Goal: Transaction & Acquisition: Download file/media

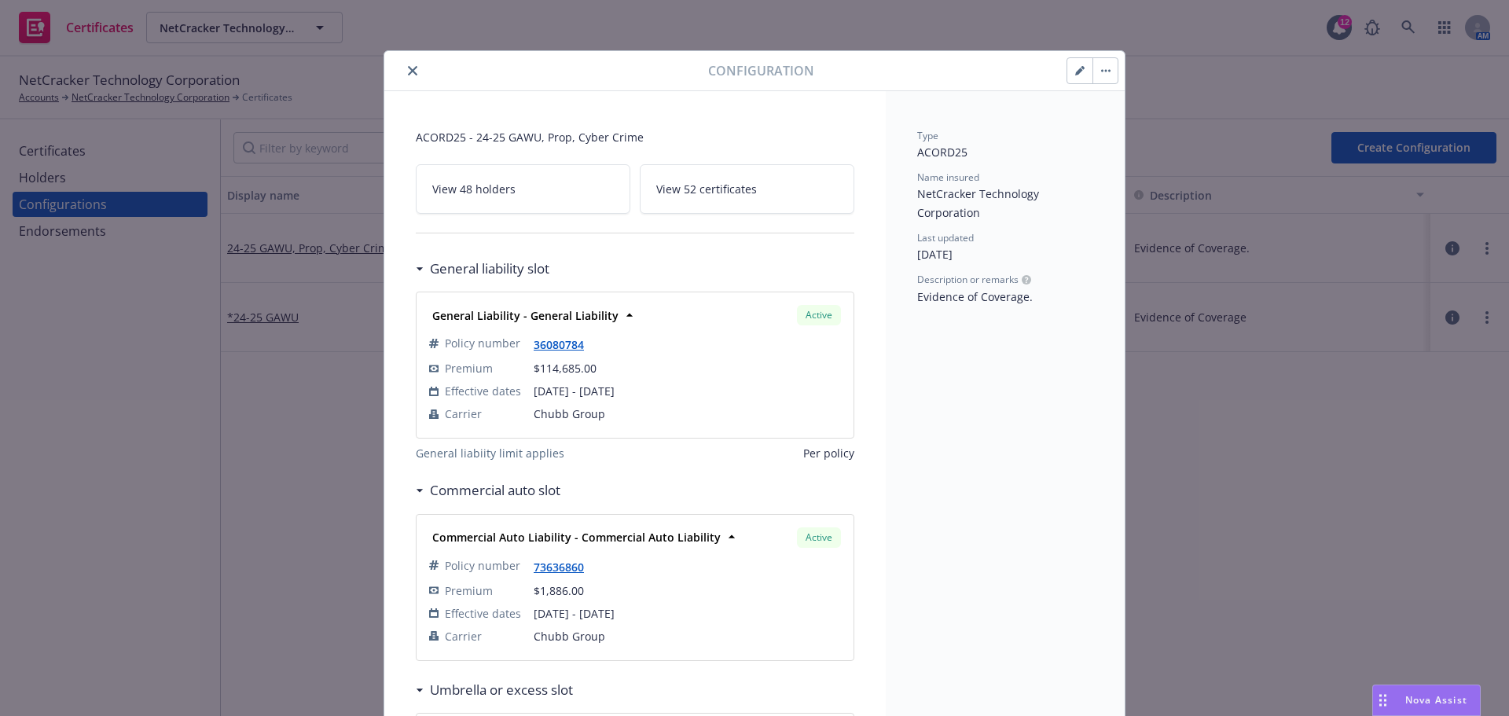
click at [1067, 74] on button "button" at bounding box center [1079, 70] width 25 height 25
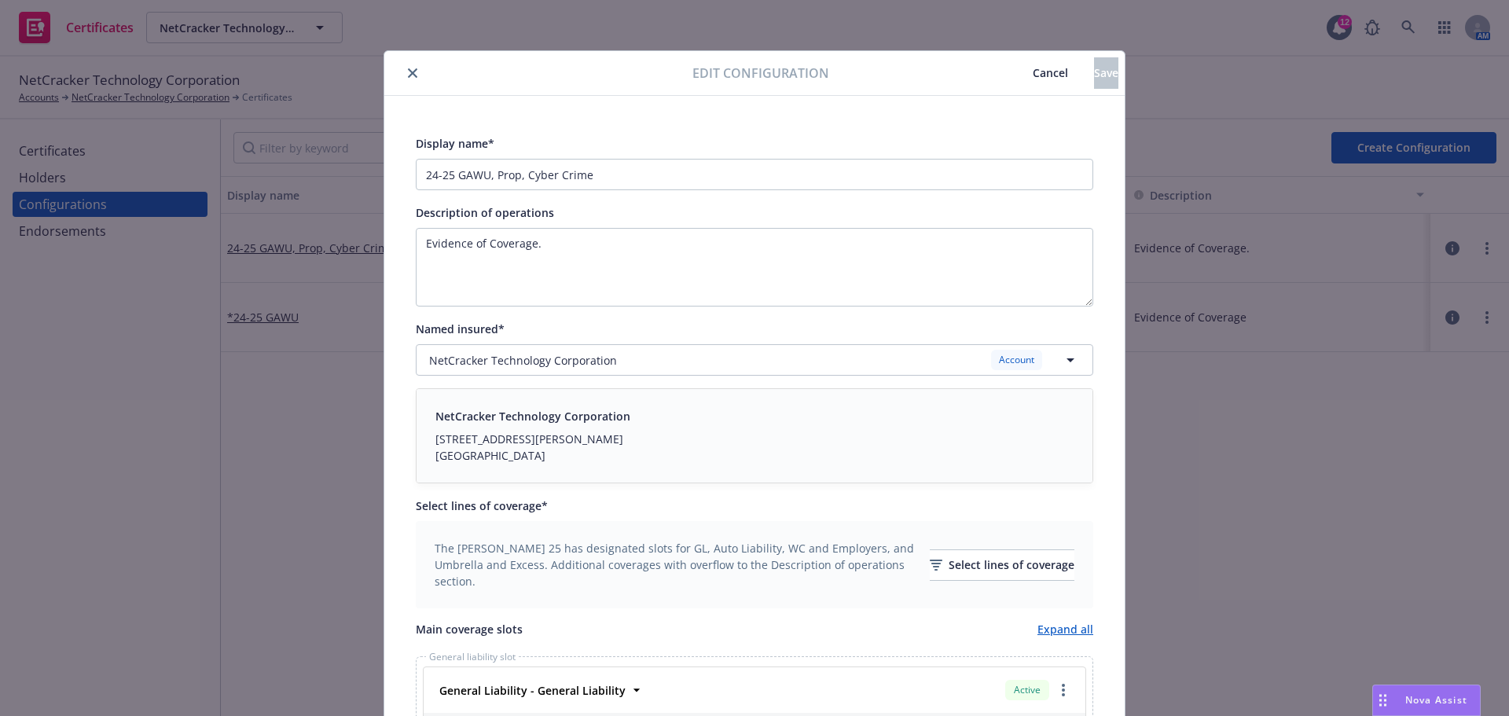
click at [1033, 68] on span "Cancel" at bounding box center [1050, 72] width 35 height 15
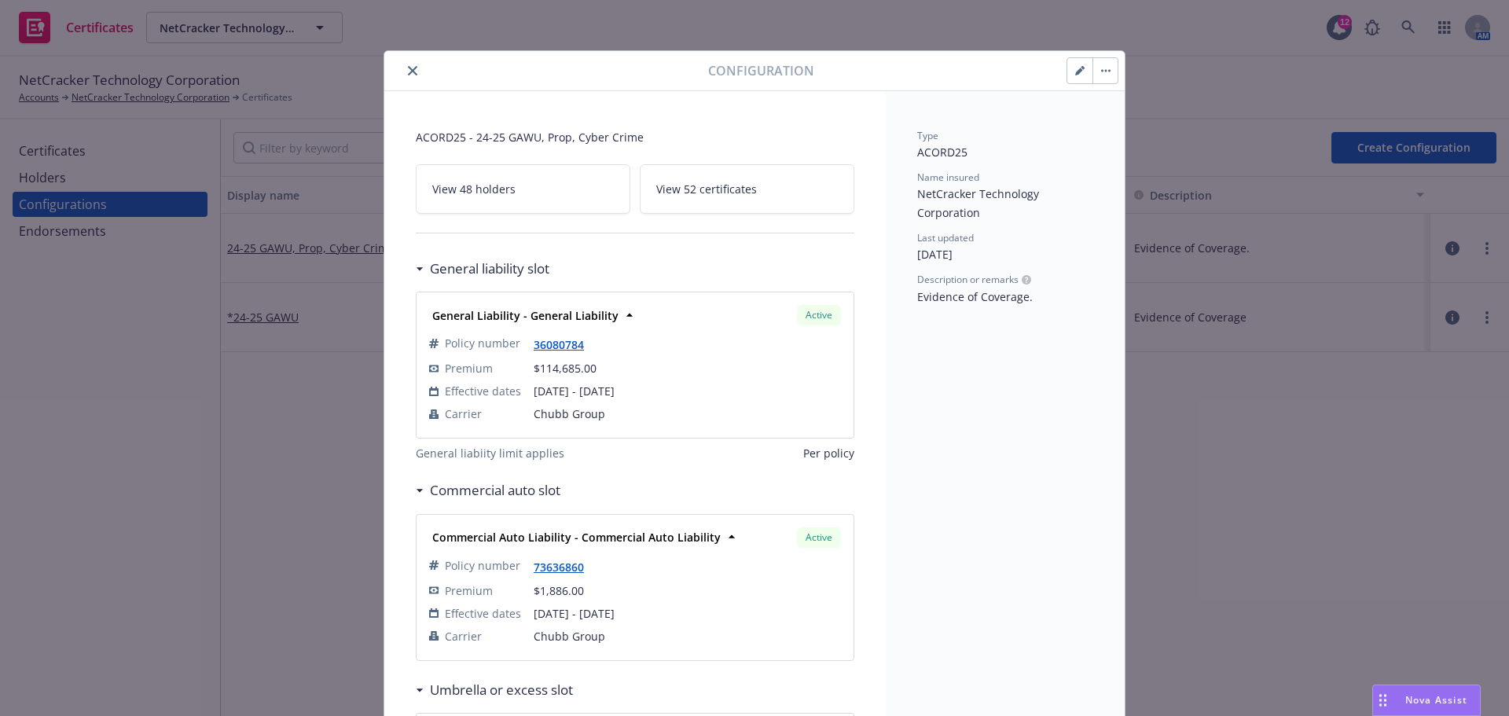
click at [408, 68] on icon "close" at bounding box center [412, 70] width 9 height 9
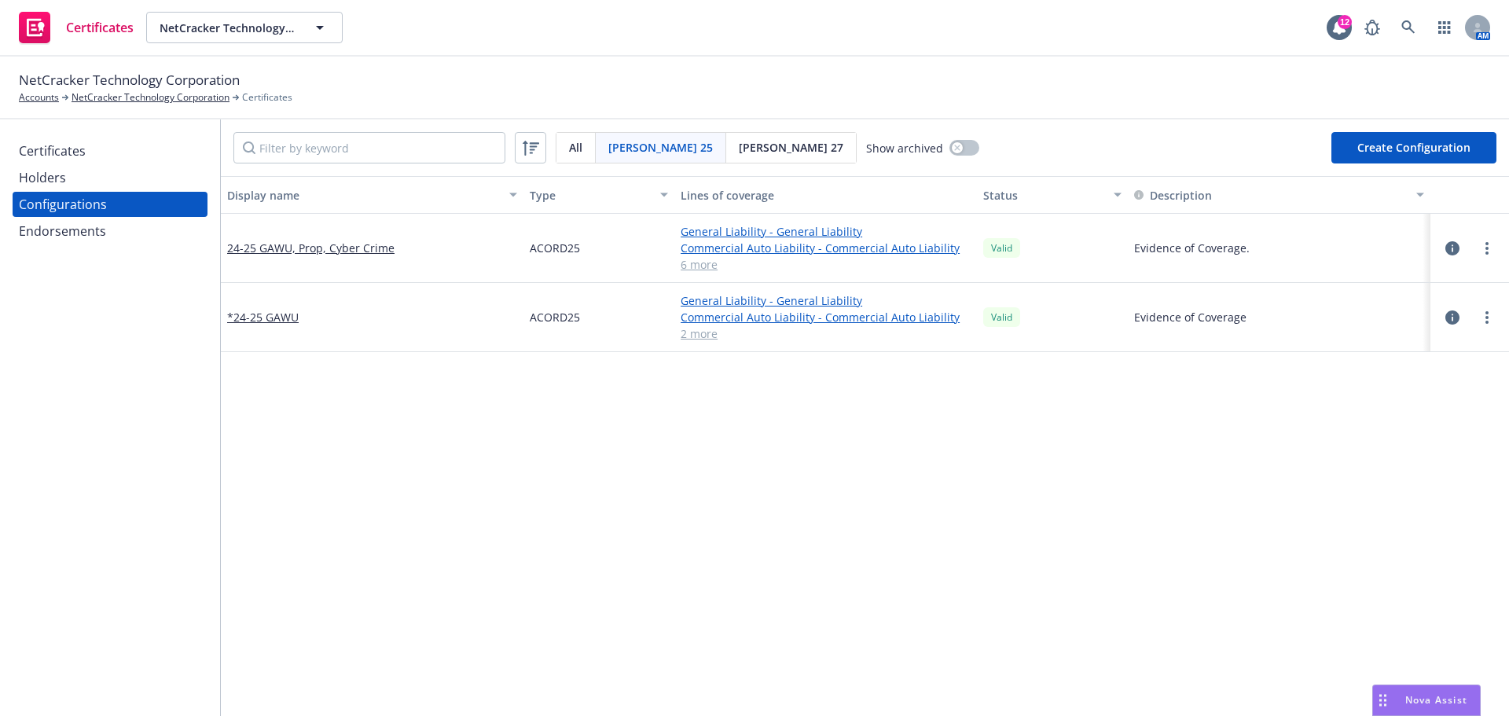
click at [1411, 149] on button "Create Configuration" at bounding box center [1413, 147] width 165 height 31
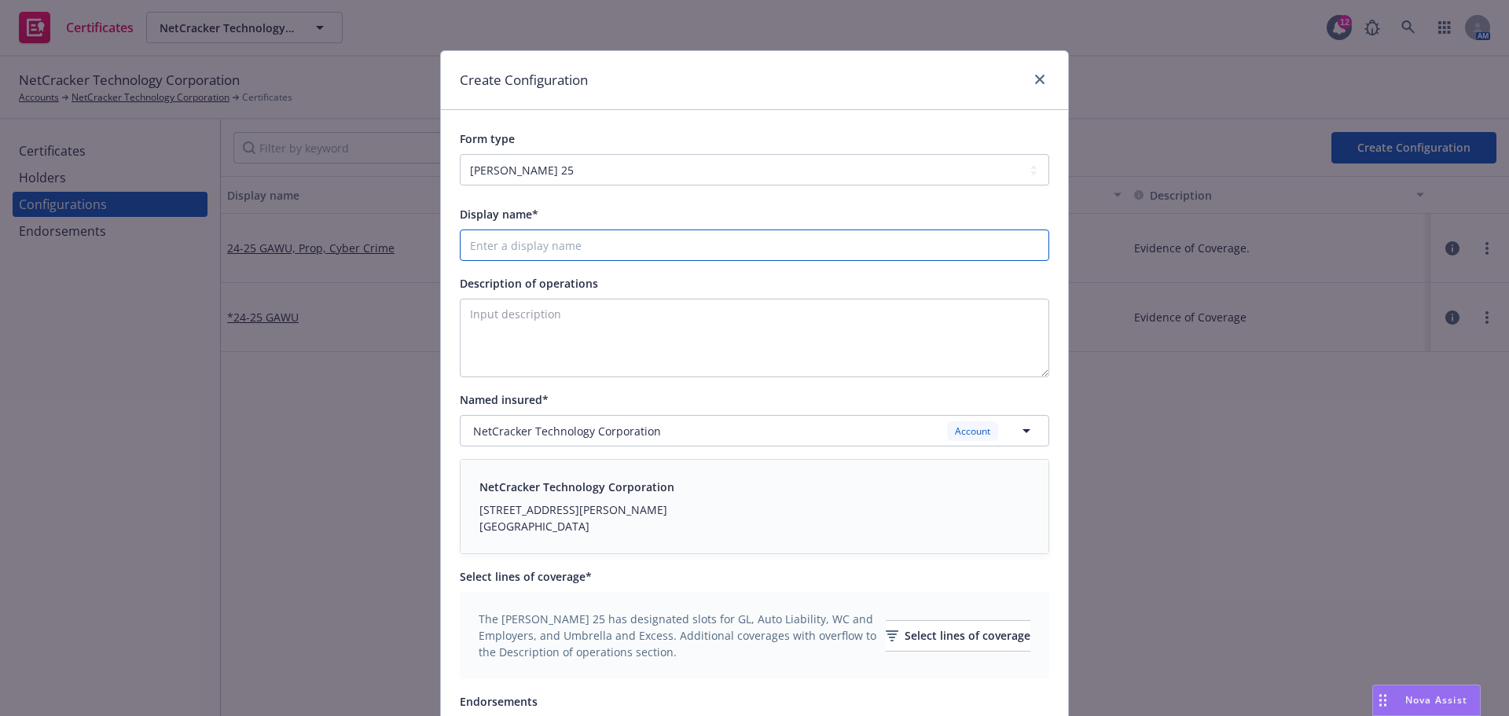
click at [590, 248] on input "Display name*" at bounding box center [754, 244] width 589 height 31
click at [569, 250] on input "24-25 GAWU, Prop, Cyber Crime" at bounding box center [754, 244] width 589 height 31
drag, startPoint x: 695, startPoint y: 248, endPoint x: 358, endPoint y: 244, distance: 336.3
click at [352, 244] on div "Create Configuration Form type ACORD 25 ACORD 27 Display name* 24-25 GAWU, Prop…" at bounding box center [754, 358] width 1509 height 716
type input "24-25 GAWU, Prop, $20M Cyber Crime"
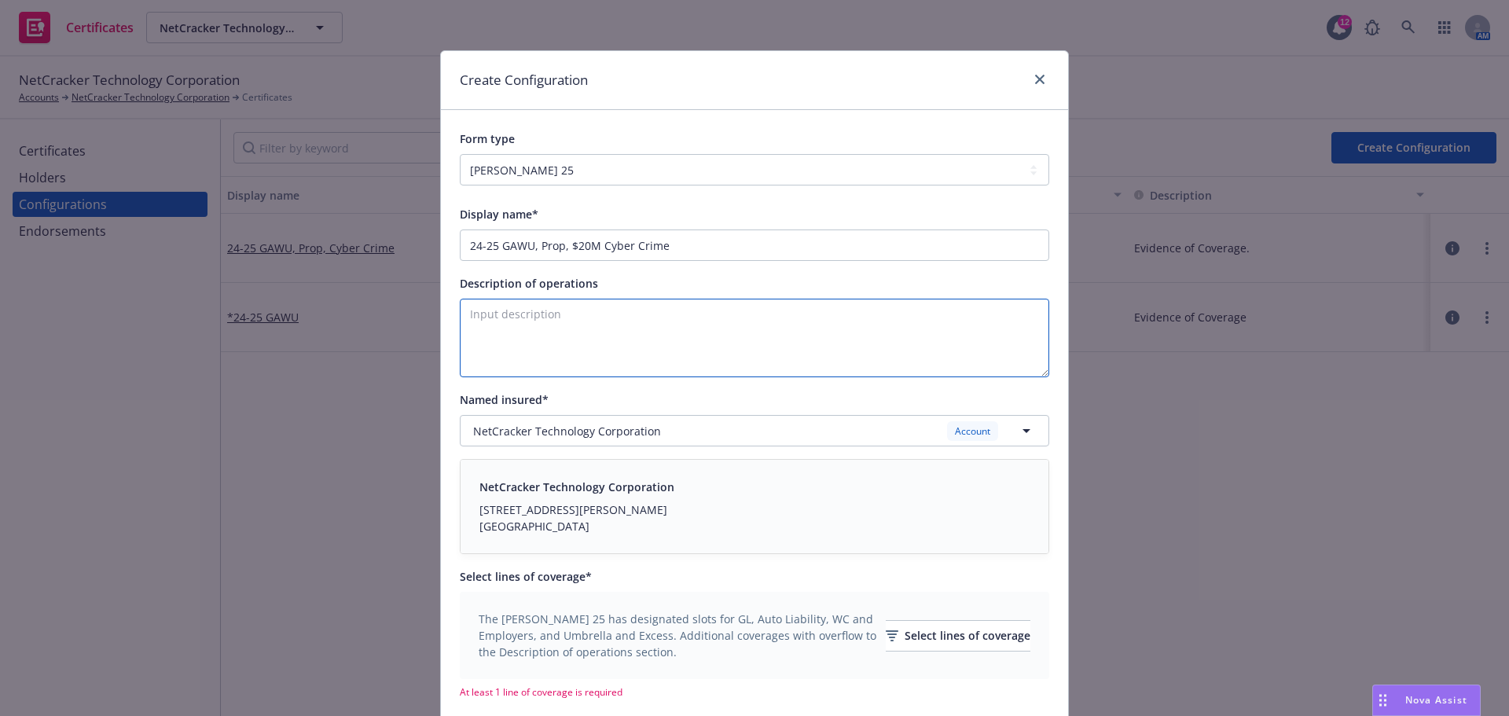
click at [718, 349] on textarea "Description of operations" at bounding box center [754, 338] width 589 height 79
paste textarea "24-25 GAWU, Prop, $20M Cyber Crime"
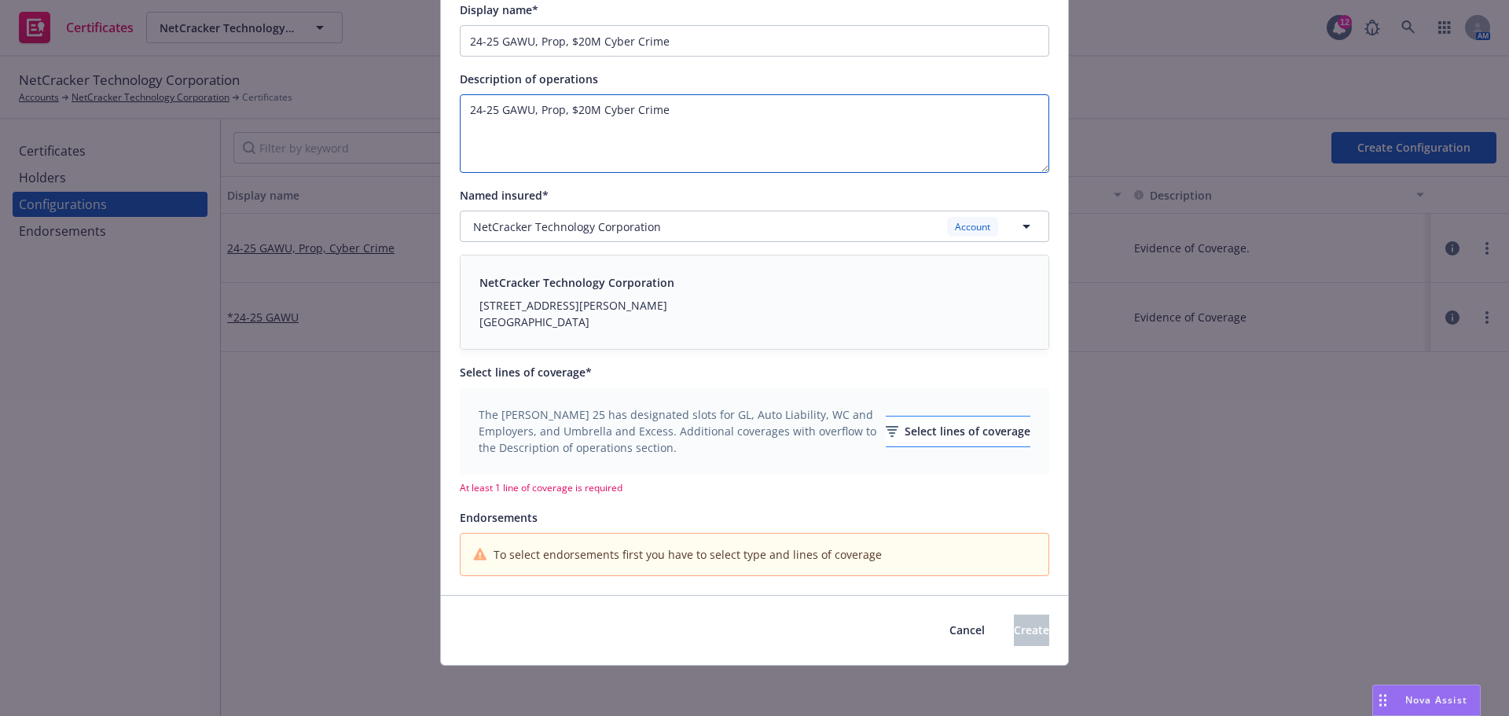
type textarea "24-25 GAWU, Prop, $20M Cyber Crime"
click at [912, 433] on div "Select lines of coverage" at bounding box center [958, 431] width 145 height 30
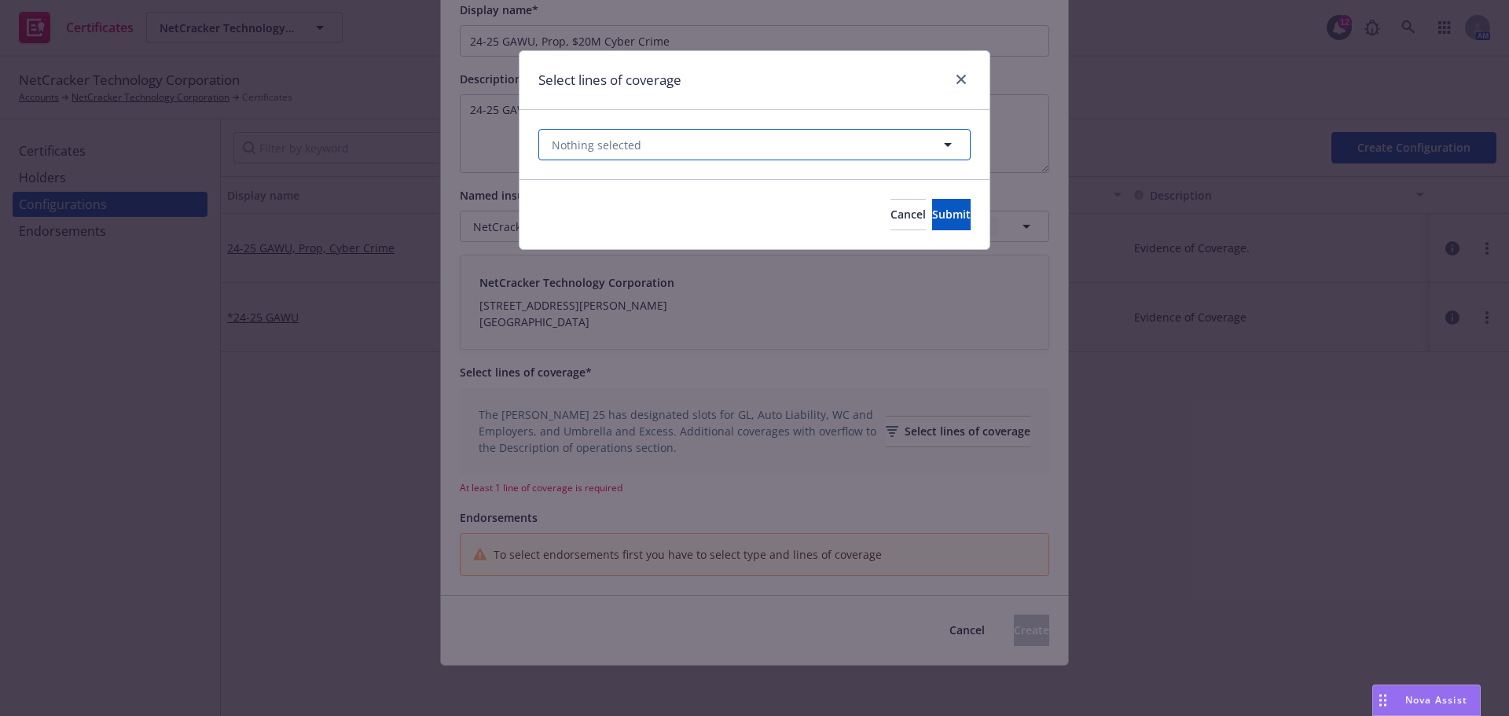
click at [732, 157] on button "Nothing selected" at bounding box center [754, 144] width 432 height 31
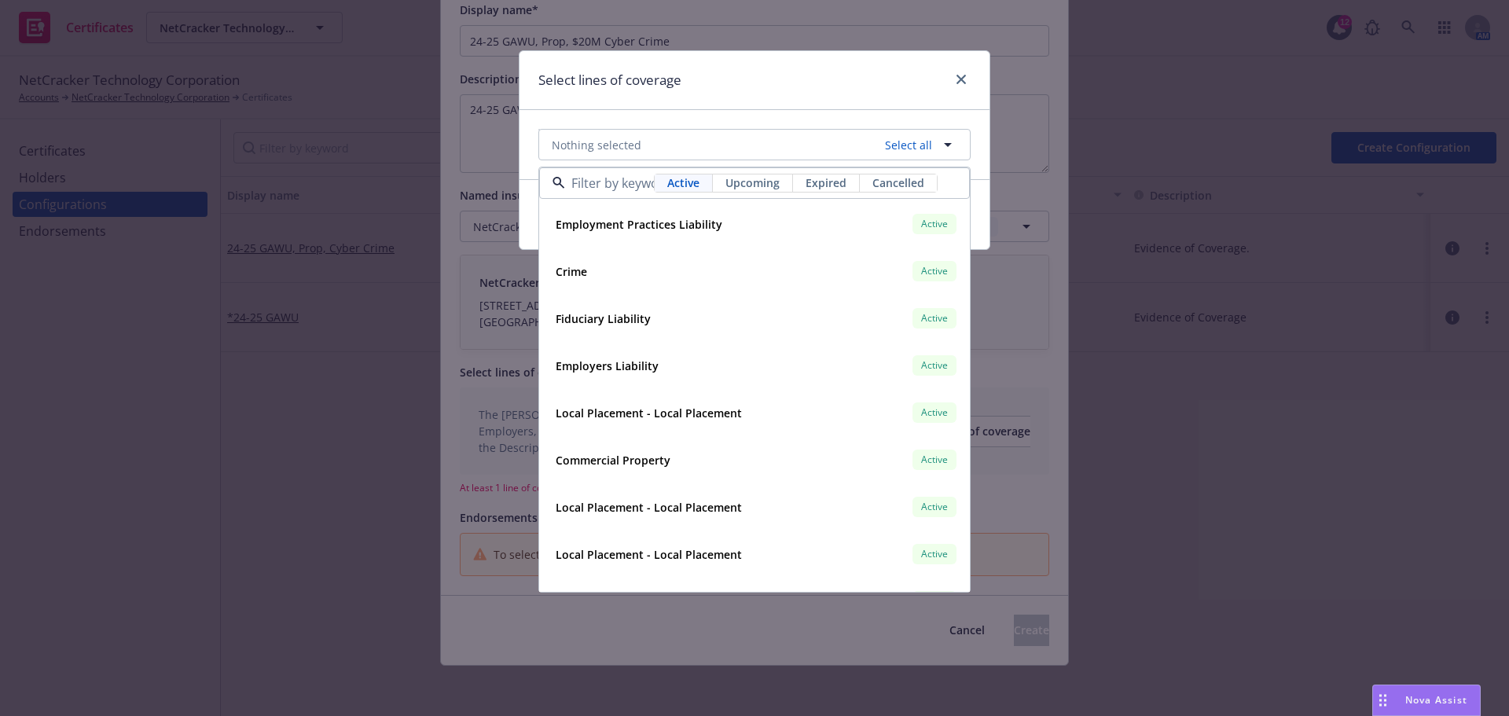
scroll to position [1729, 0]
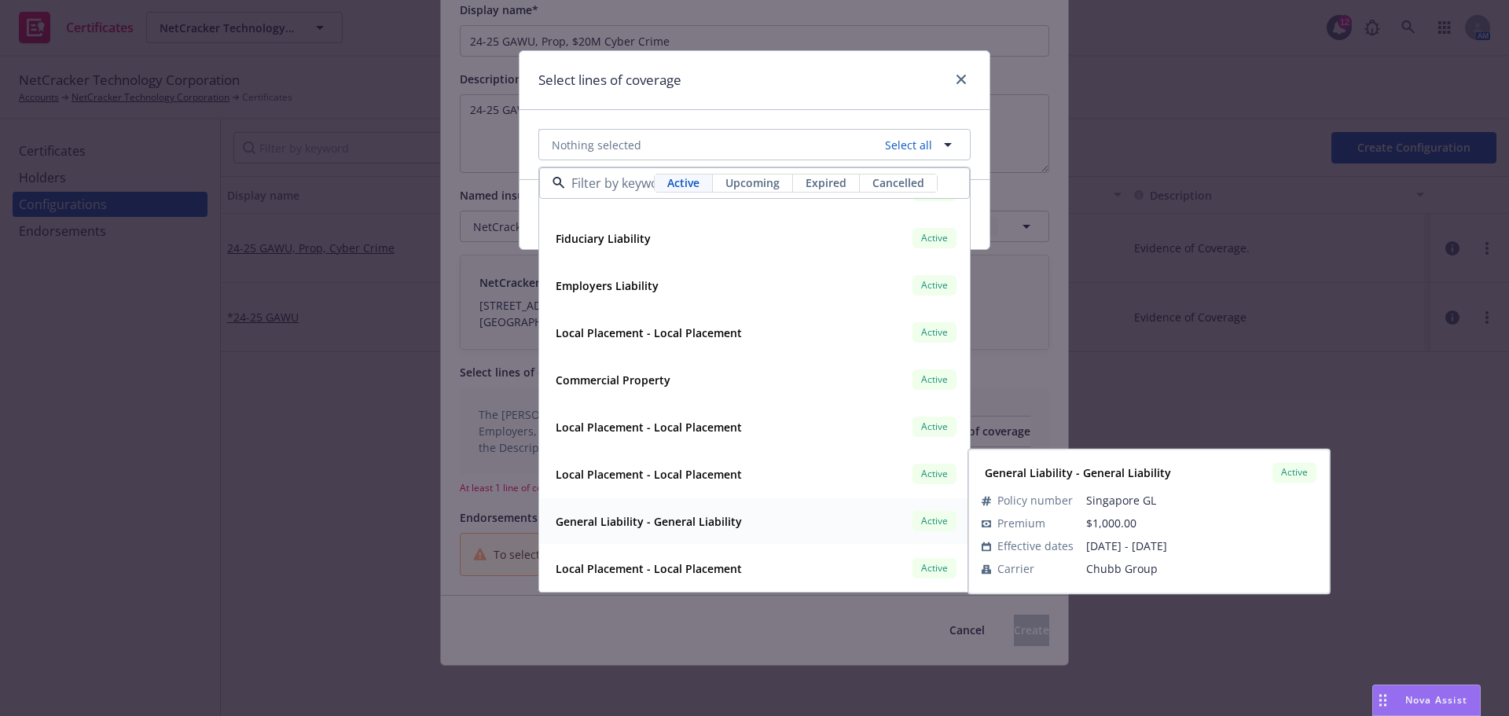
click at [694, 520] on strong "General Liability - General Liability" at bounding box center [649, 521] width 186 height 15
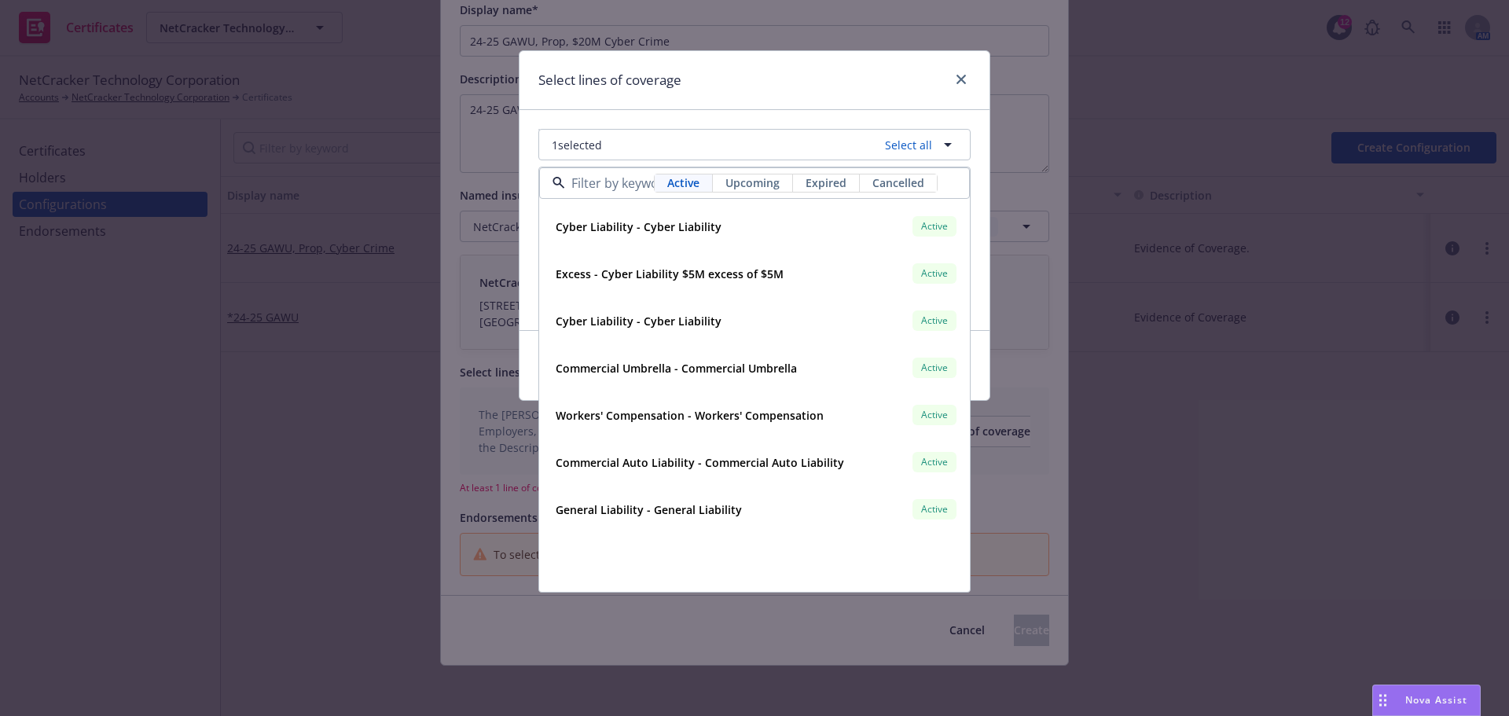
scroll to position [3772, 0]
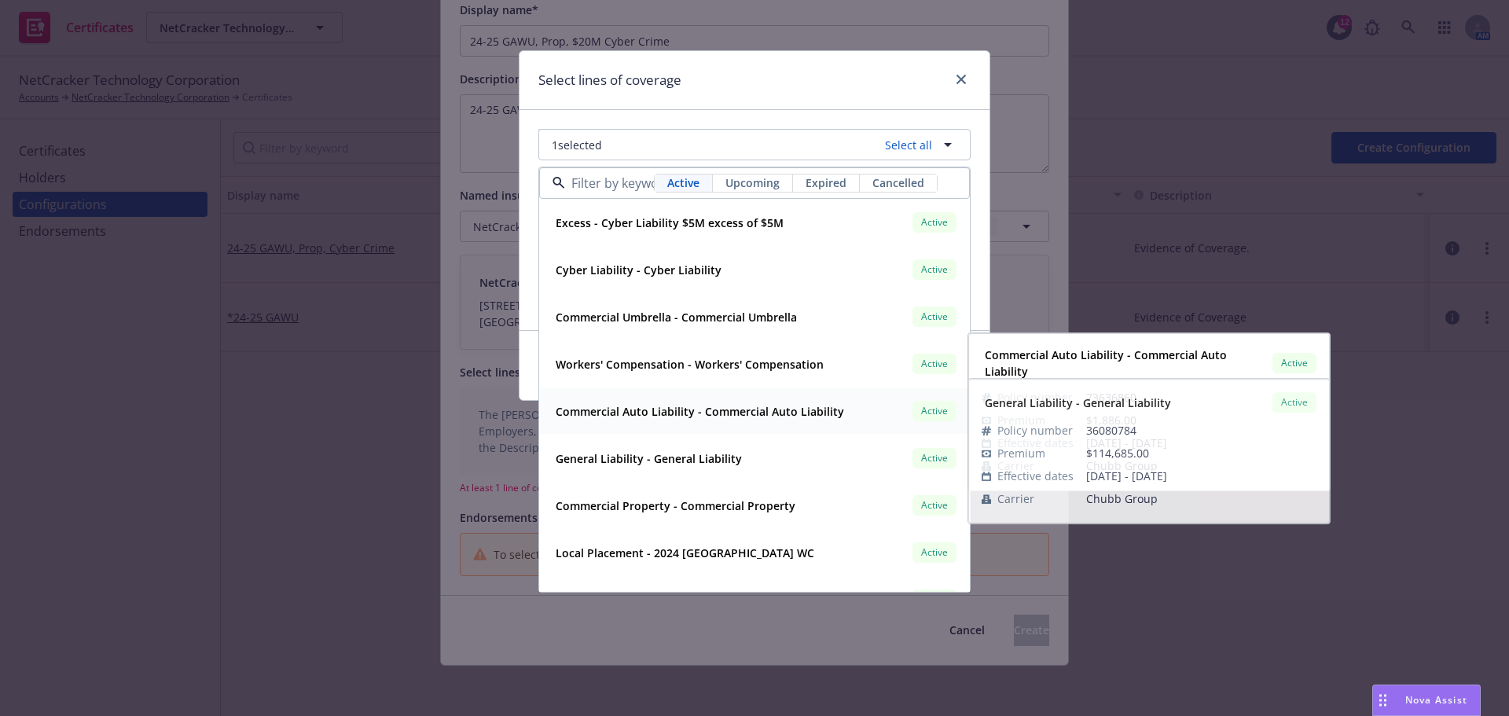
click at [732, 423] on div "Commercial Auto Liability - Commercial Auto Liability Active" at bounding box center [754, 411] width 410 height 27
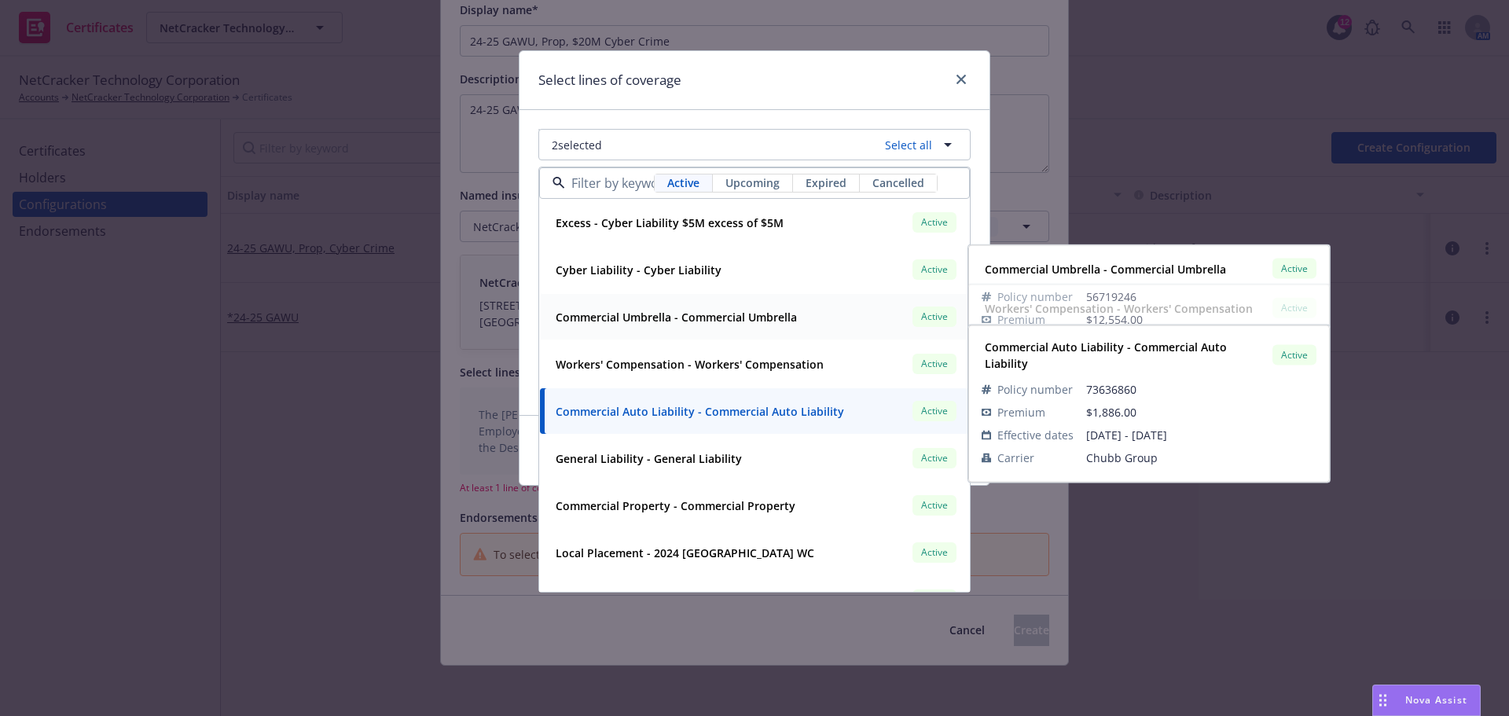
click at [679, 314] on strong "Commercial Umbrella - Commercial Umbrella" at bounding box center [676, 317] width 241 height 15
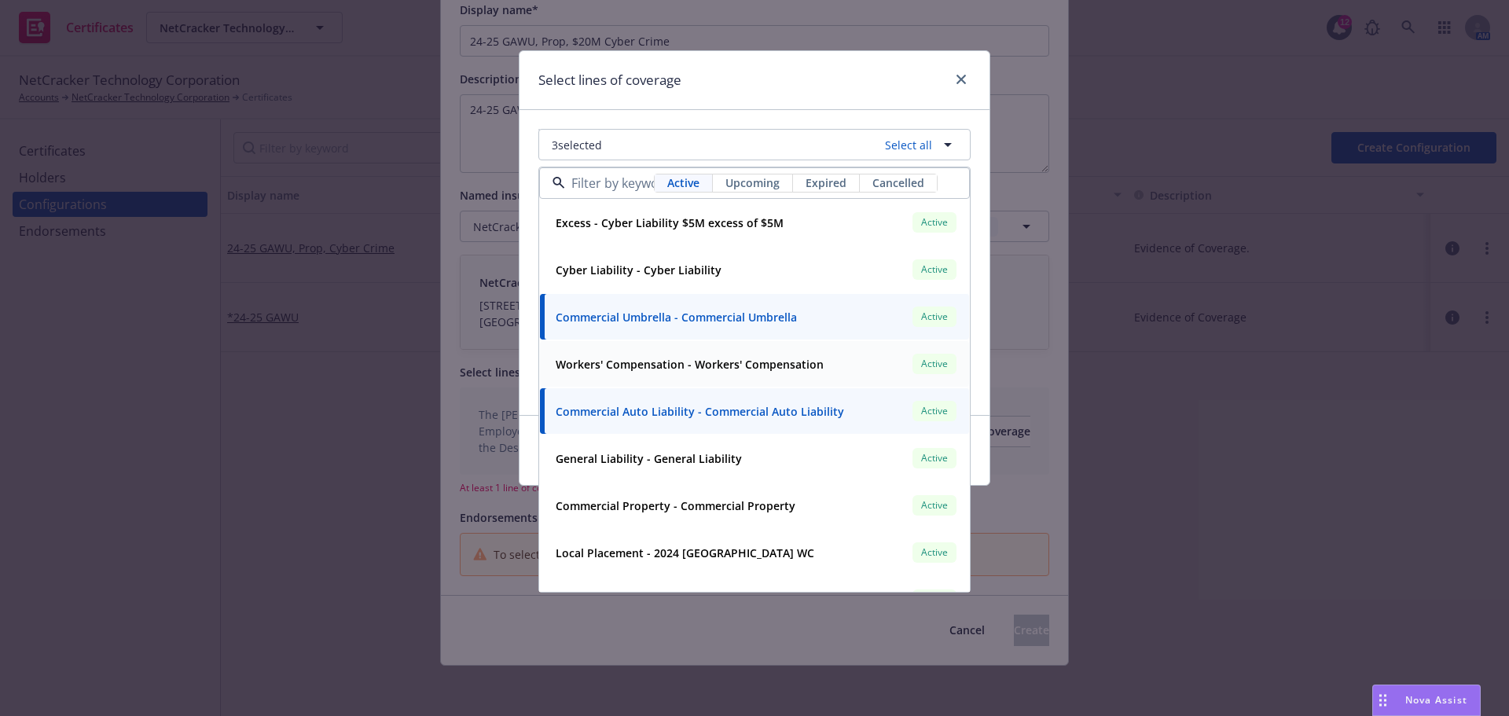
click at [683, 357] on strong "Workers' Compensation - Workers' Compensation" at bounding box center [690, 364] width 268 height 15
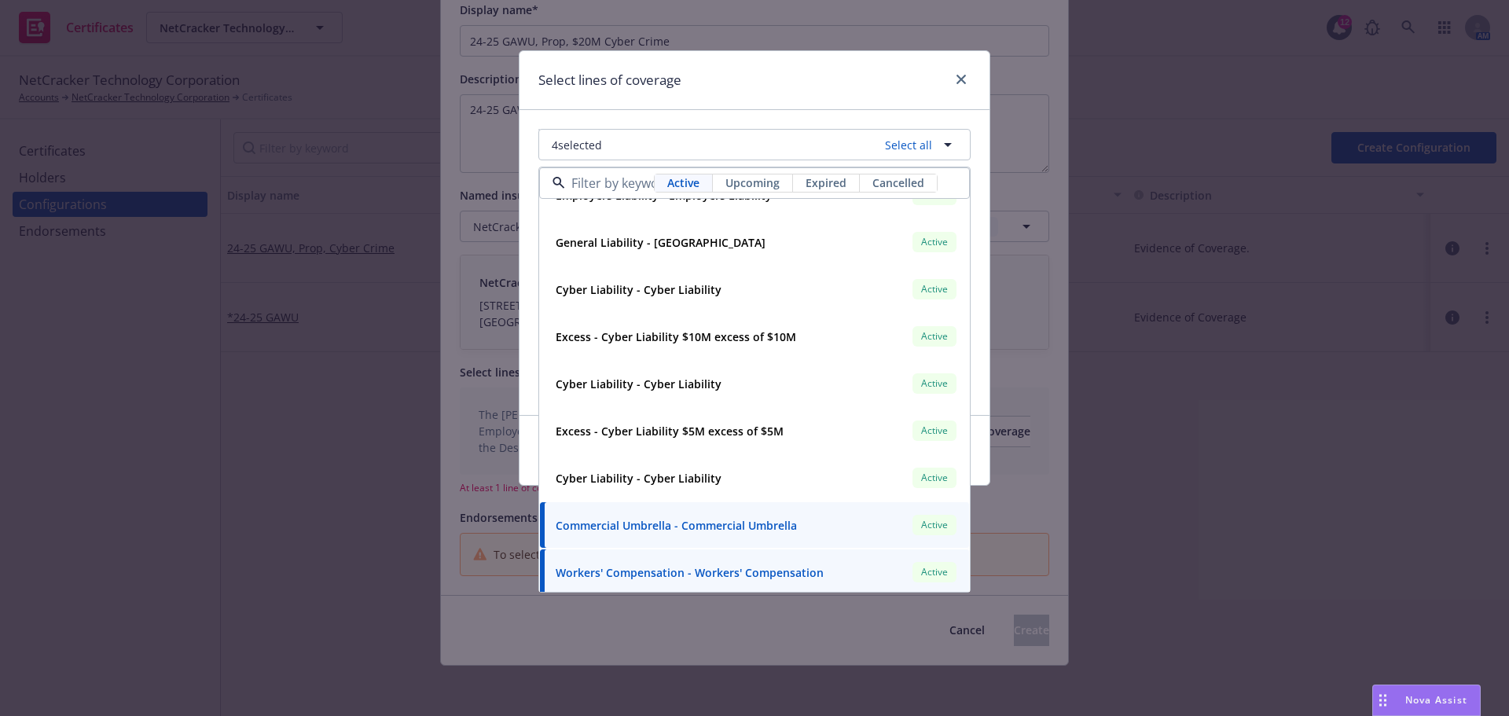
scroll to position [3536, 0]
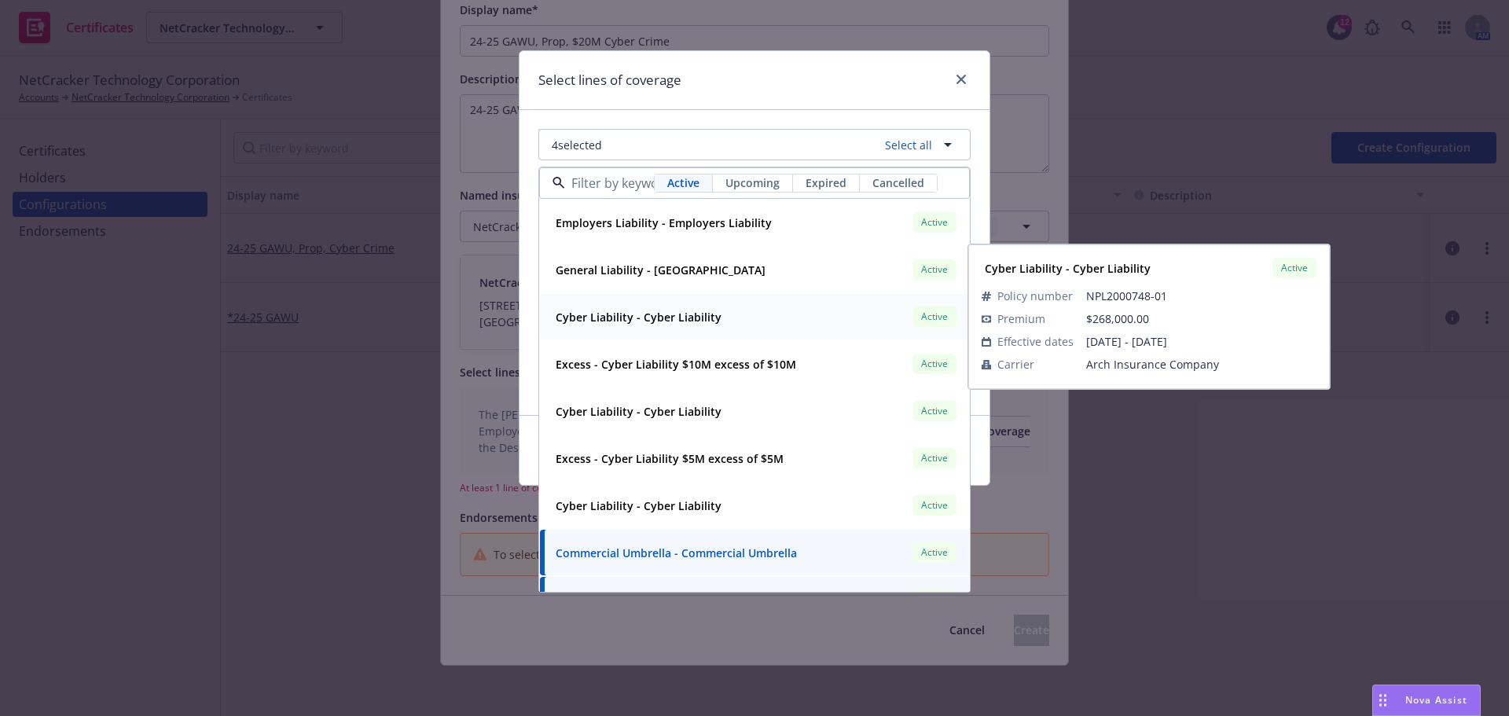
click at [728, 320] on div "Cyber Liability - Cyber Liability Active" at bounding box center [754, 316] width 410 height 27
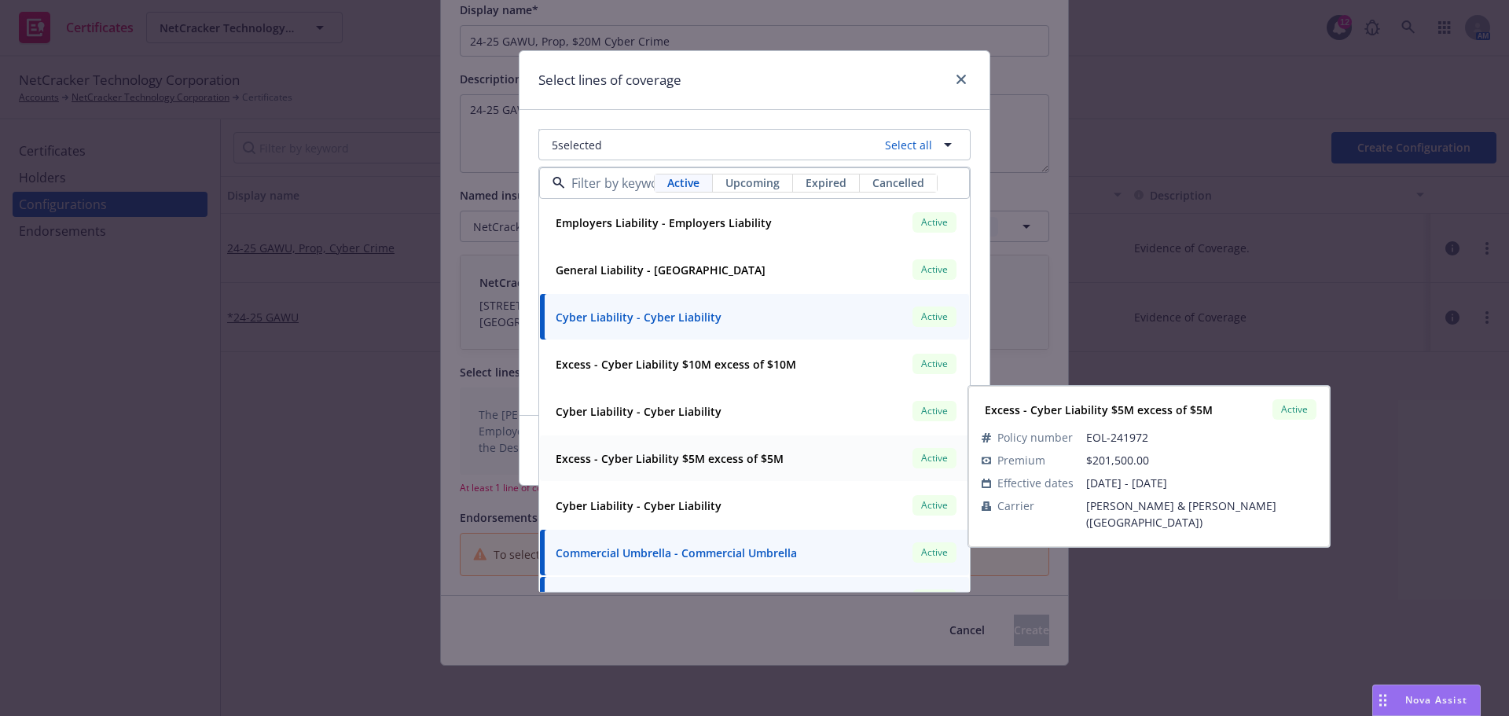
click at [729, 460] on strong "Excess - Cyber Liability $5M excess of $5M" at bounding box center [670, 458] width 228 height 15
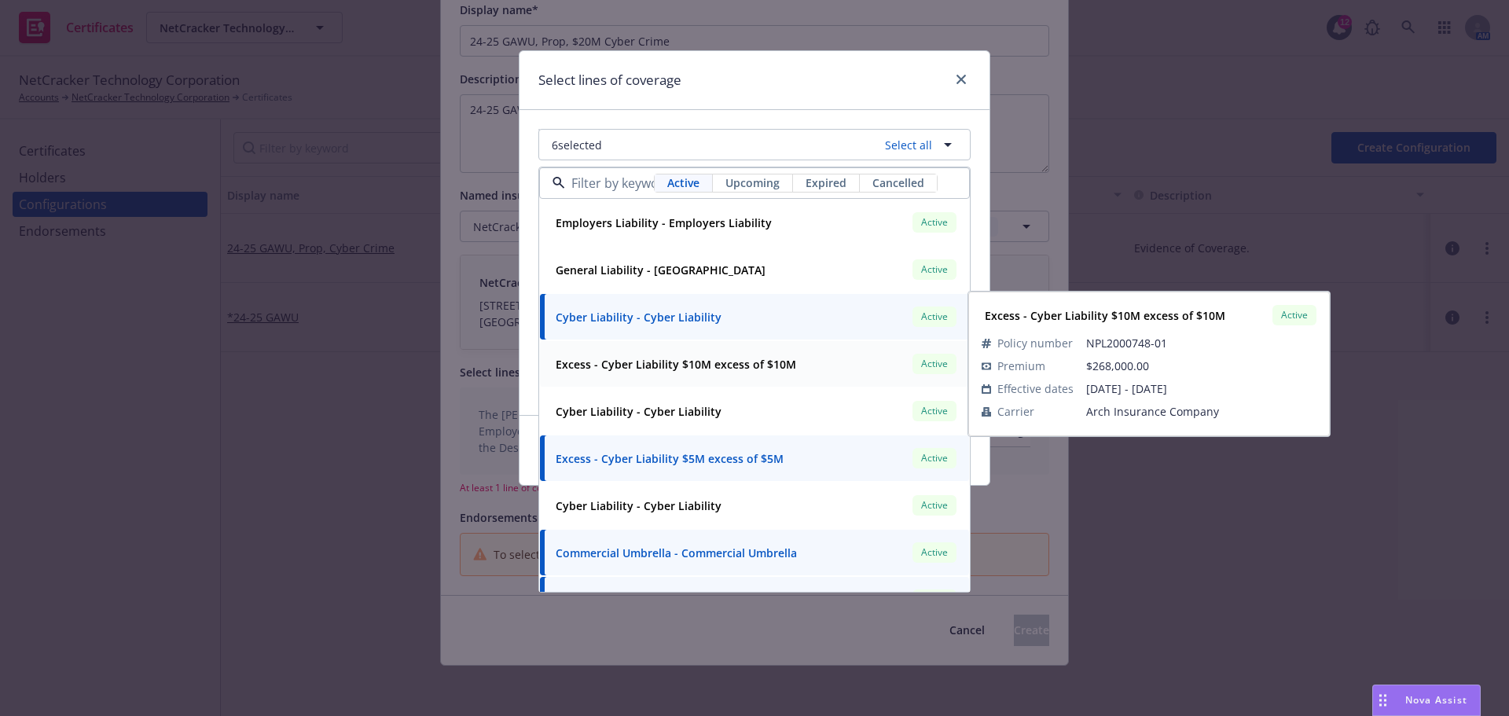
click at [713, 368] on strong "Excess - Cyber Liability $10M excess of $10M" at bounding box center [676, 364] width 240 height 15
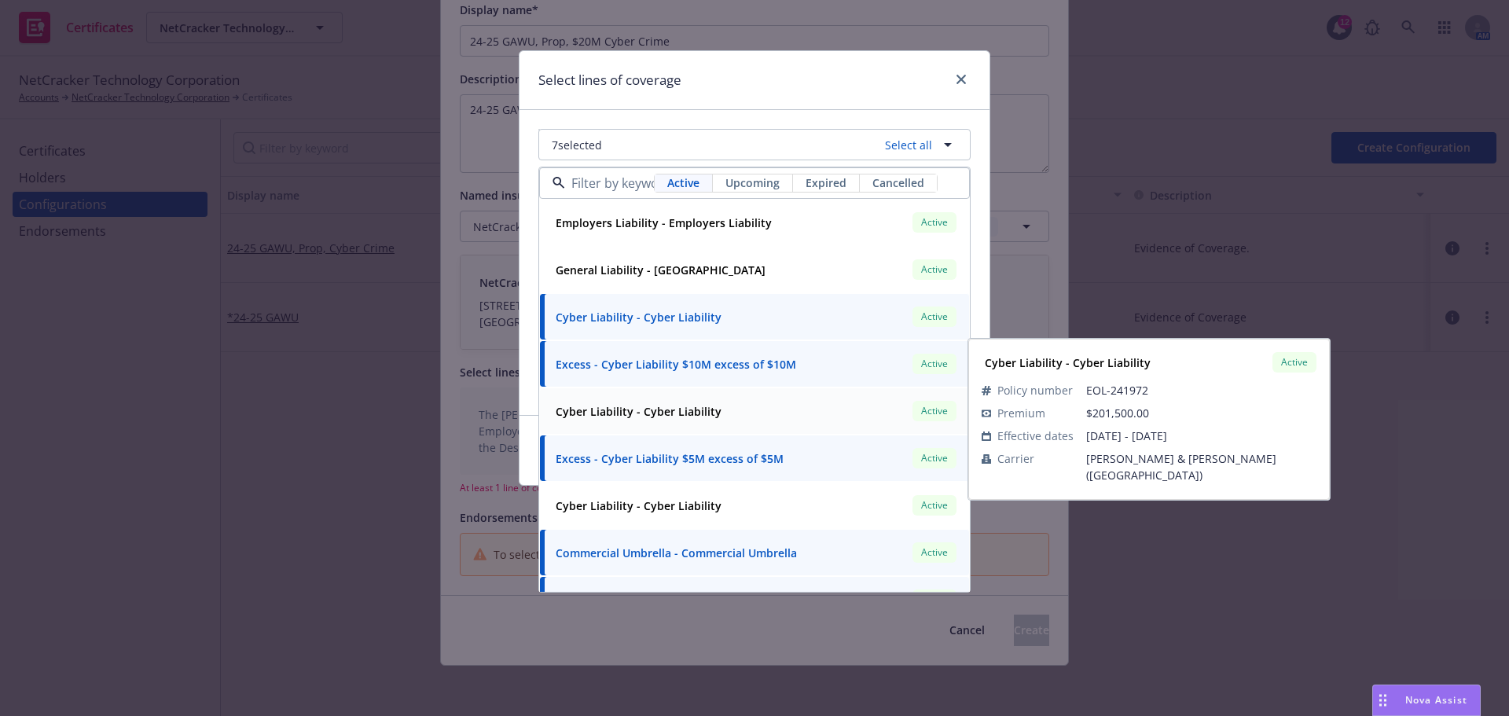
click at [707, 425] on div "Cyber Liability - Cyber Liability Active Policy number EOL-241972 Premium $201,…" at bounding box center [754, 411] width 429 height 46
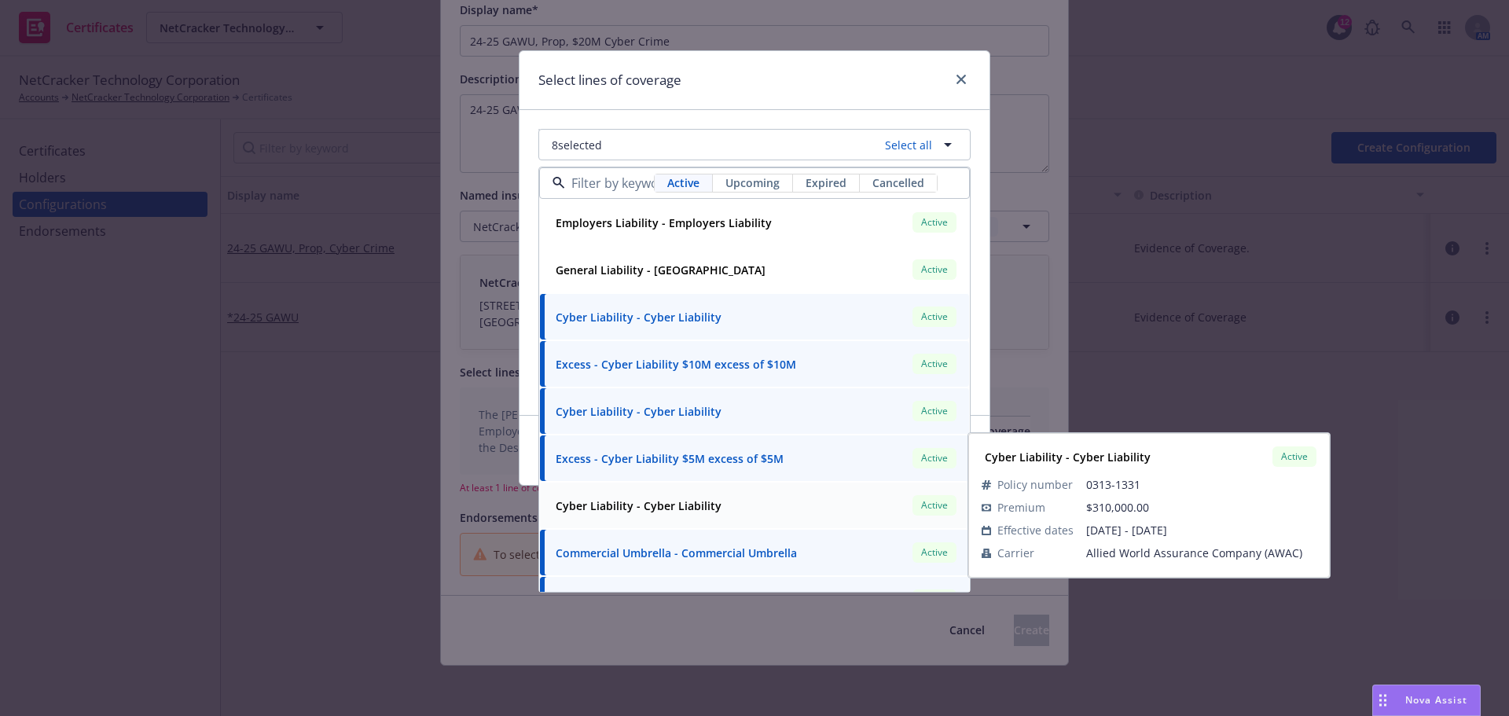
click at [721, 510] on div "Cyber Liability - Cyber Liability Active" at bounding box center [754, 505] width 410 height 27
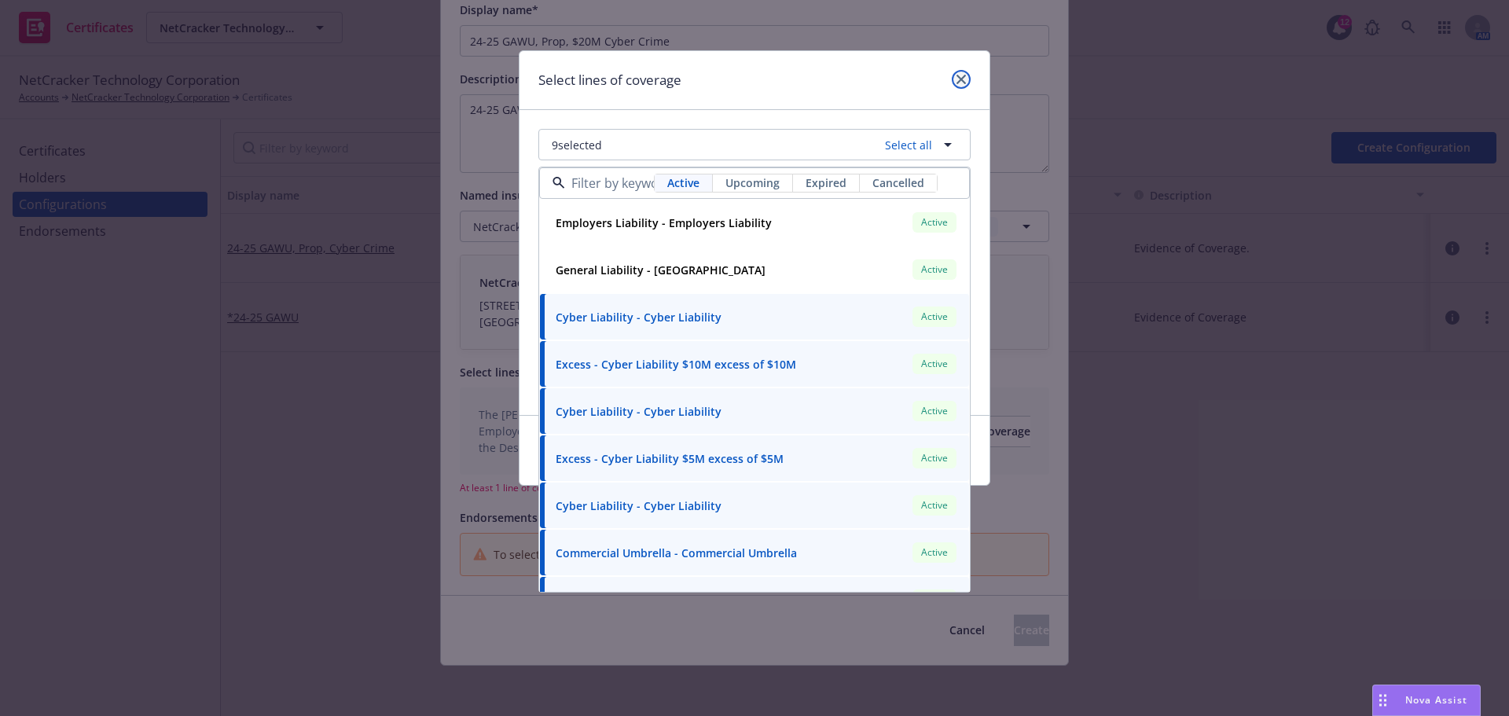
click at [962, 82] on icon "close" at bounding box center [960, 79] width 9 height 9
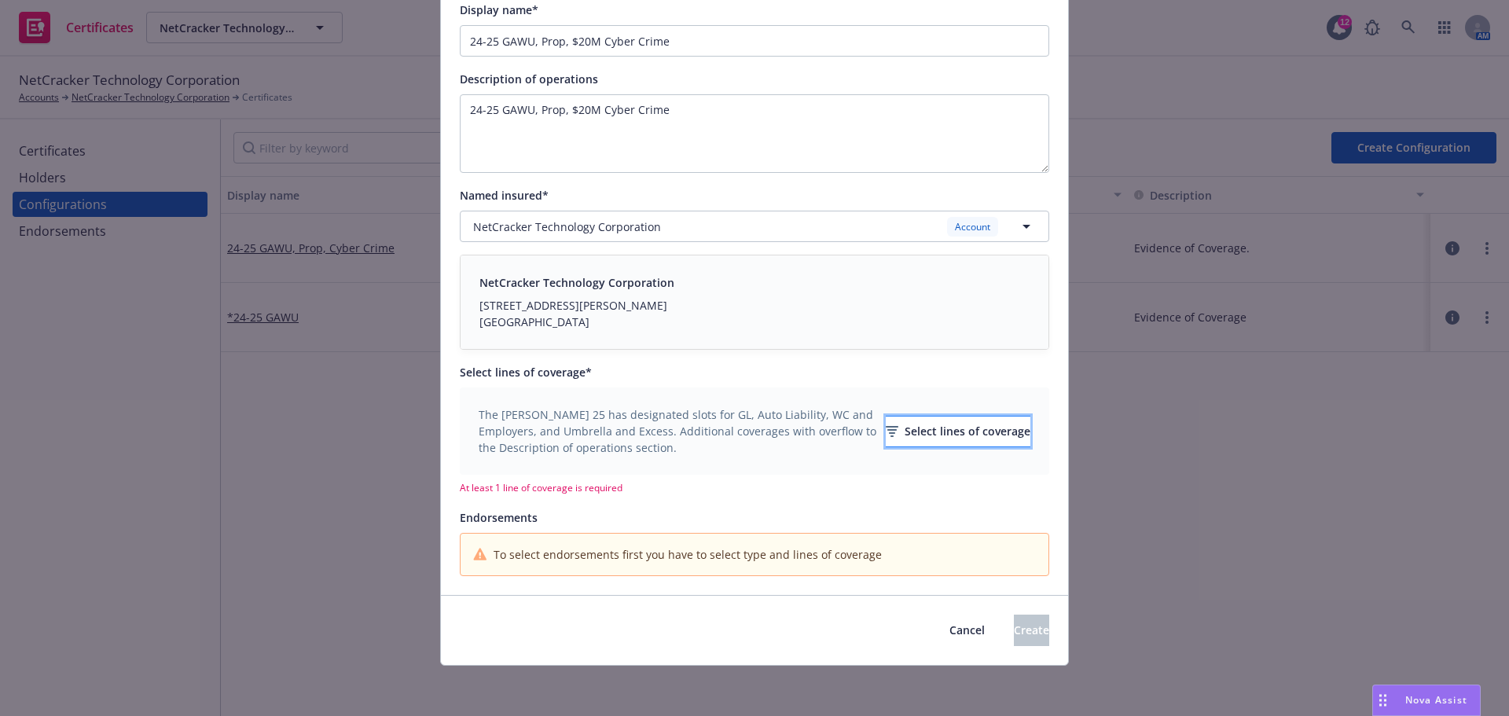
click at [886, 432] on div "Select lines of coverage" at bounding box center [958, 431] width 145 height 30
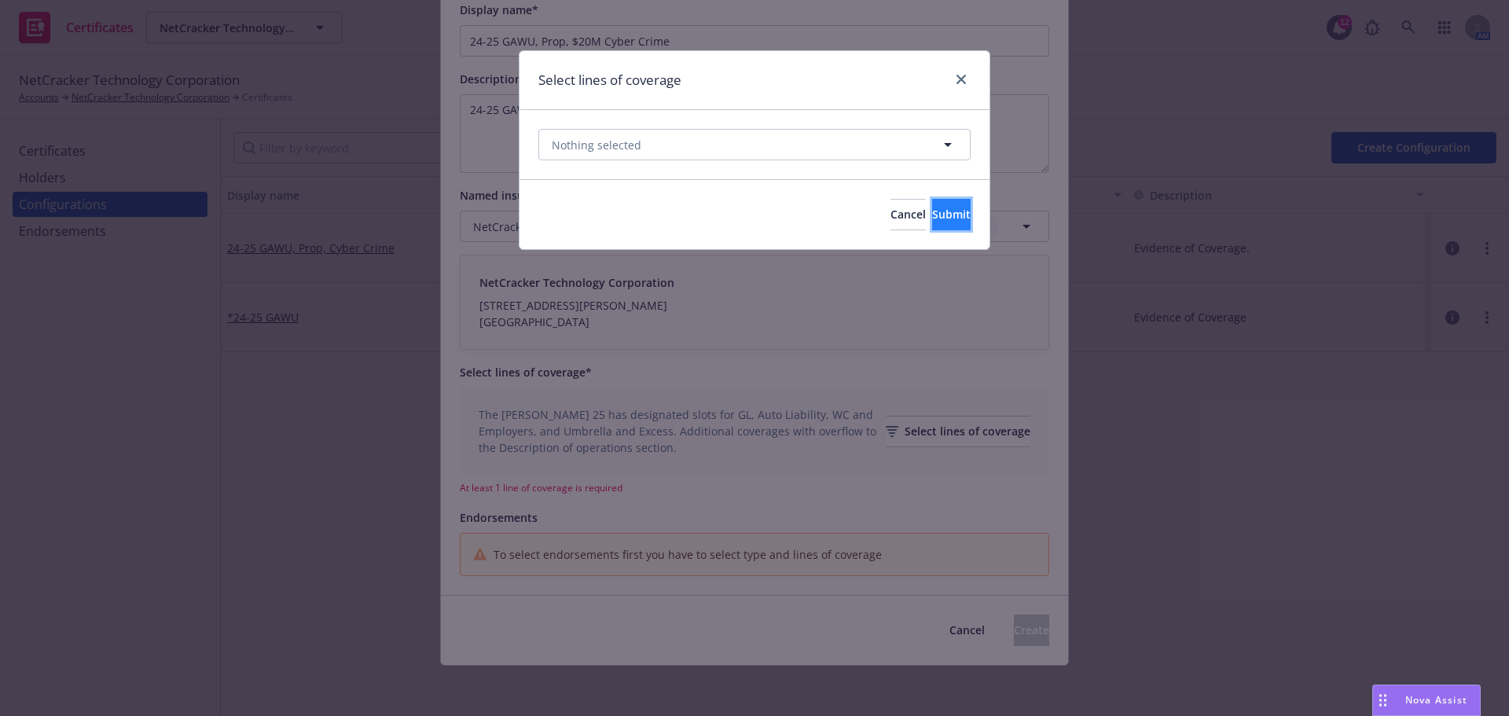
click at [934, 214] on span "Submit" at bounding box center [951, 214] width 39 height 15
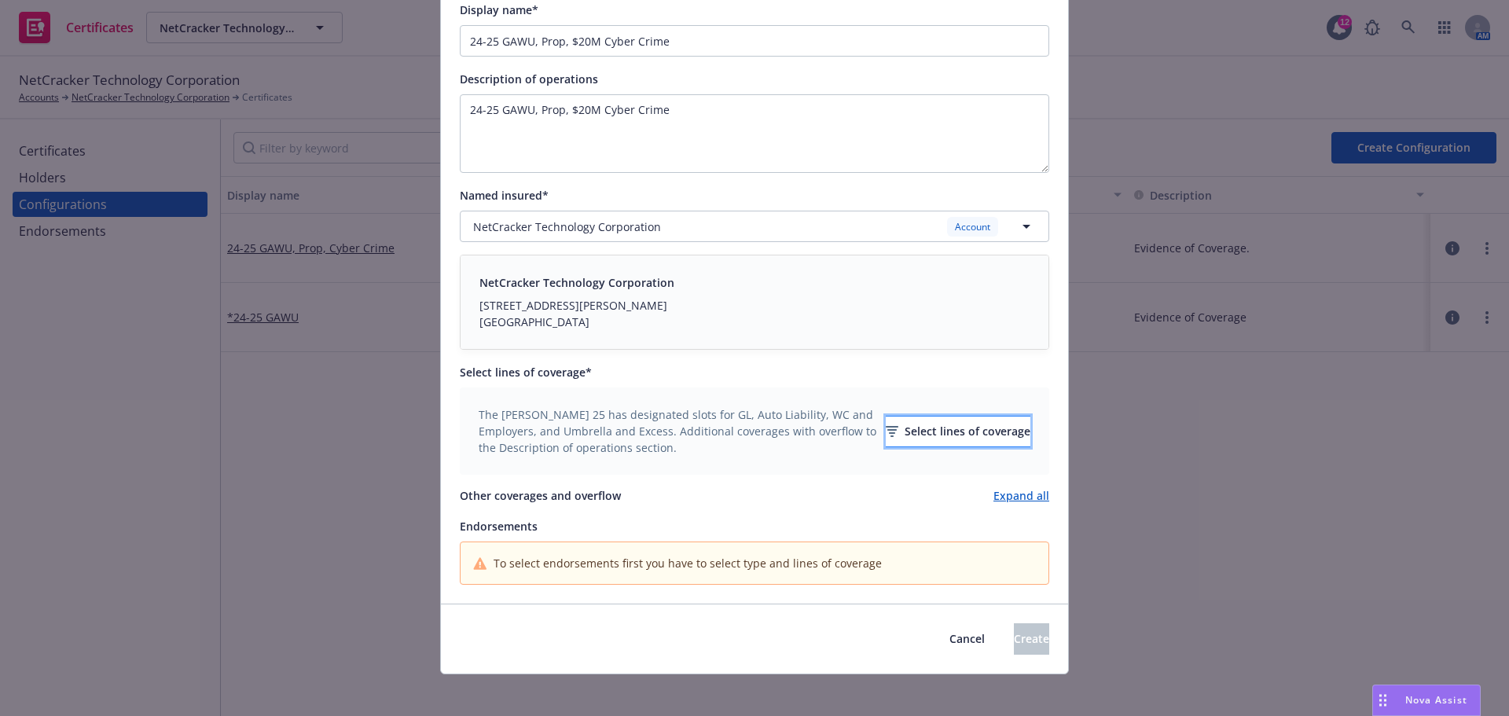
click at [934, 441] on div "Select lines of coverage" at bounding box center [958, 431] width 145 height 30
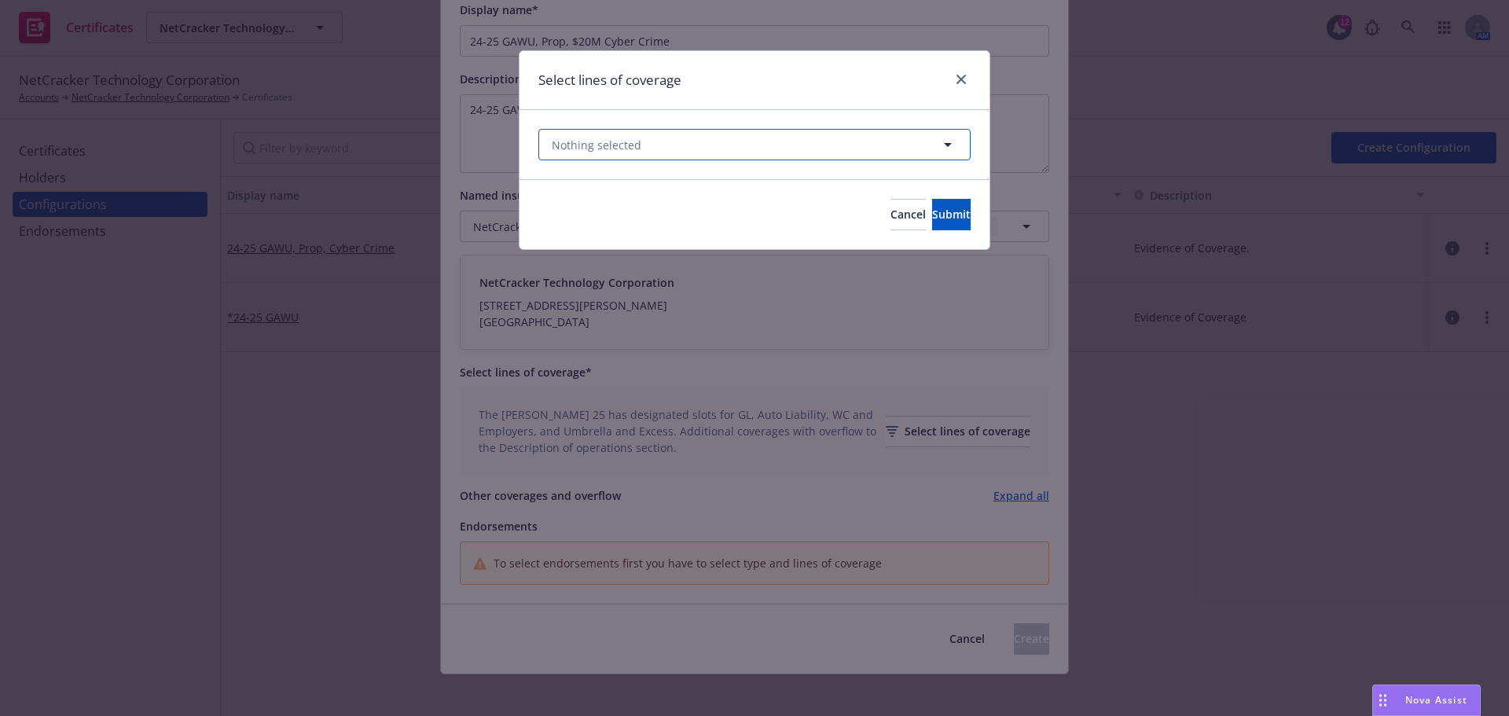
click at [945, 155] on button "Nothing selected" at bounding box center [754, 144] width 432 height 31
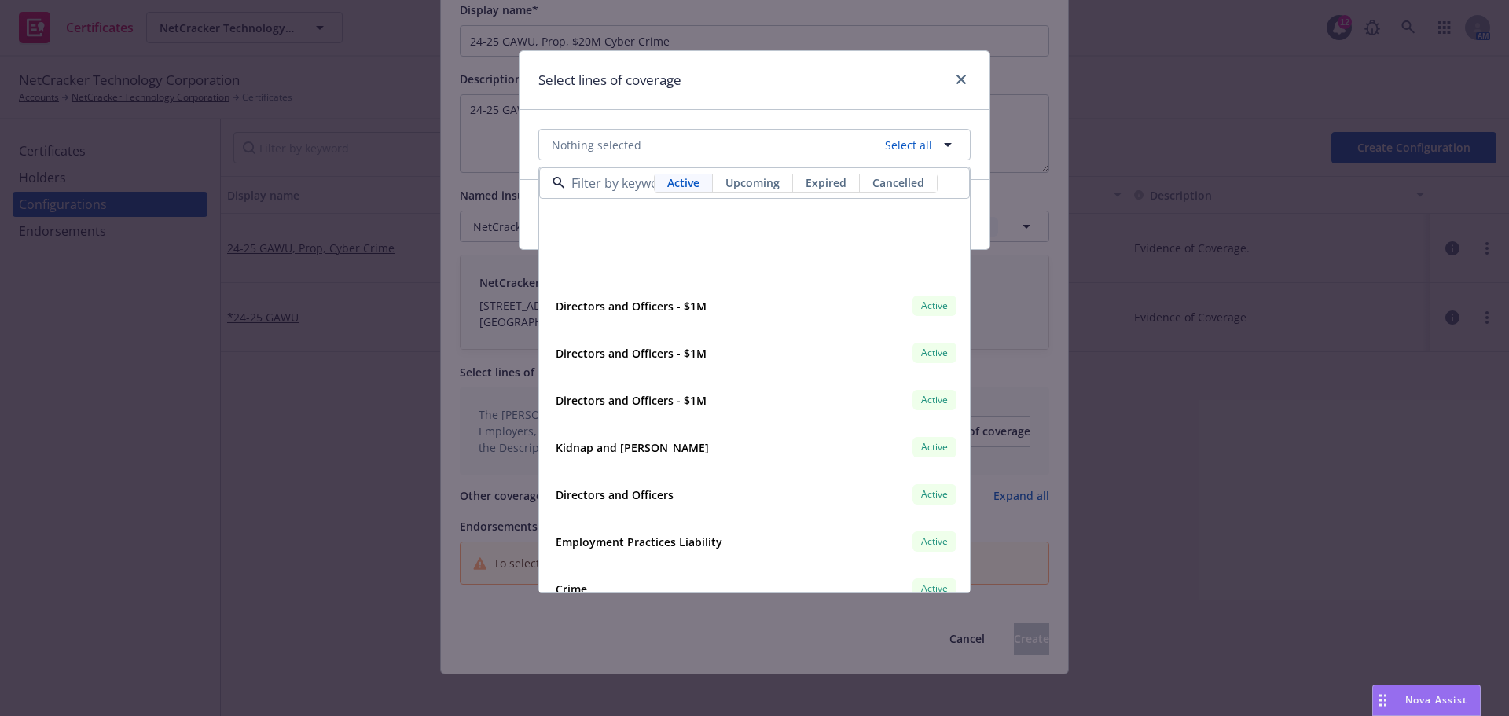
scroll to position [1493, 0]
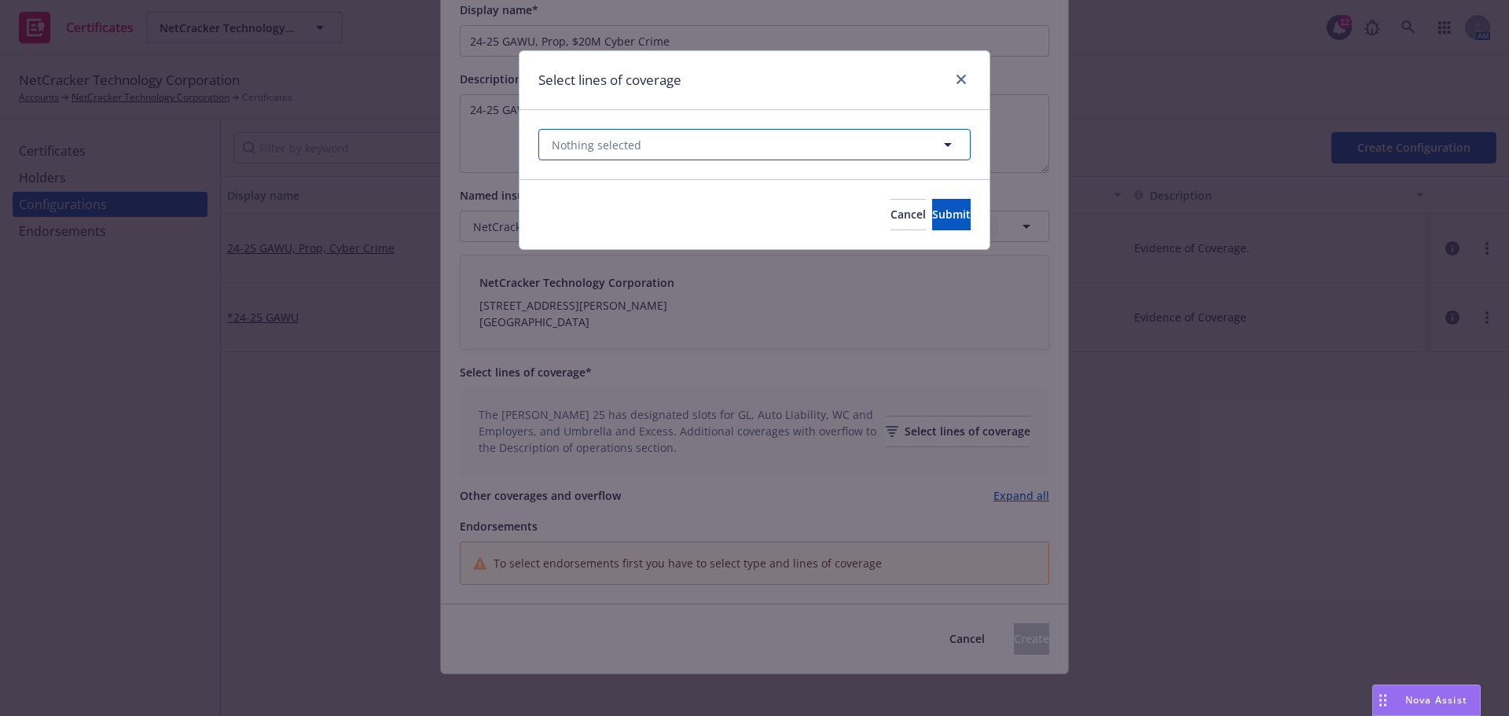
click at [945, 149] on icon "button" at bounding box center [947, 144] width 19 height 19
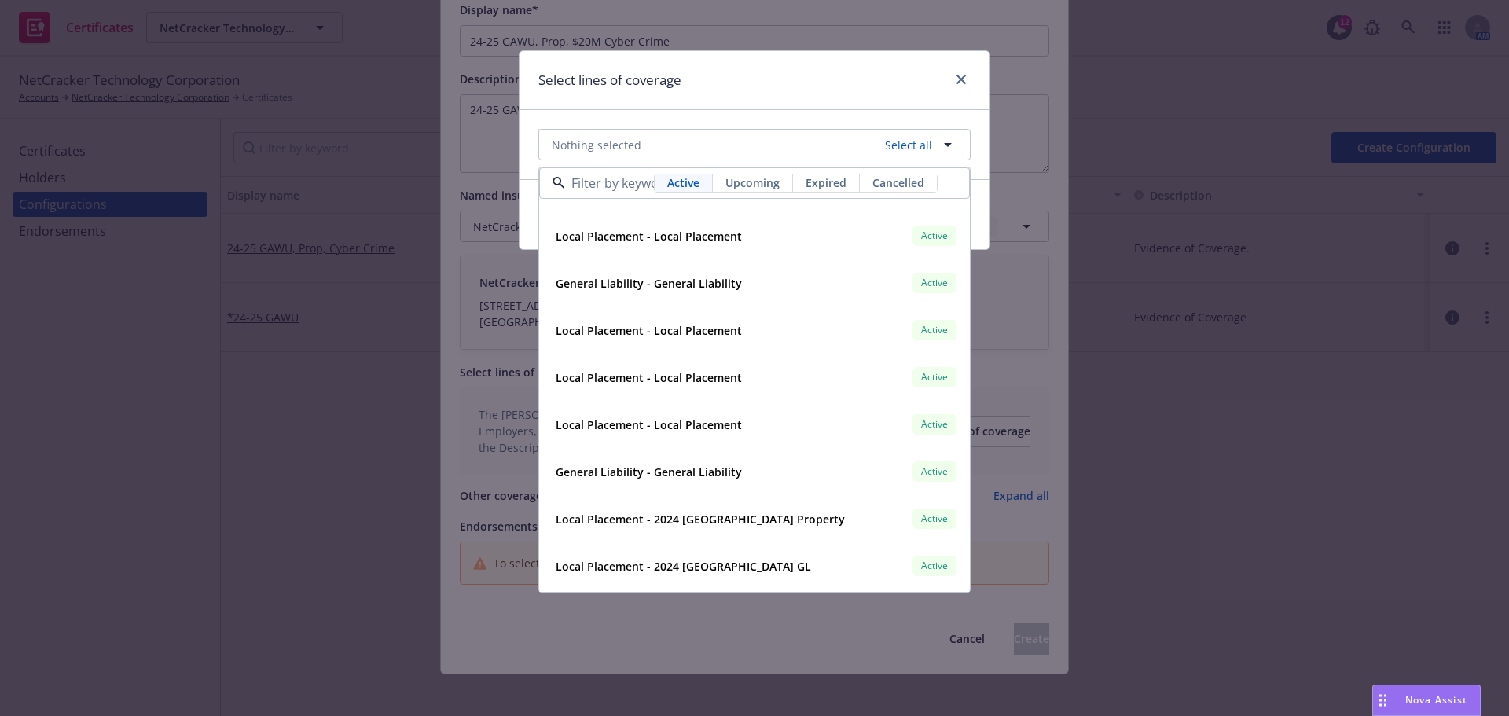
scroll to position [2043, 0]
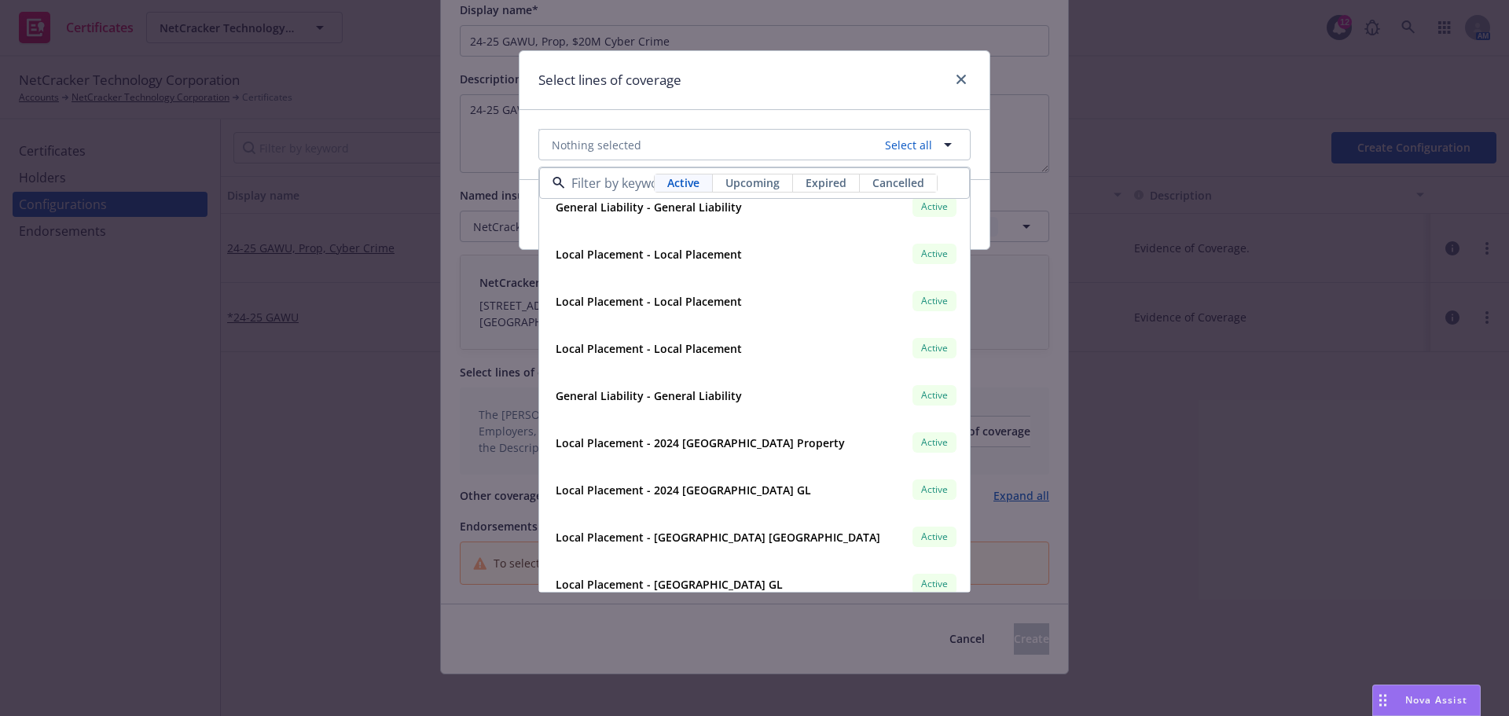
click at [767, 398] on div "General Liability - General Liability Active" at bounding box center [754, 395] width 410 height 27
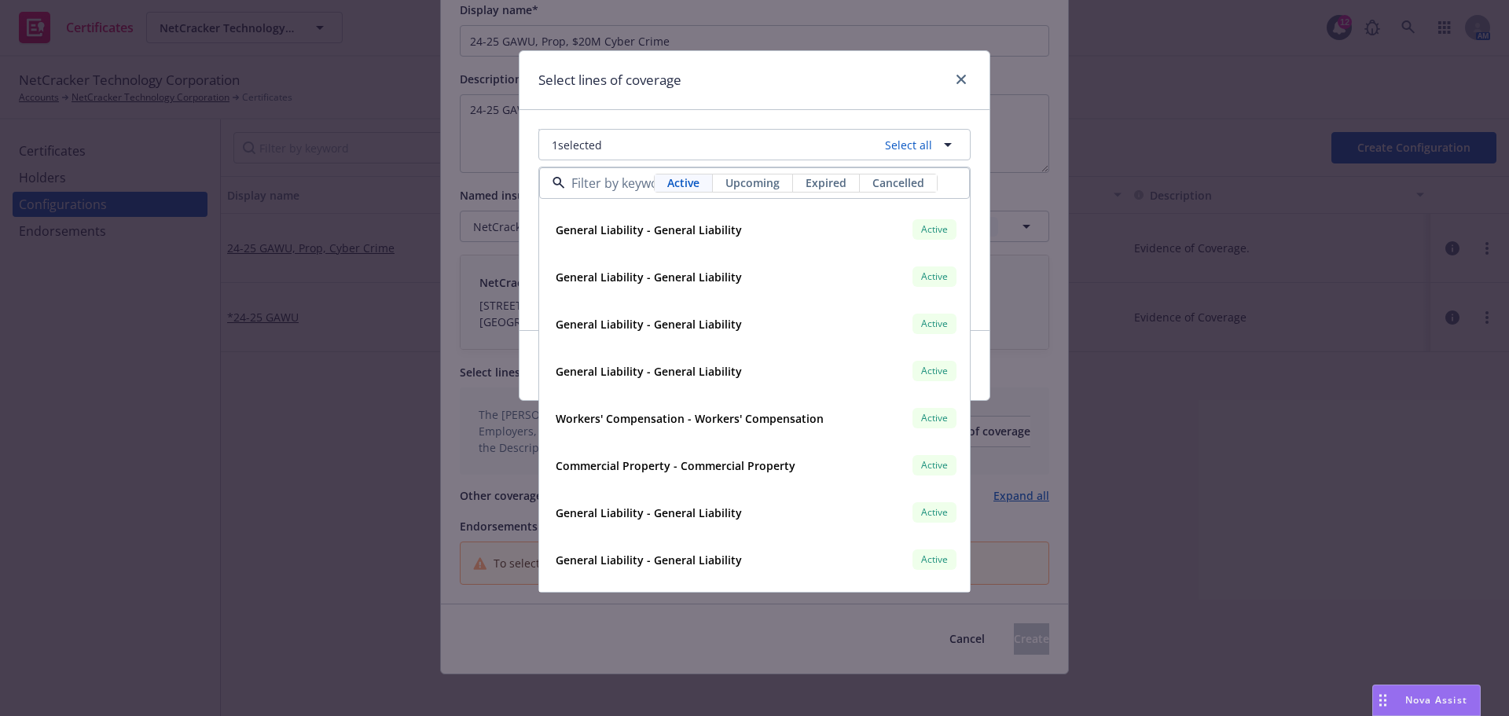
scroll to position [2593, 0]
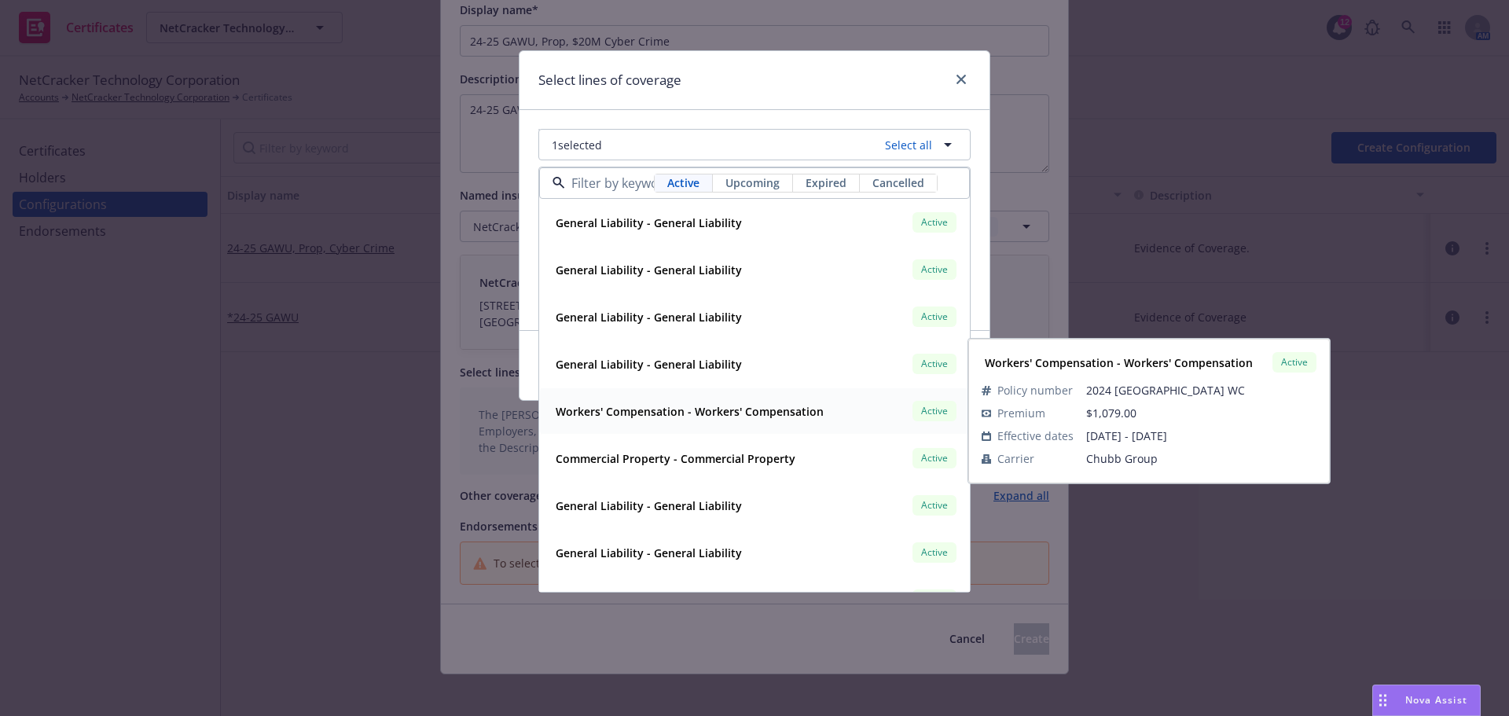
click at [766, 401] on div "Workers' Compensation - Workers' Compensation" at bounding box center [687, 411] width 277 height 23
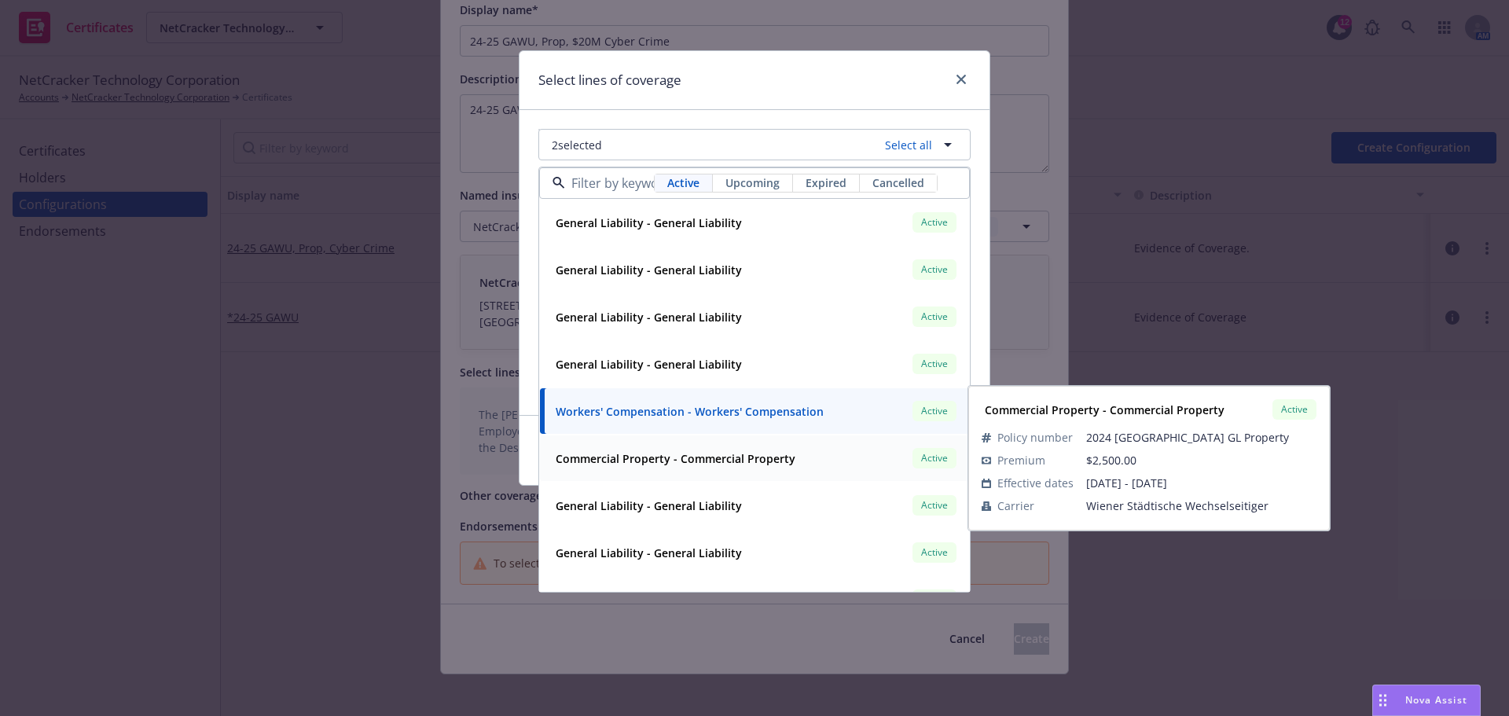
click at [751, 464] on strong "Commercial Property - Commercial Property" at bounding box center [676, 458] width 240 height 15
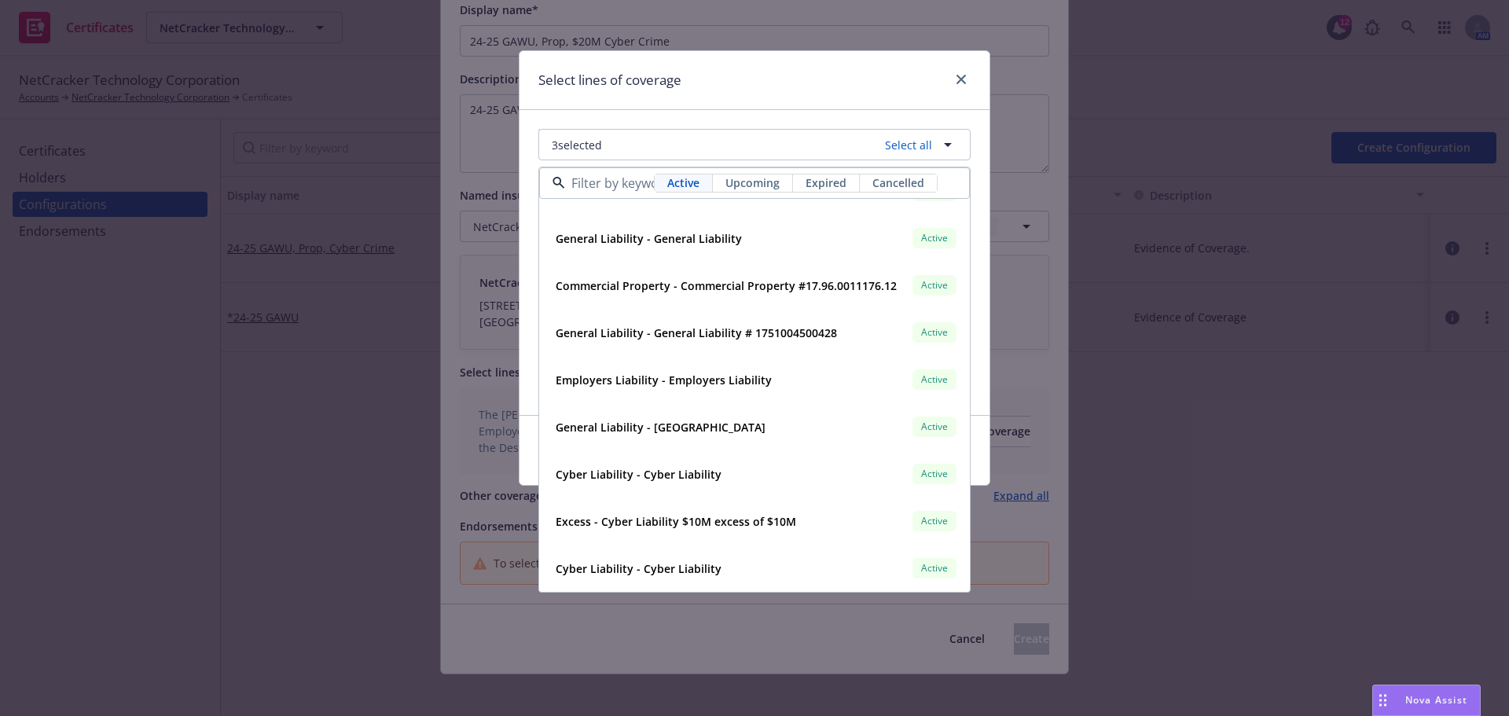
scroll to position [3458, 0]
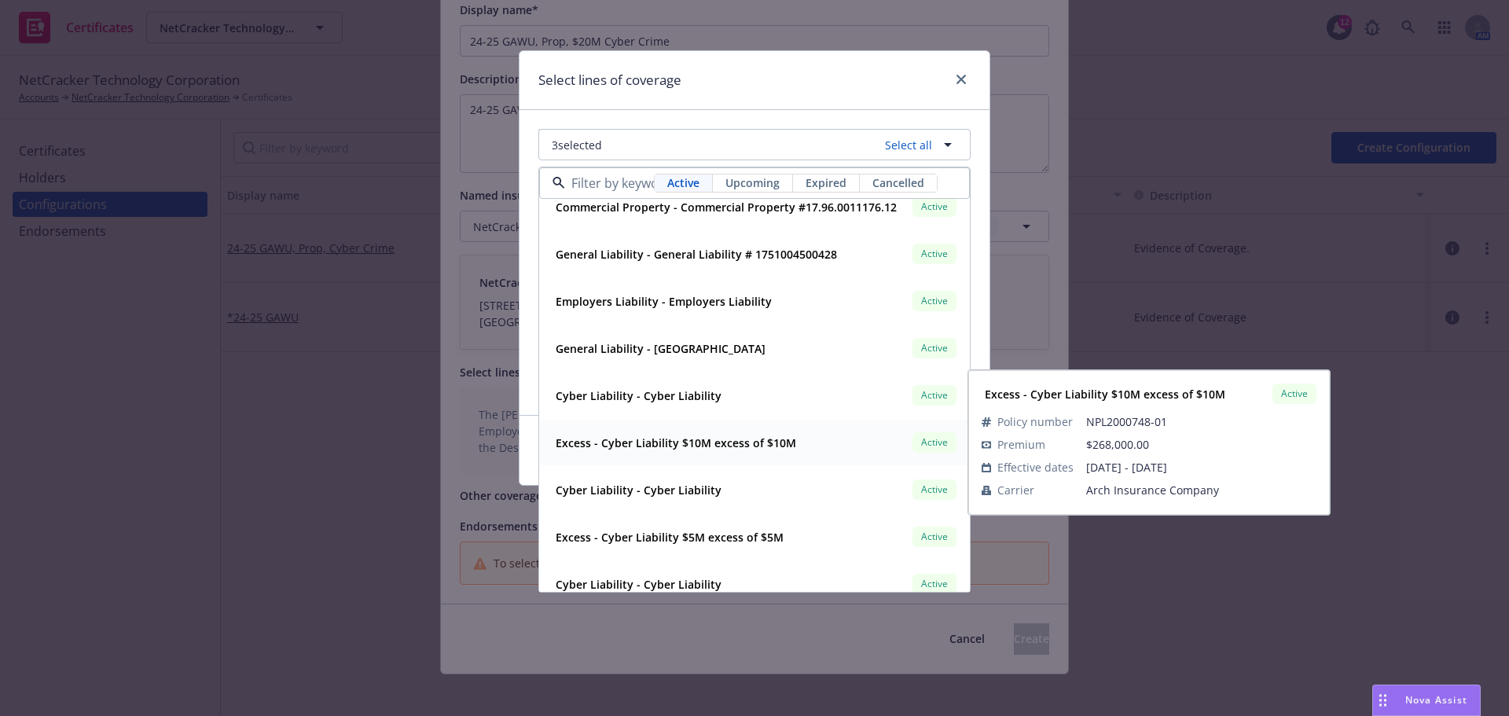
click at [739, 444] on strong "Excess - Cyber Liability $10M excess of $10M" at bounding box center [676, 442] width 240 height 15
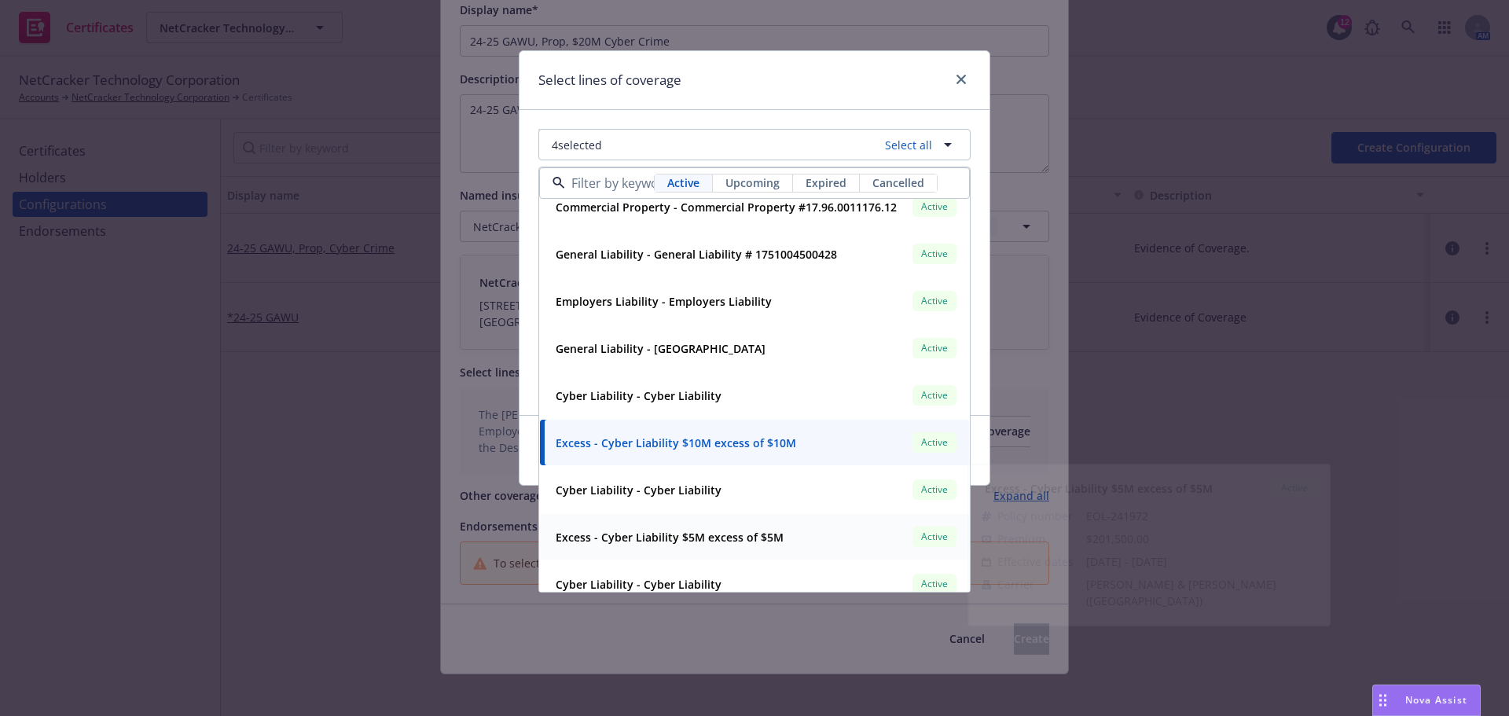
click at [715, 537] on strong "Excess - Cyber Liability $5M excess of $5M" at bounding box center [670, 537] width 228 height 15
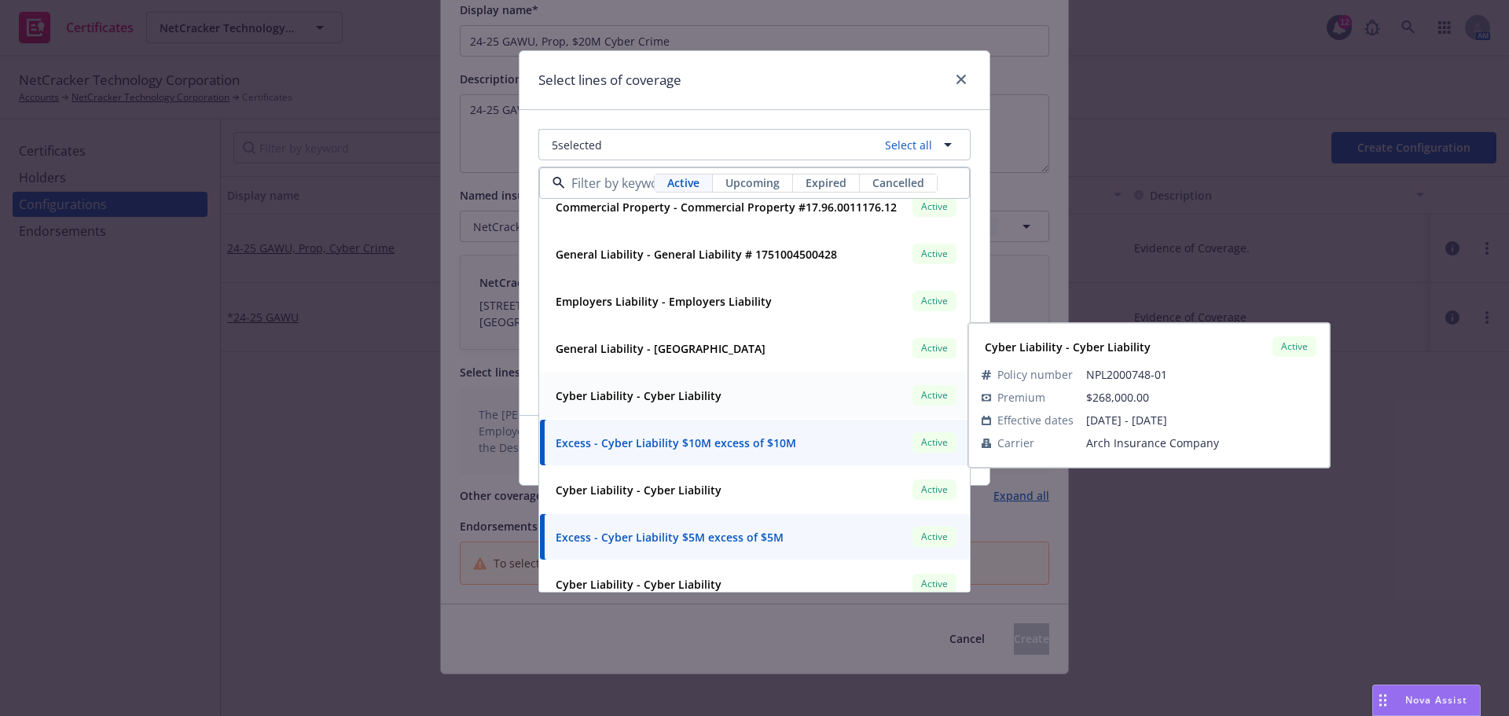
click at [706, 401] on strong "Cyber Liability - Cyber Liability" at bounding box center [639, 395] width 166 height 15
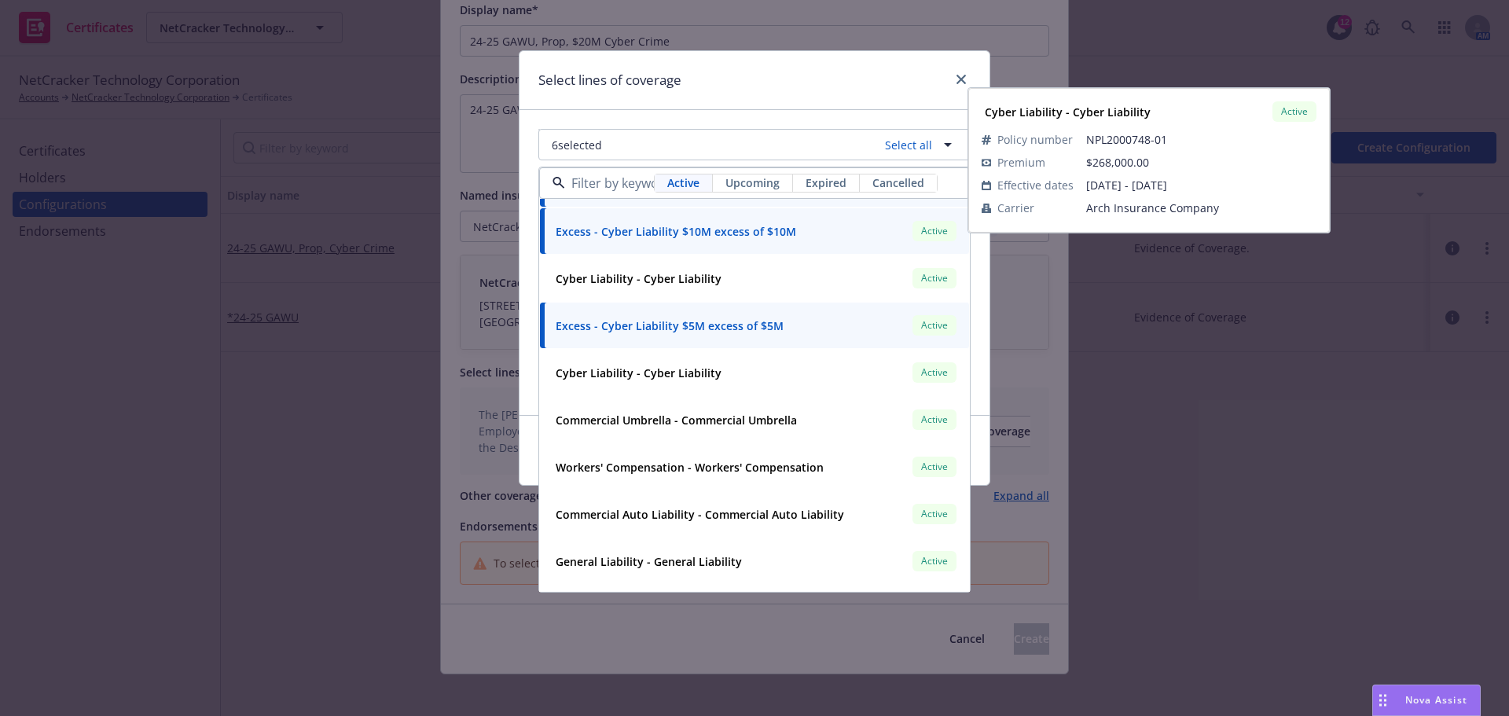
scroll to position [3693, 0]
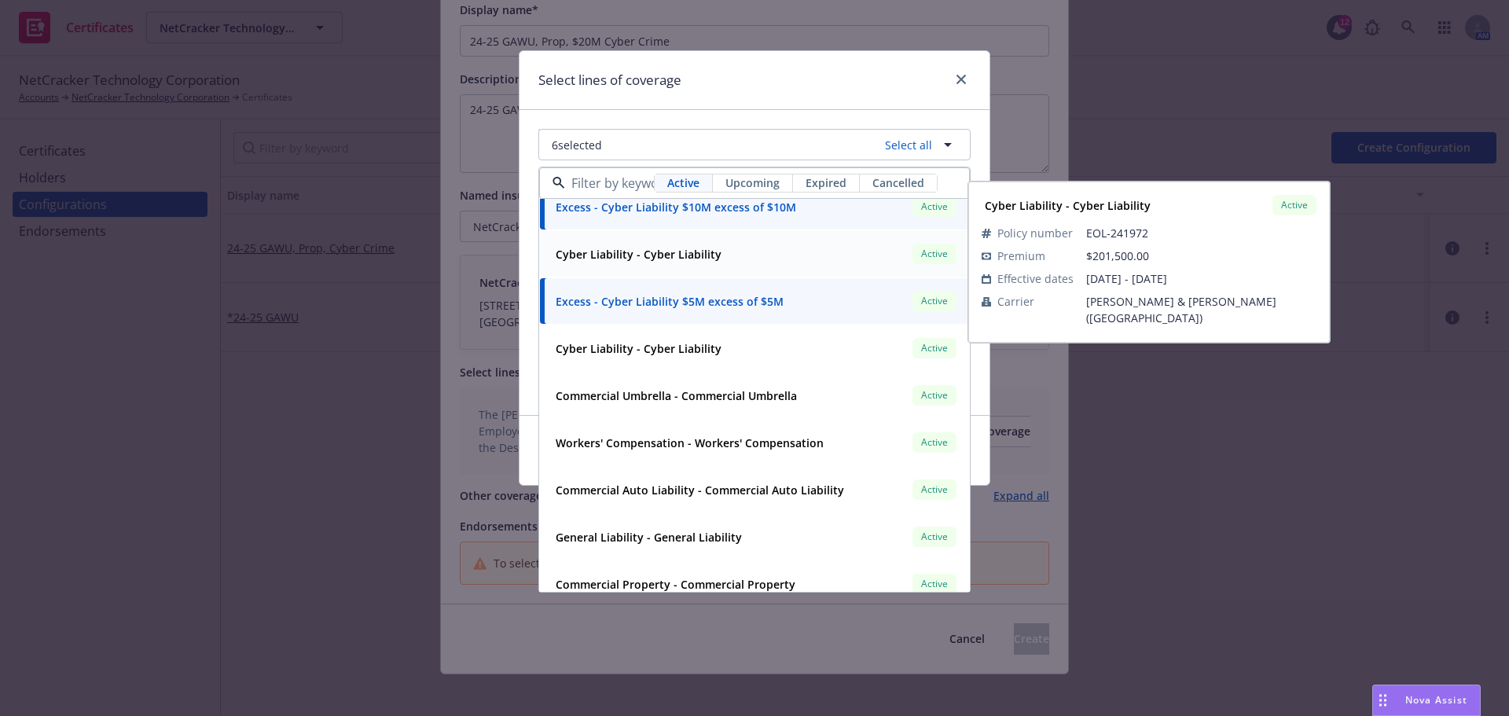
click at [677, 267] on div "Cyber Liability - Cyber Liability Active" at bounding box center [754, 253] width 410 height 27
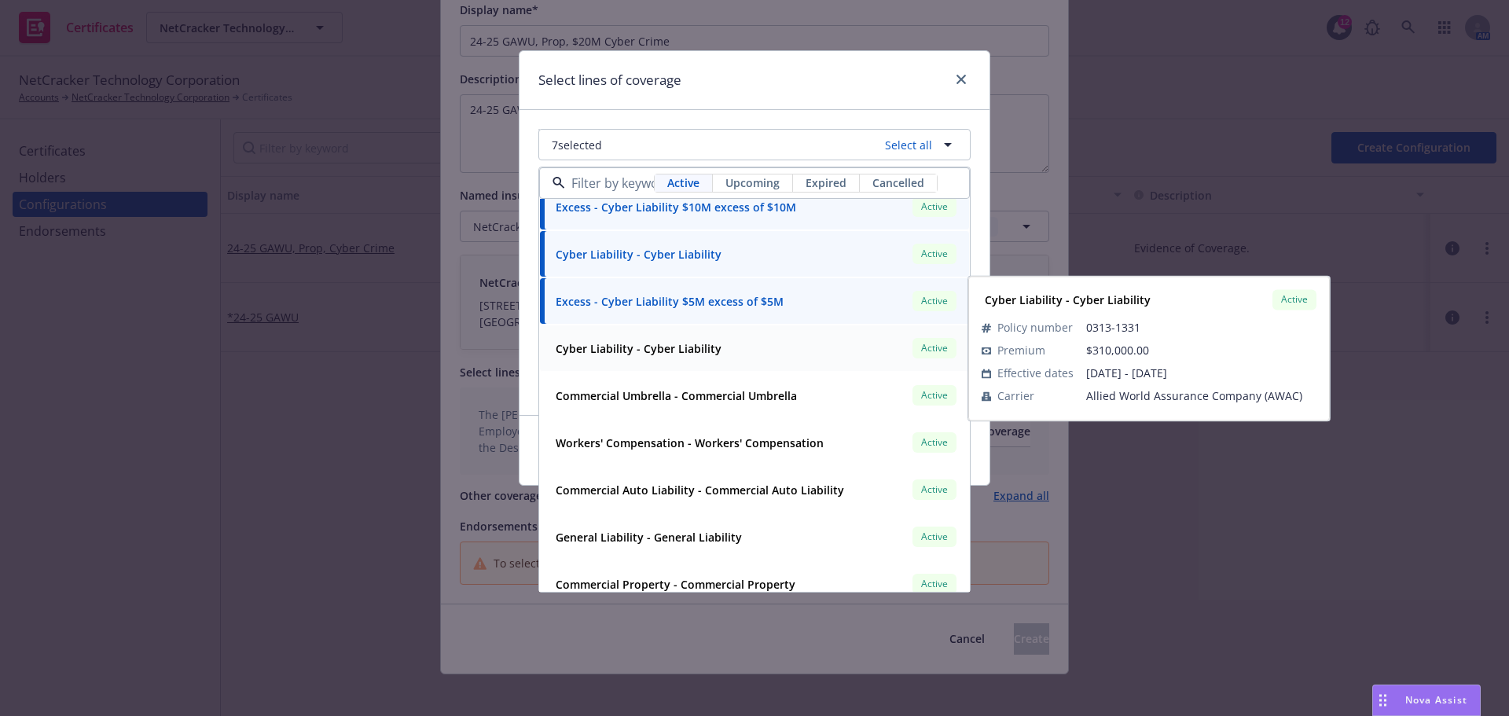
click at [679, 354] on strong "Cyber Liability - Cyber Liability" at bounding box center [639, 348] width 166 height 15
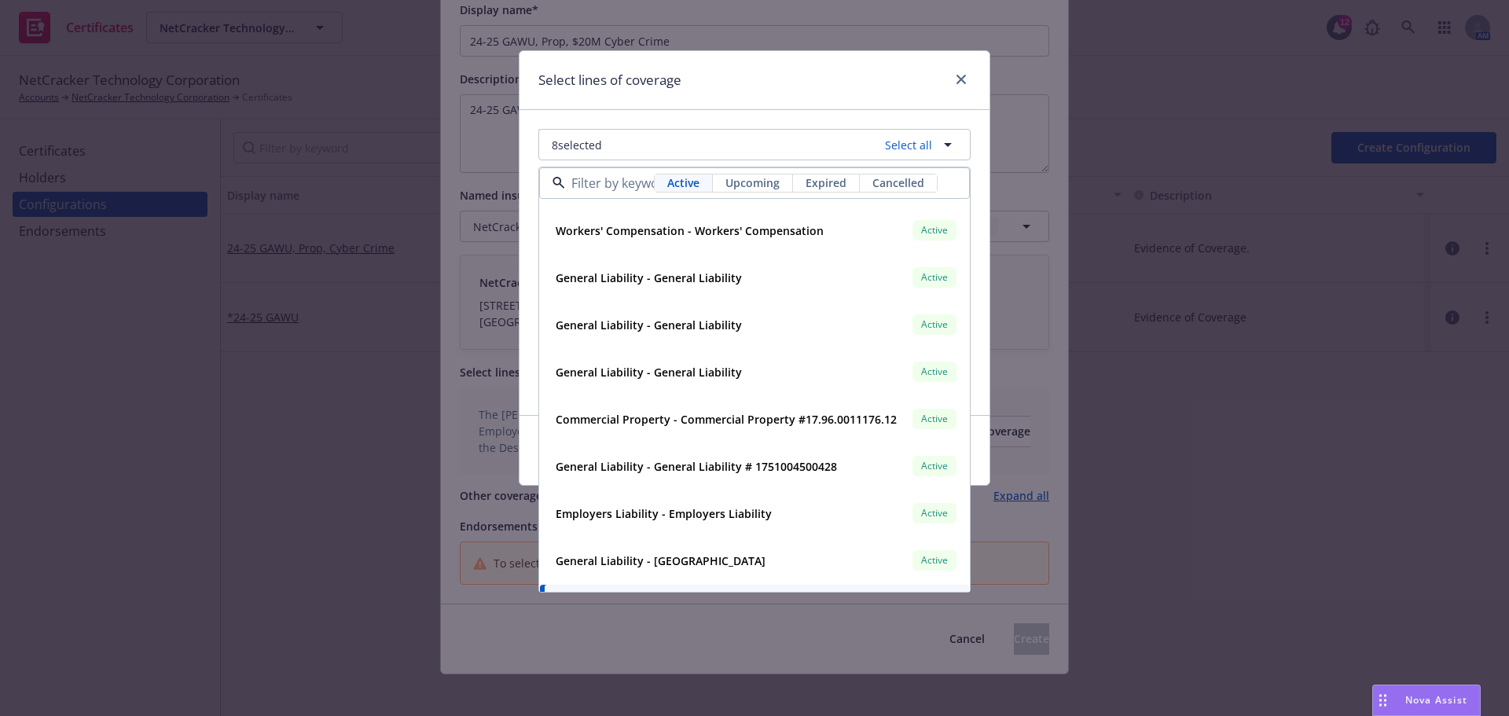
scroll to position [3222, 0]
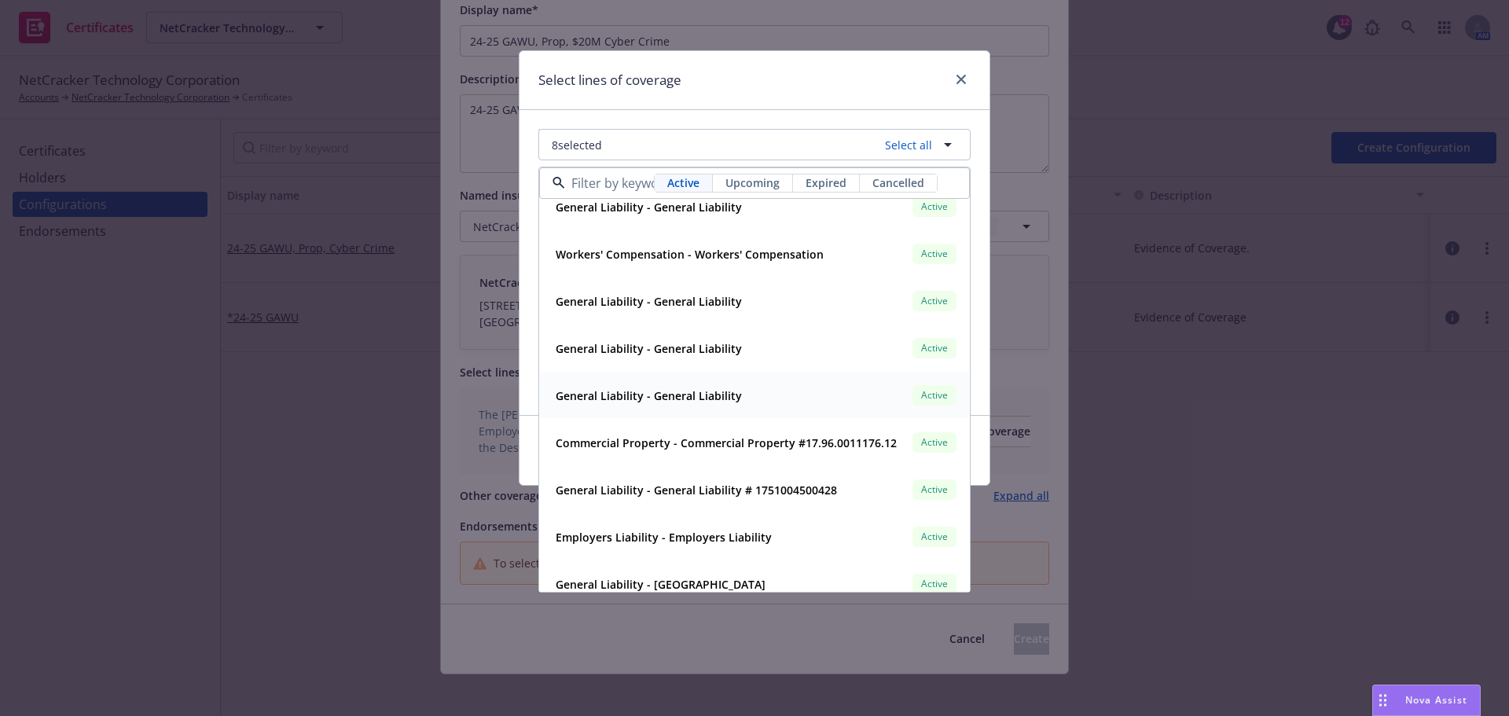
click at [714, 396] on strong "General Liability - General Liability" at bounding box center [649, 395] width 186 height 15
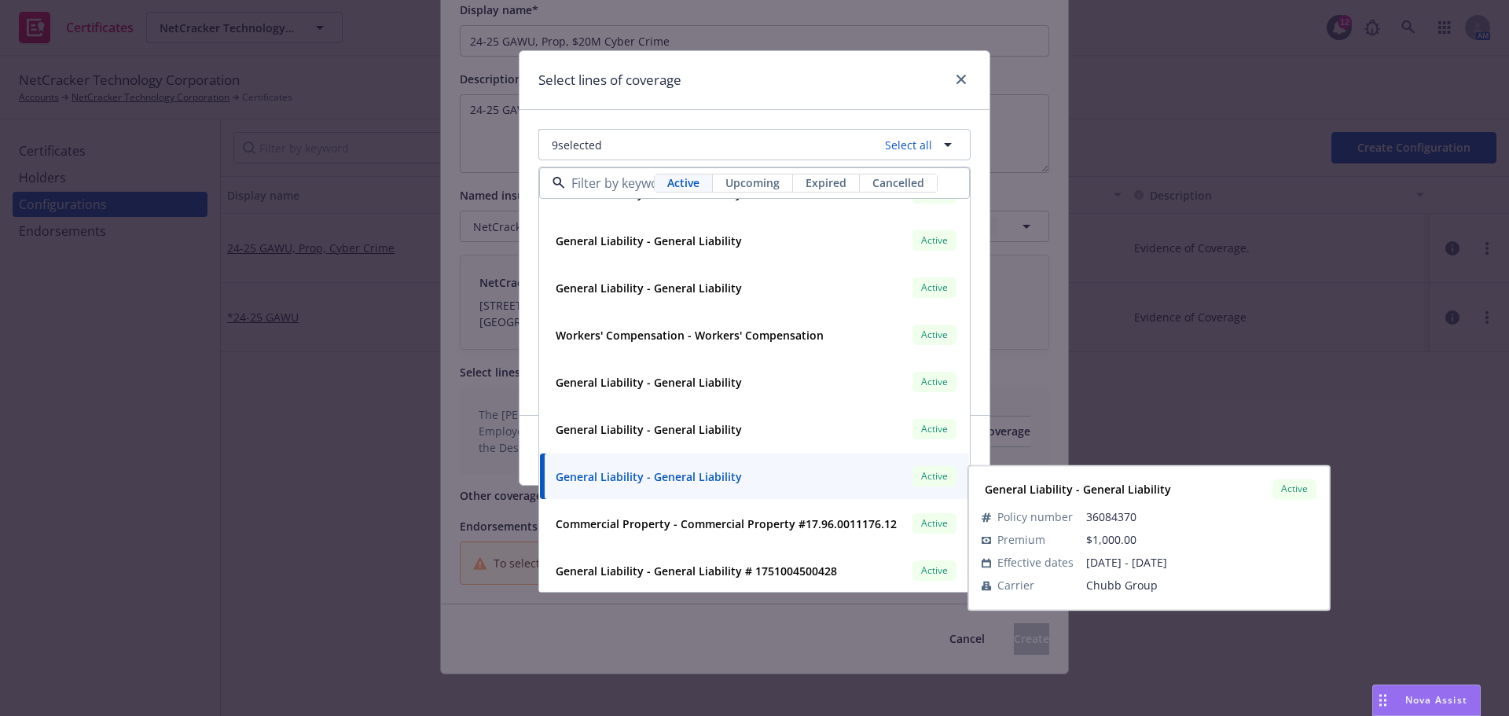
scroll to position [3143, 0]
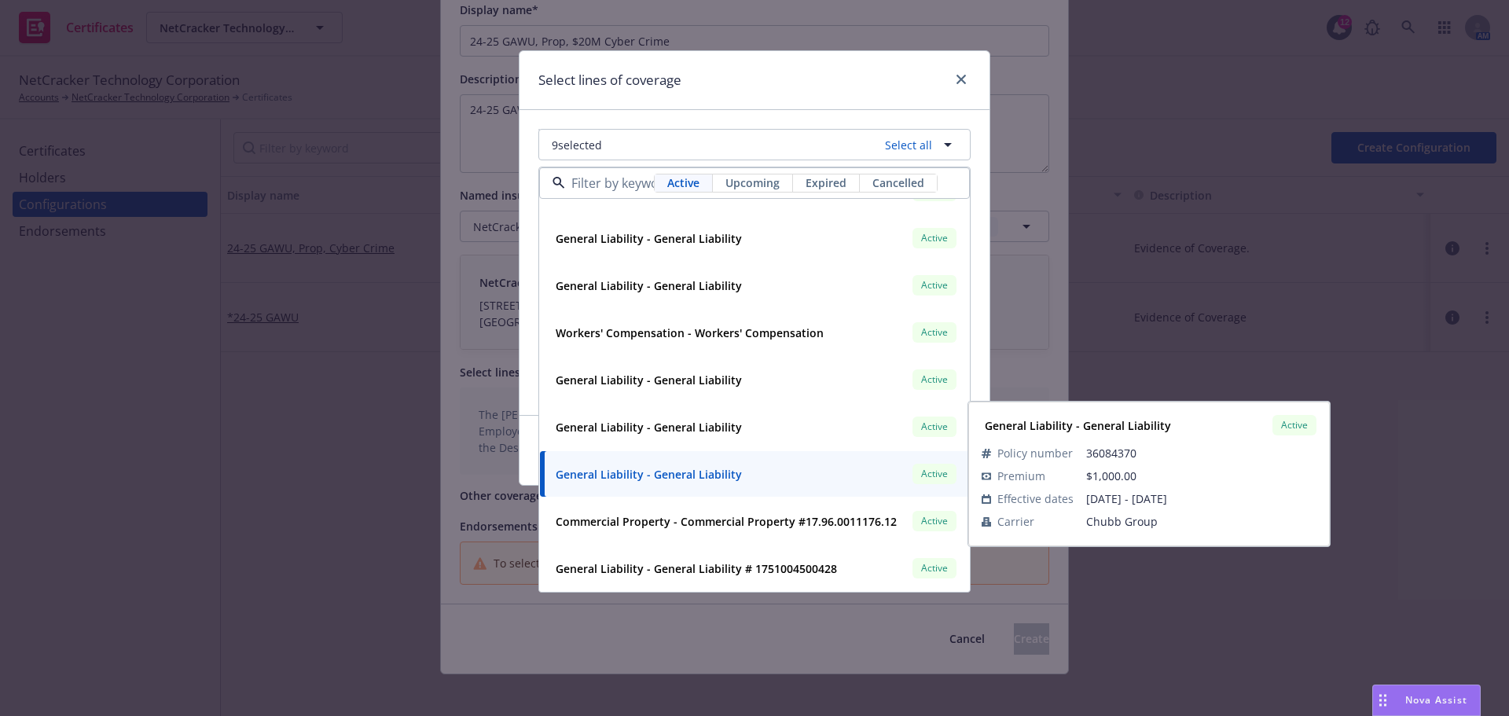
click at [571, 471] on strong "General Liability - General Liability" at bounding box center [649, 474] width 186 height 15
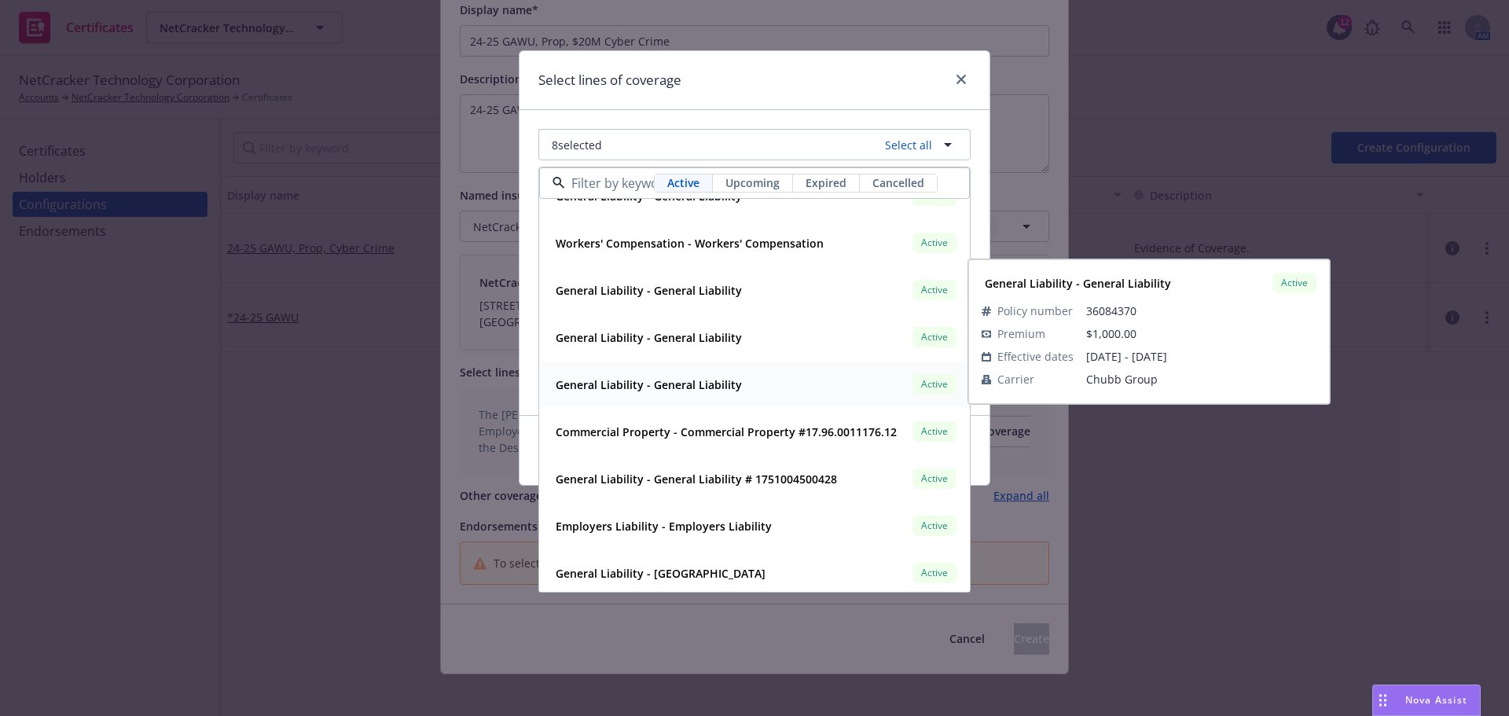
scroll to position [3300, 0]
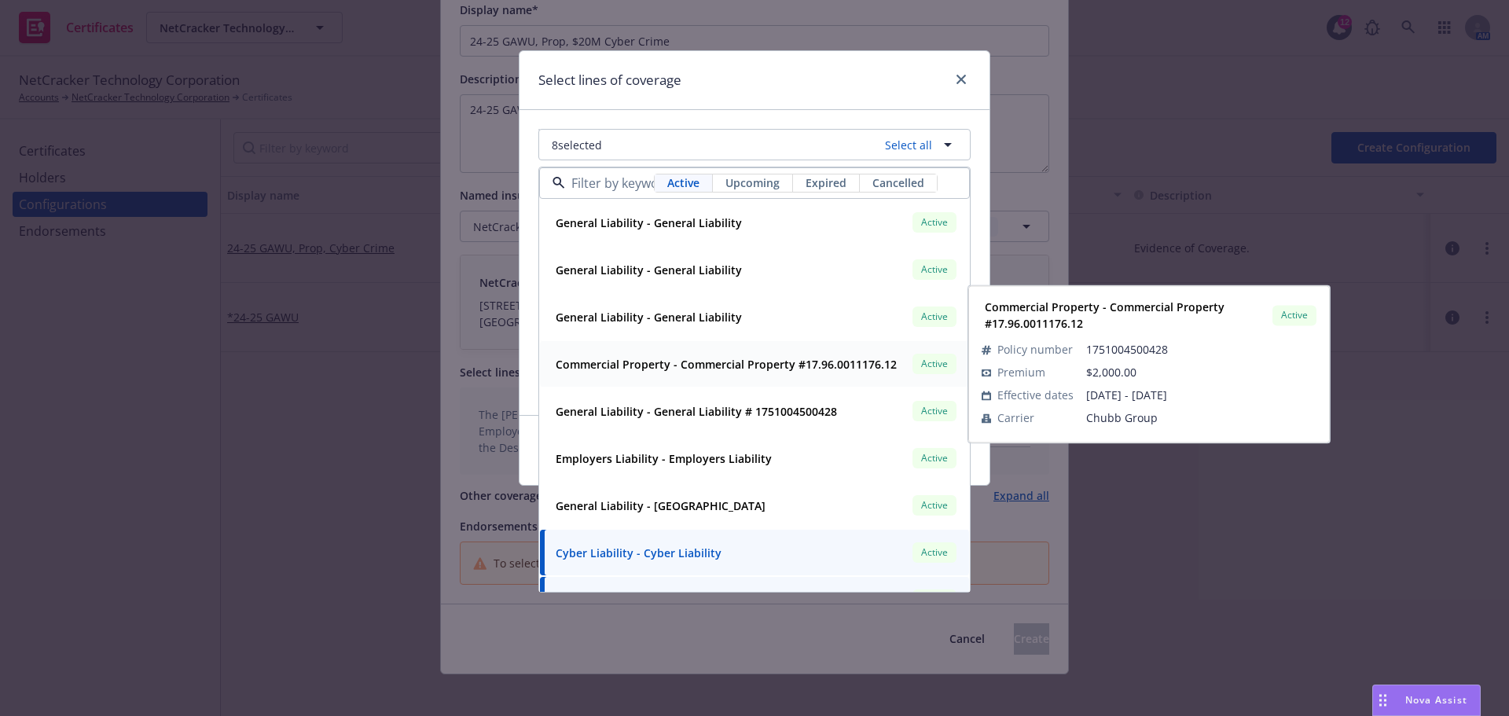
click at [744, 380] on div "Commercial Property - Commercial Property #17.96.0011176.12 Active Policy numbe…" at bounding box center [754, 364] width 429 height 46
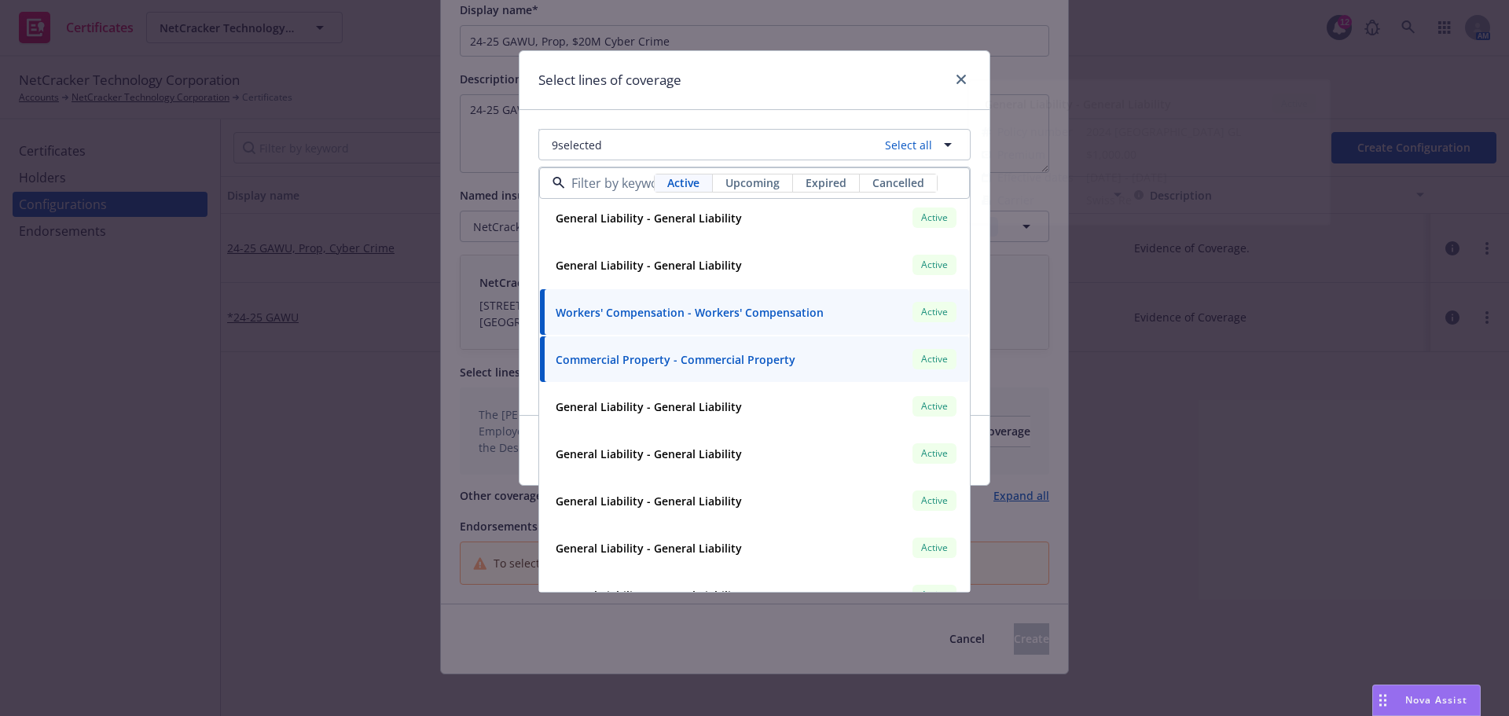
scroll to position [2750, 0]
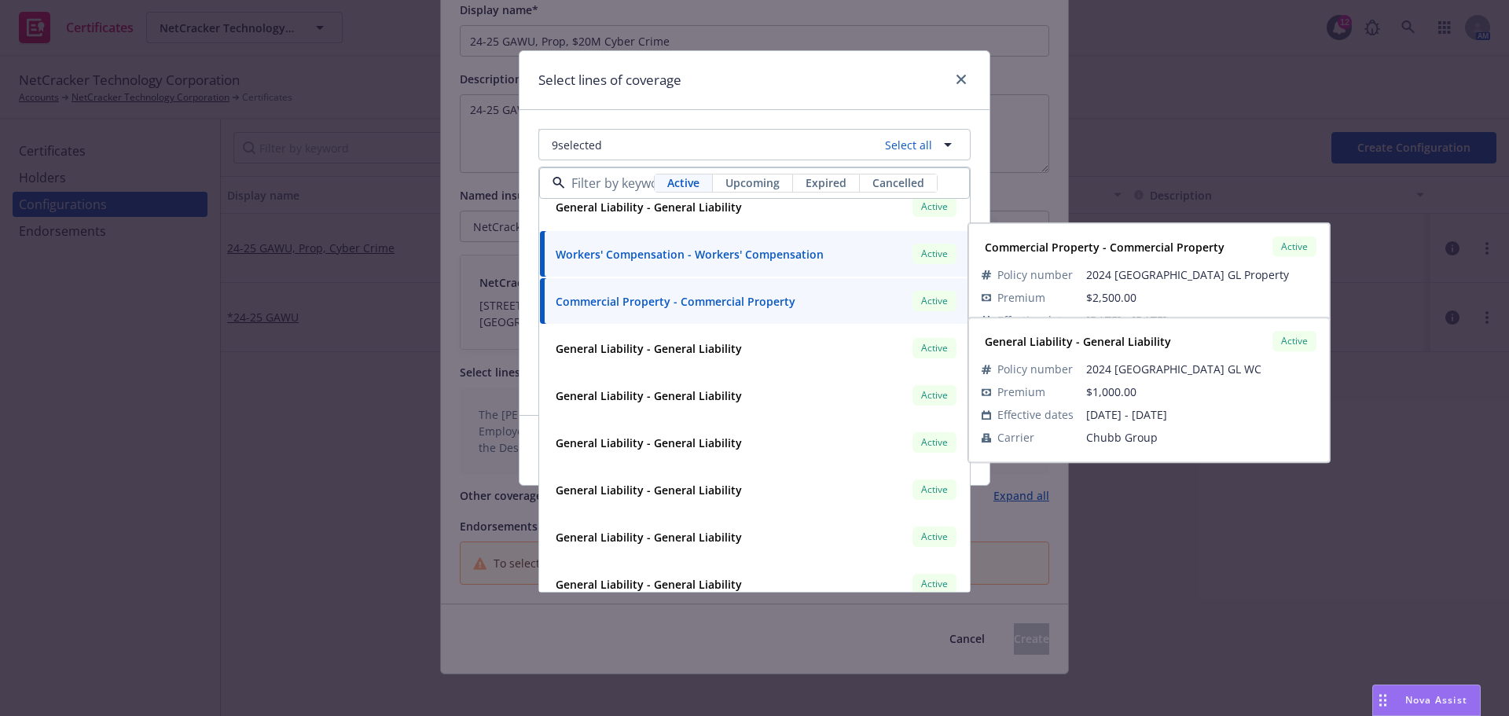
click at [713, 306] on strong "Commercial Property - Commercial Property" at bounding box center [676, 301] width 240 height 15
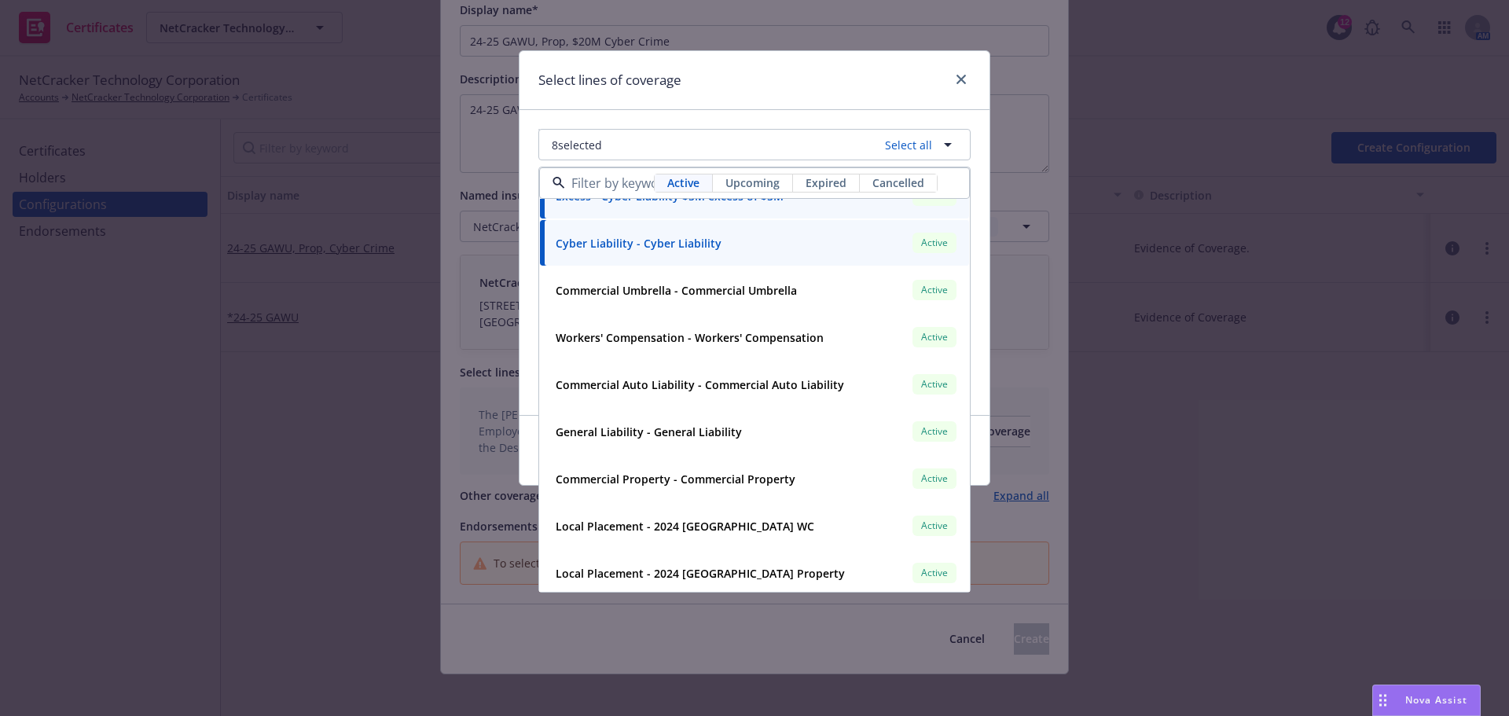
scroll to position [3850, 0]
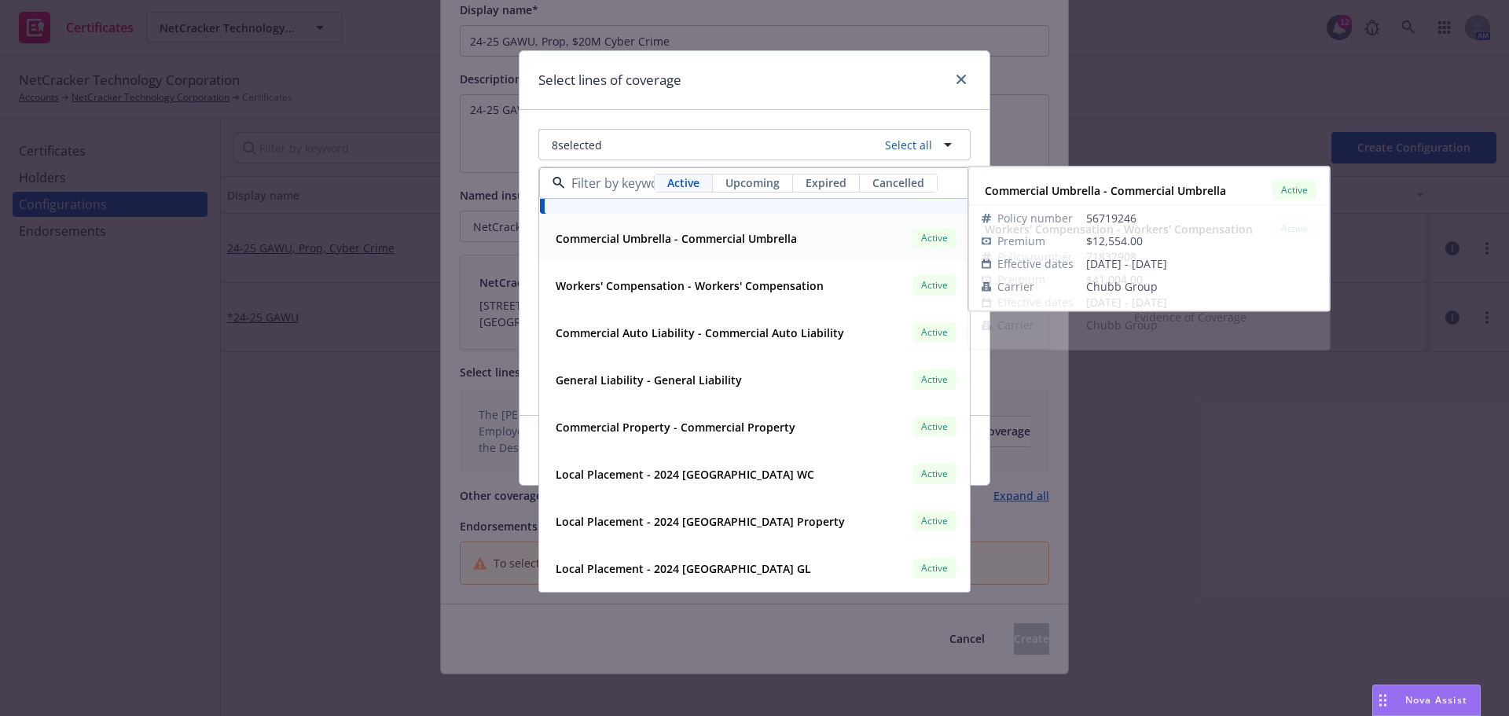
click at [706, 245] on strong "Commercial Umbrella - Commercial Umbrella" at bounding box center [676, 238] width 241 height 15
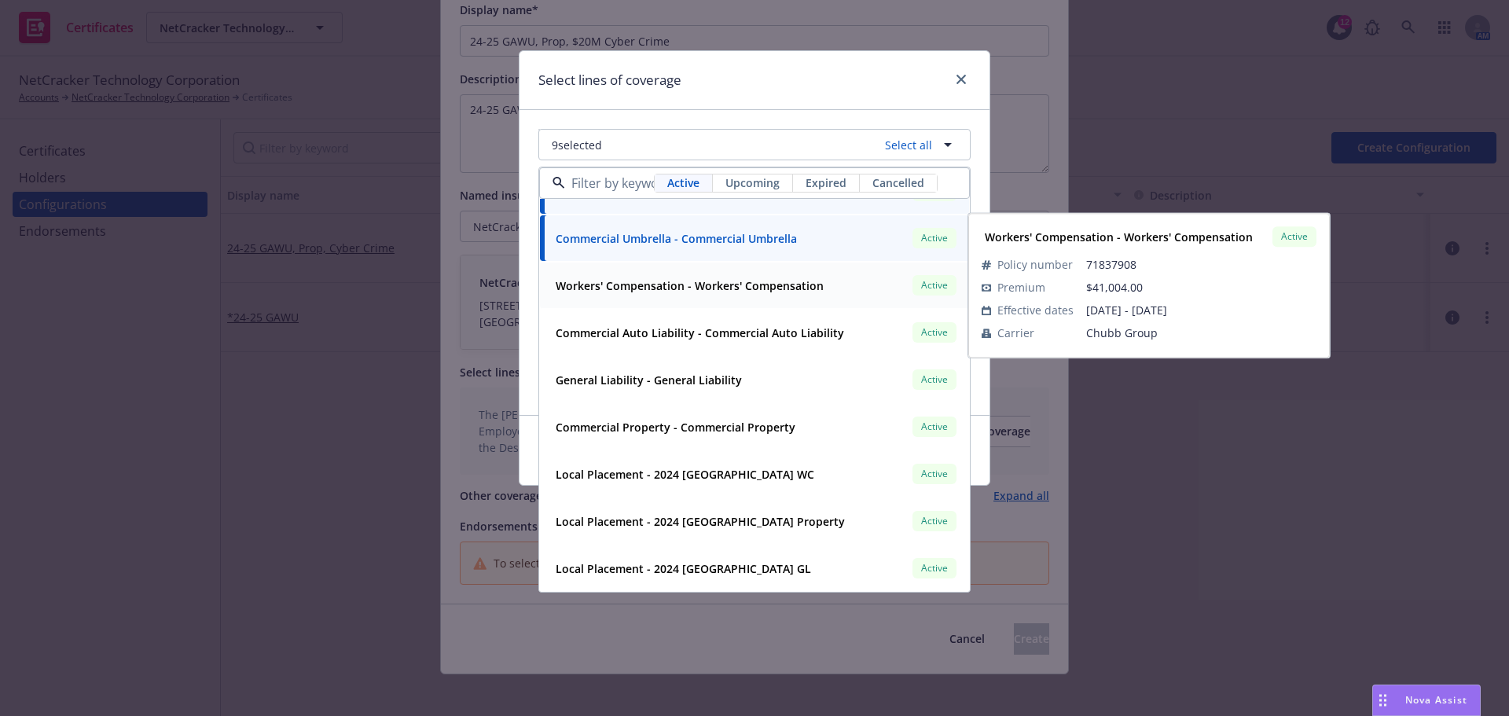
click at [725, 306] on div "Workers' Compensation - Workers' Compensation Active Policy number 71837908 Pre…" at bounding box center [754, 285] width 429 height 46
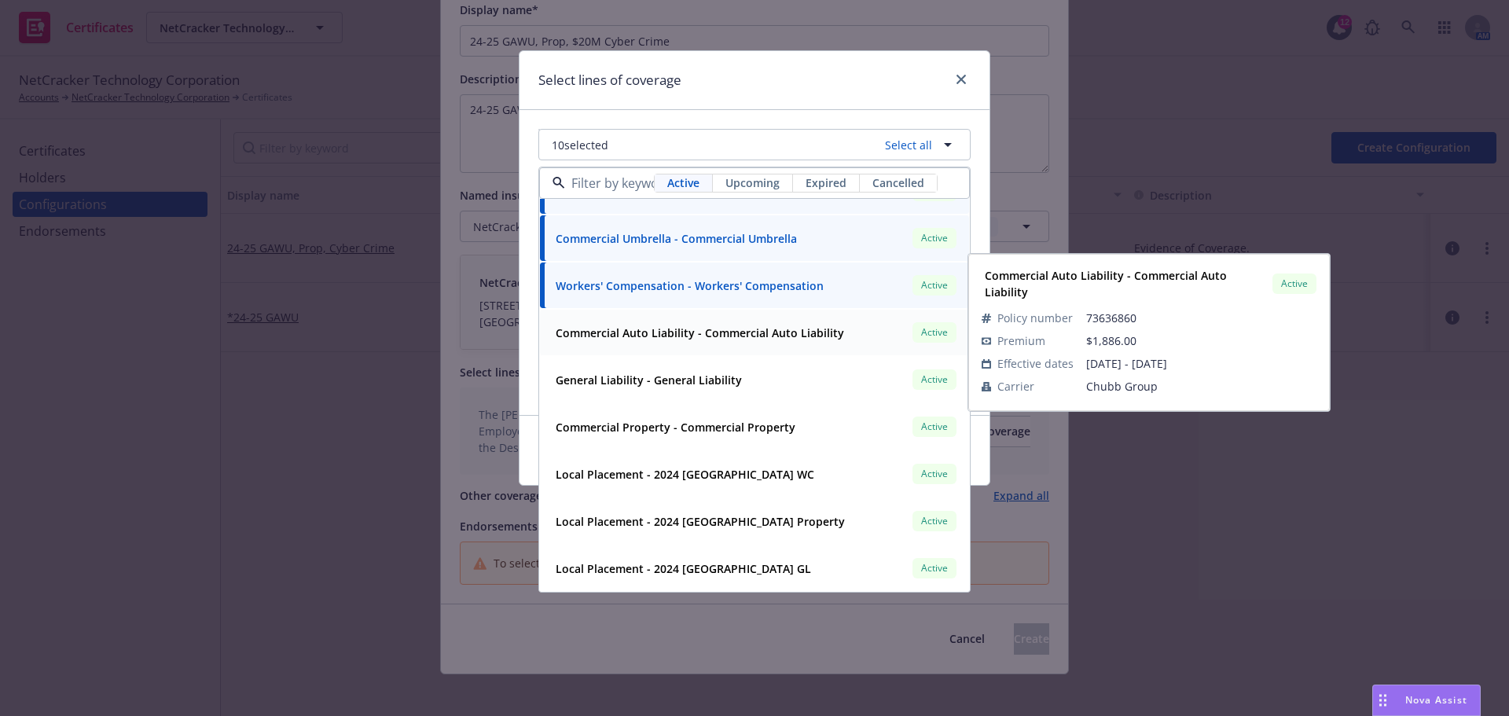
click at [720, 328] on strong "Commercial Auto Liability - Commercial Auto Liability" at bounding box center [700, 332] width 288 height 15
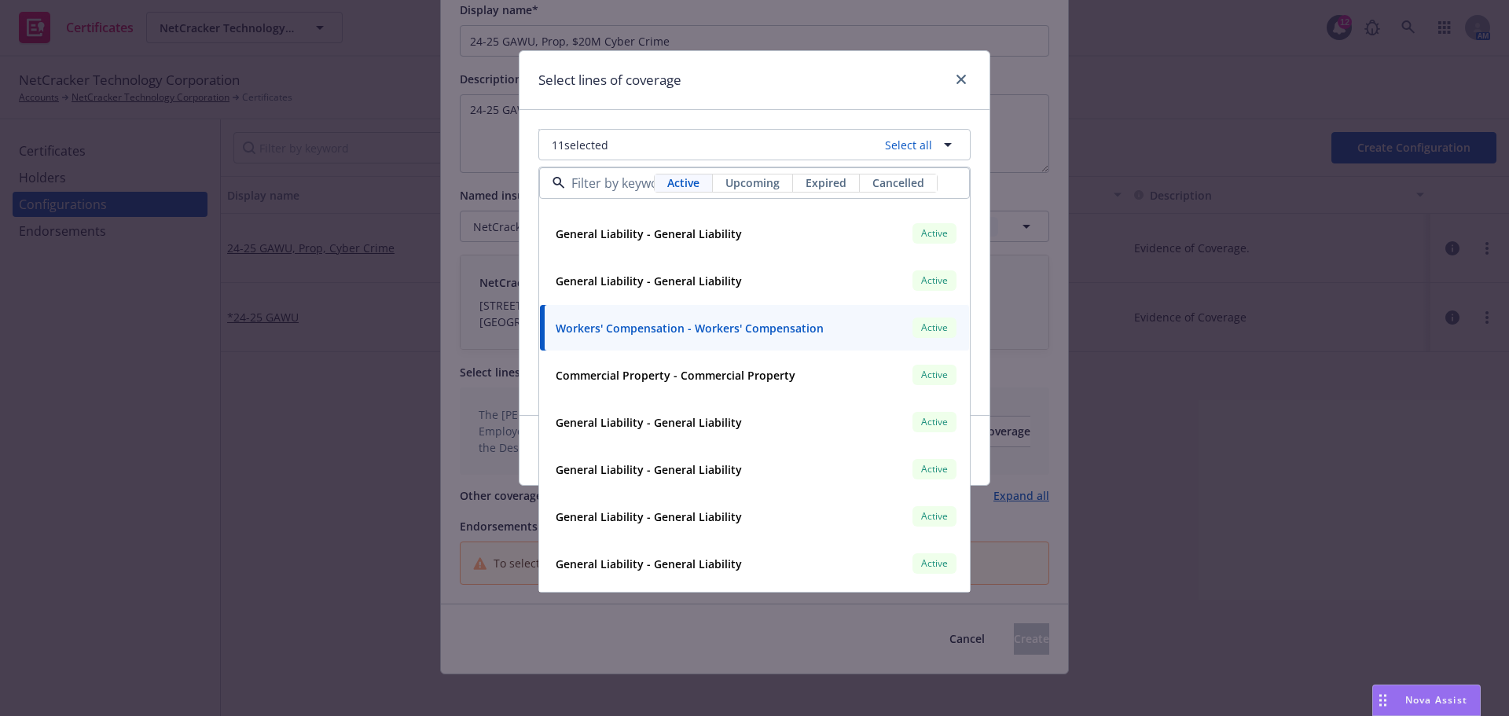
scroll to position [2672, 0]
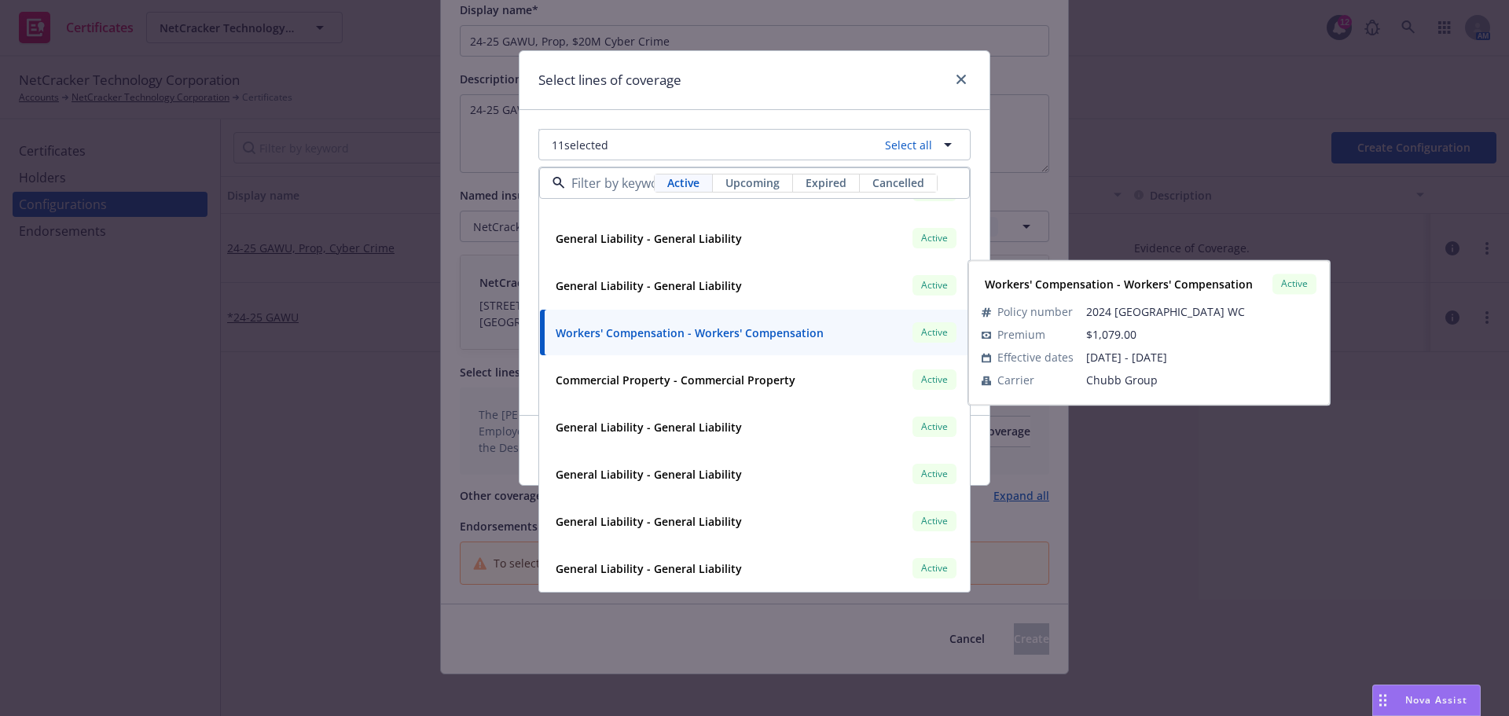
click at [721, 332] on strong "Workers' Compensation - Workers' Compensation" at bounding box center [690, 332] width 268 height 15
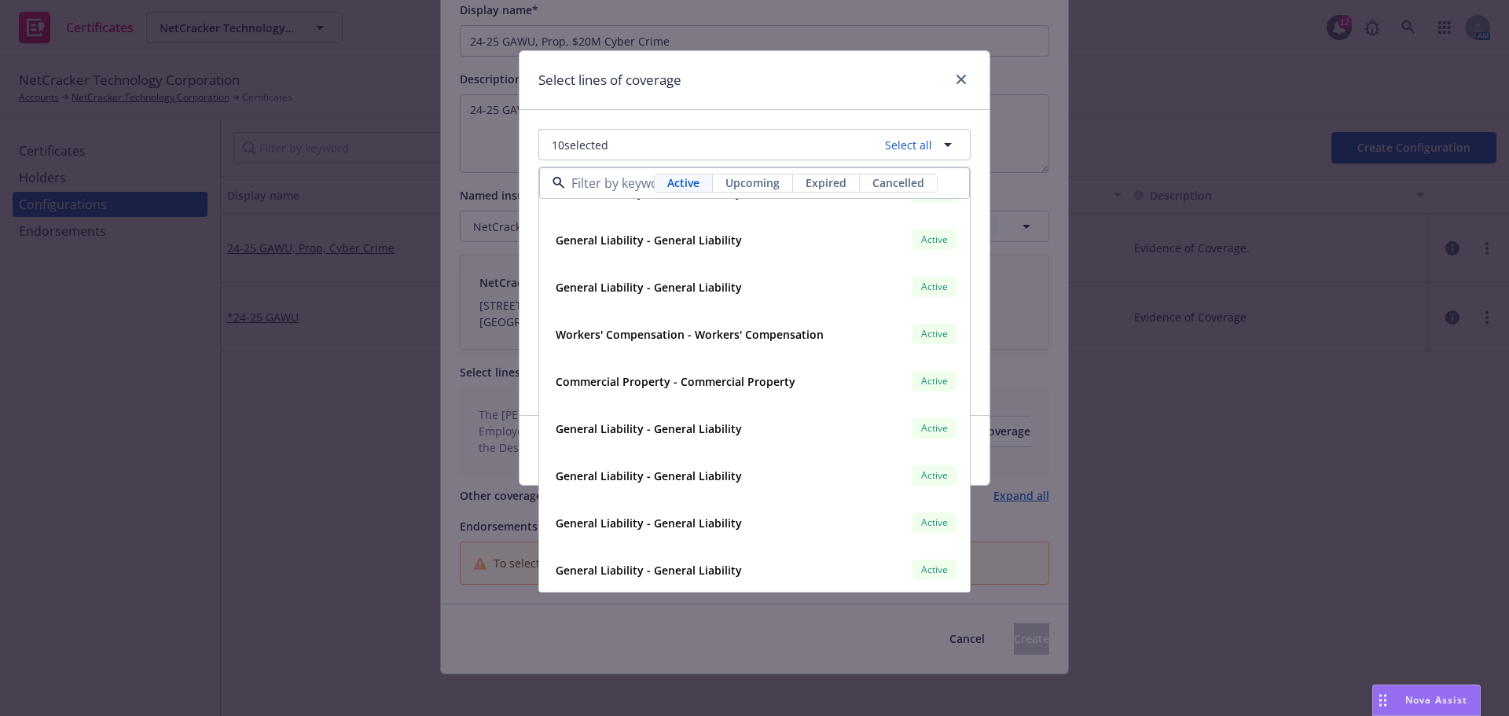
scroll to position [2602, 0]
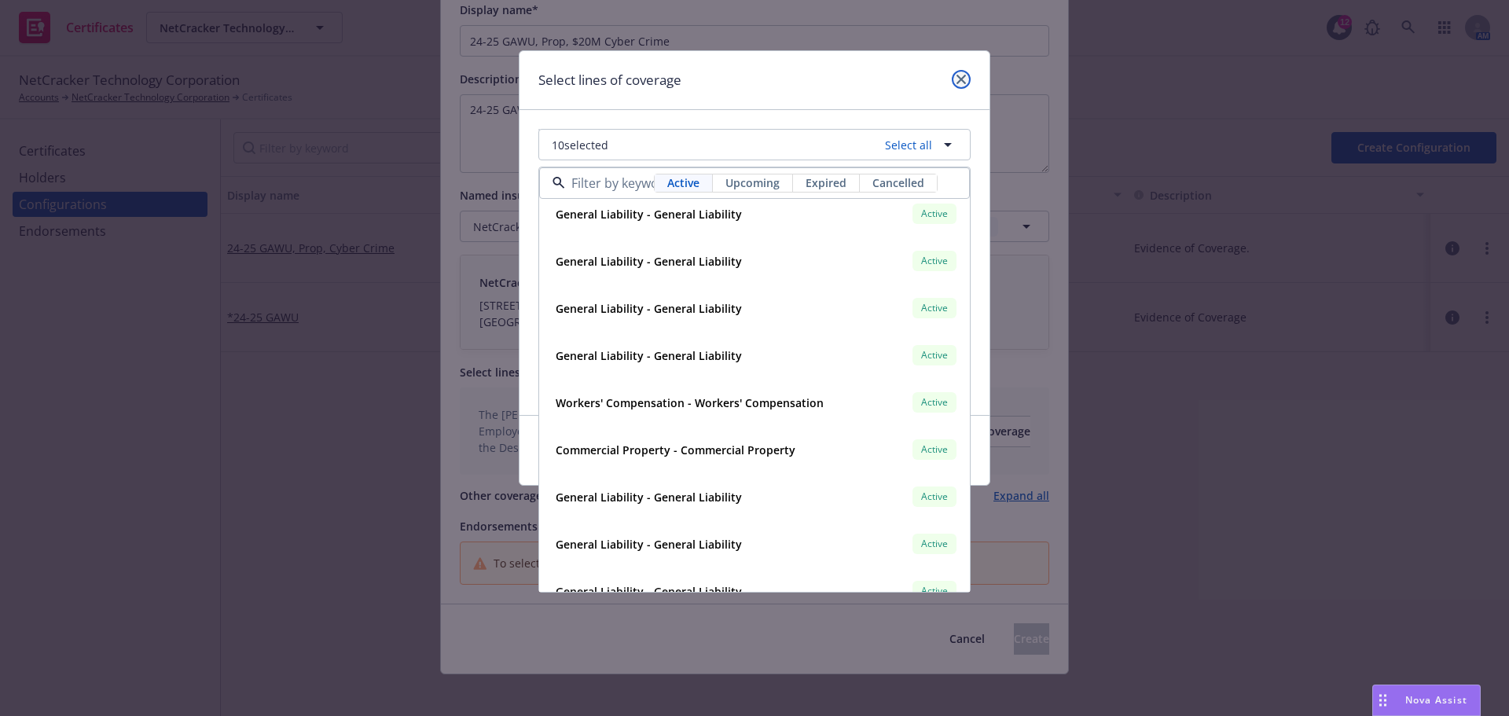
click at [963, 79] on icon "close" at bounding box center [960, 79] width 9 height 9
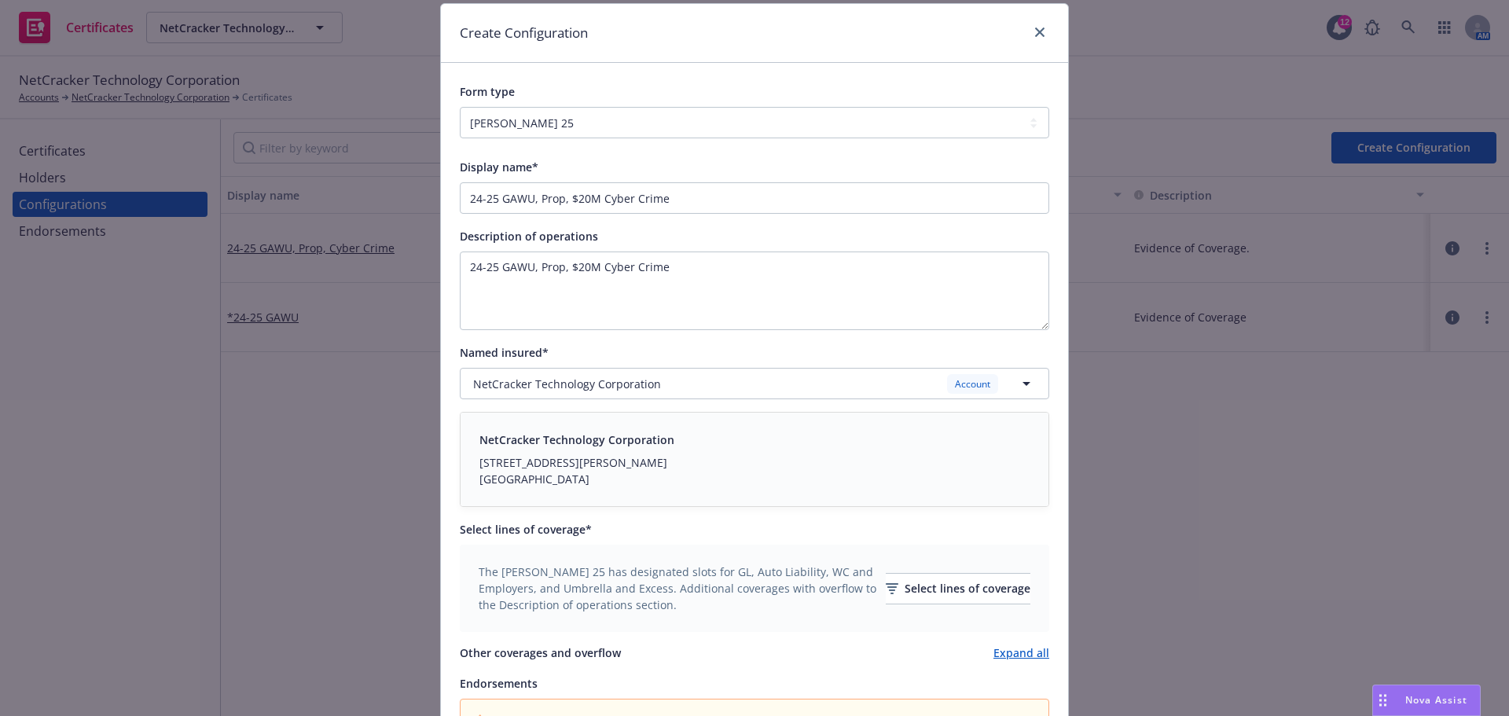
scroll to position [0, 0]
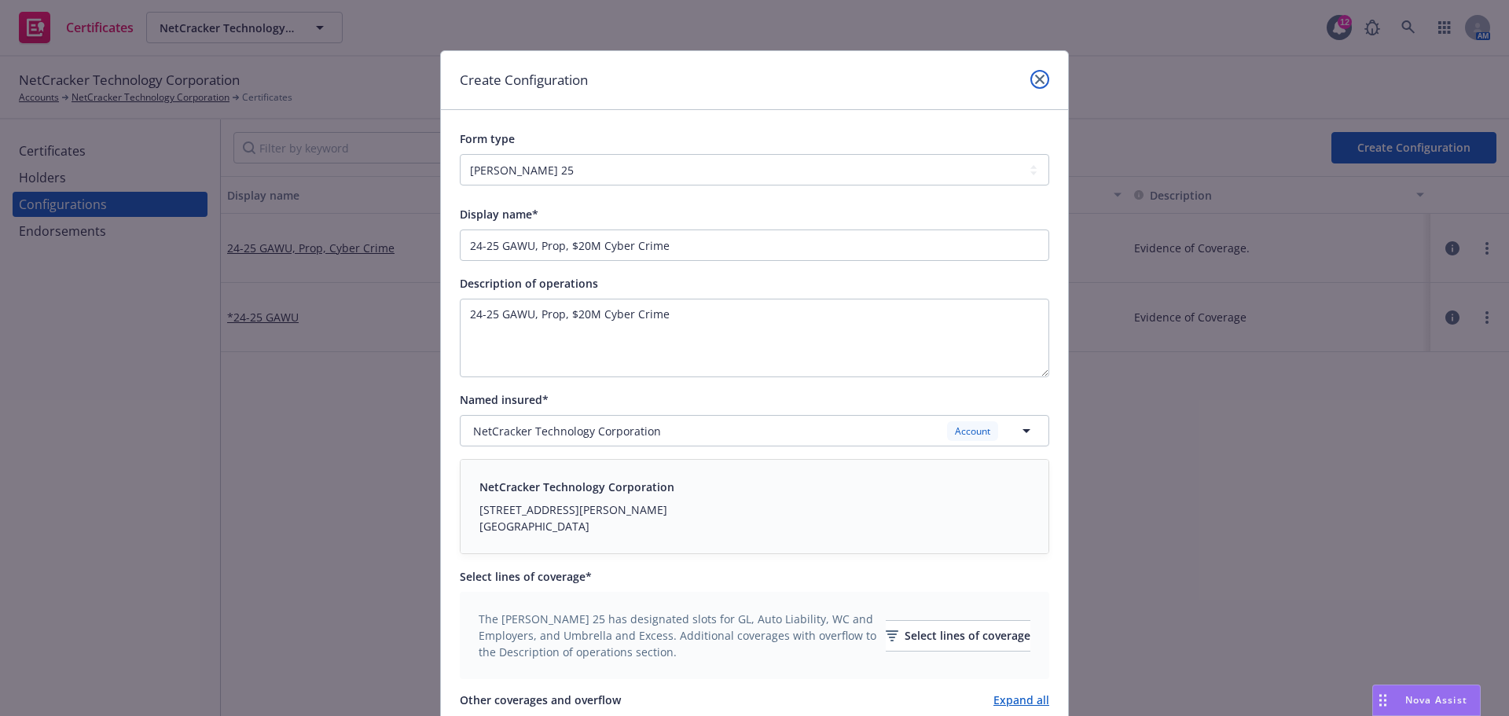
click at [1035, 82] on icon "close" at bounding box center [1039, 79] width 9 height 9
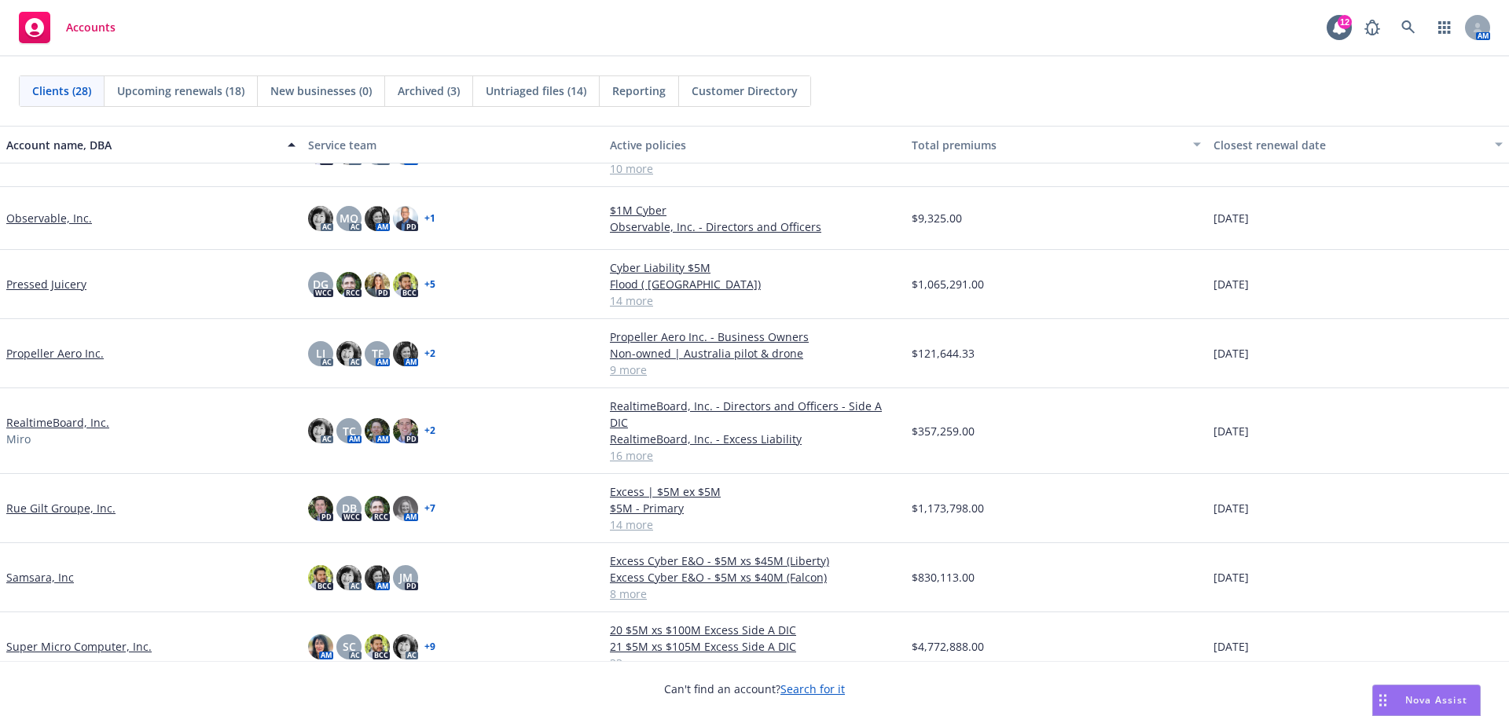
scroll to position [864, 0]
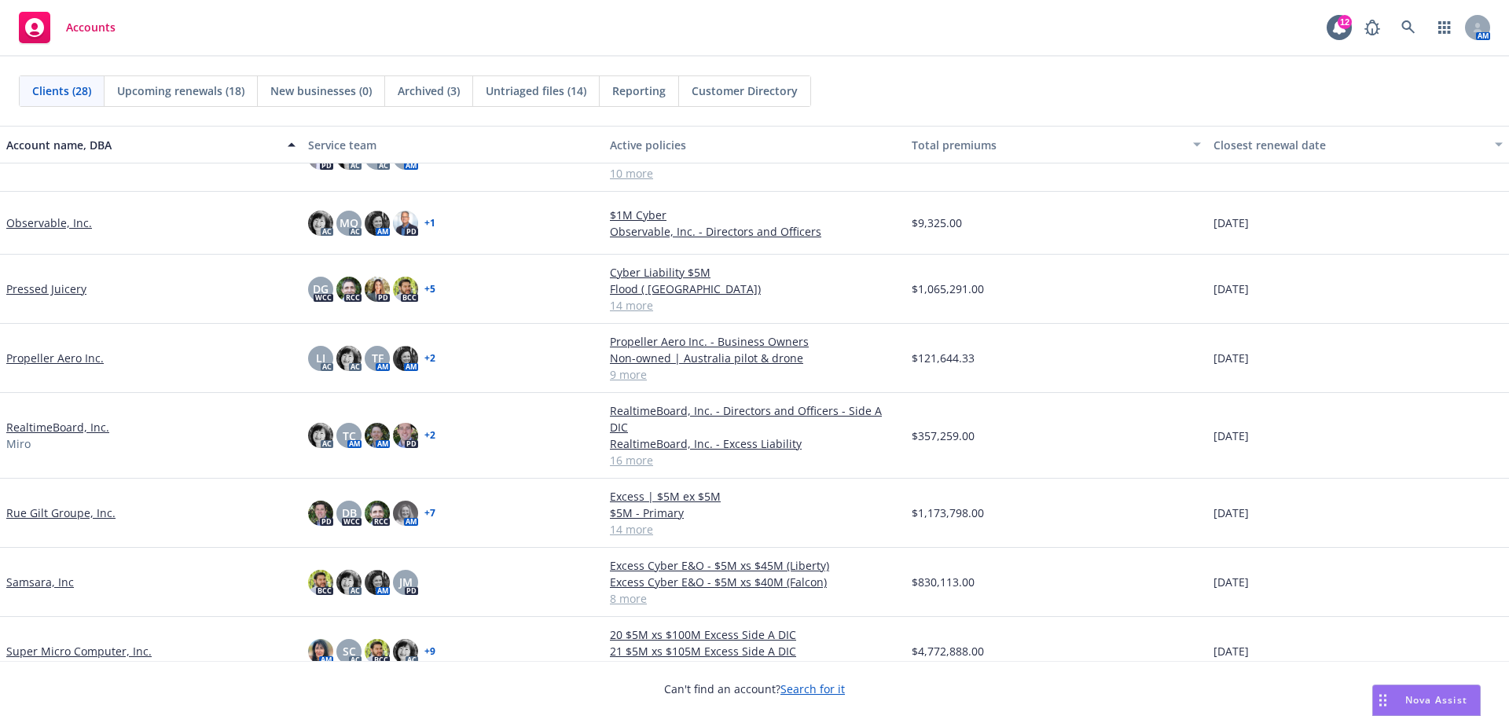
click at [61, 284] on link "Pressed Juicery" at bounding box center [46, 289] width 80 height 17
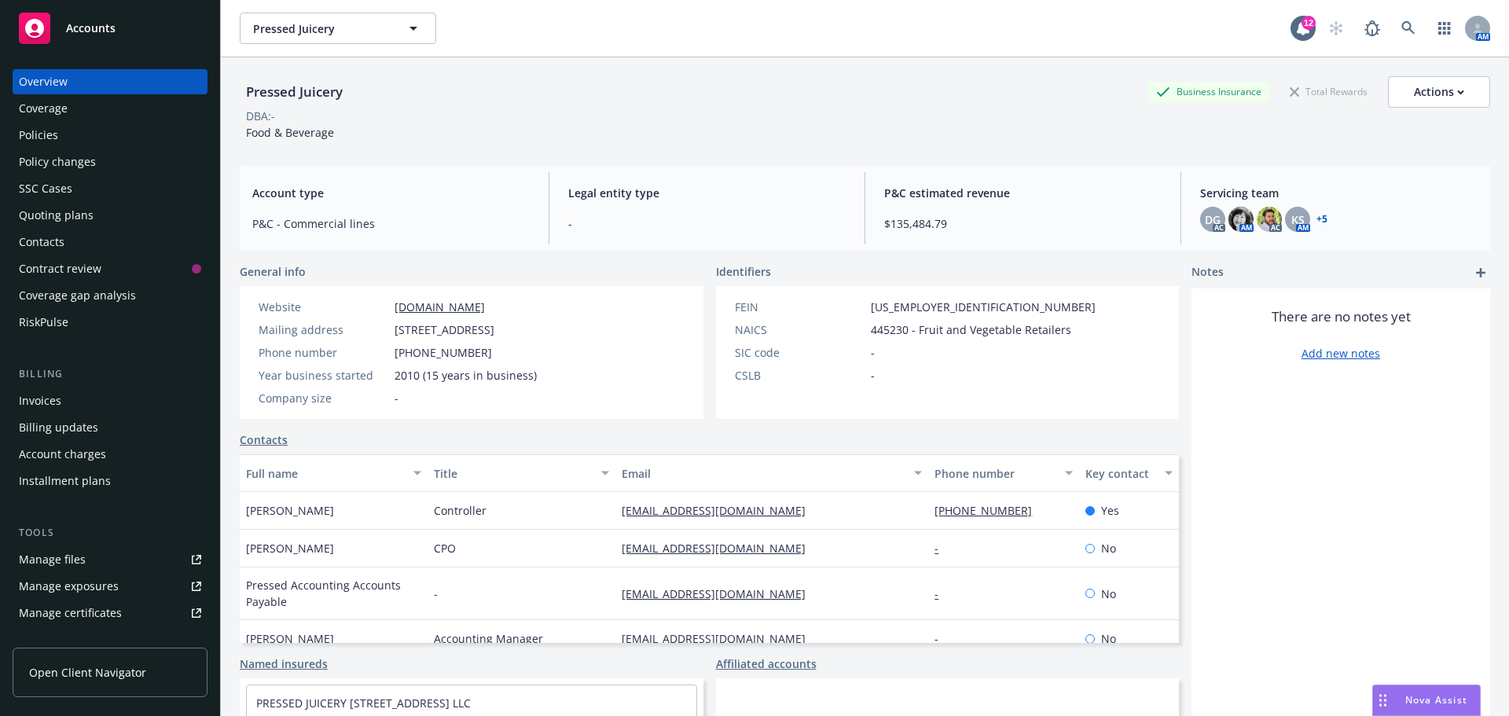
click at [72, 555] on div "Manage files" at bounding box center [52, 559] width 67 height 25
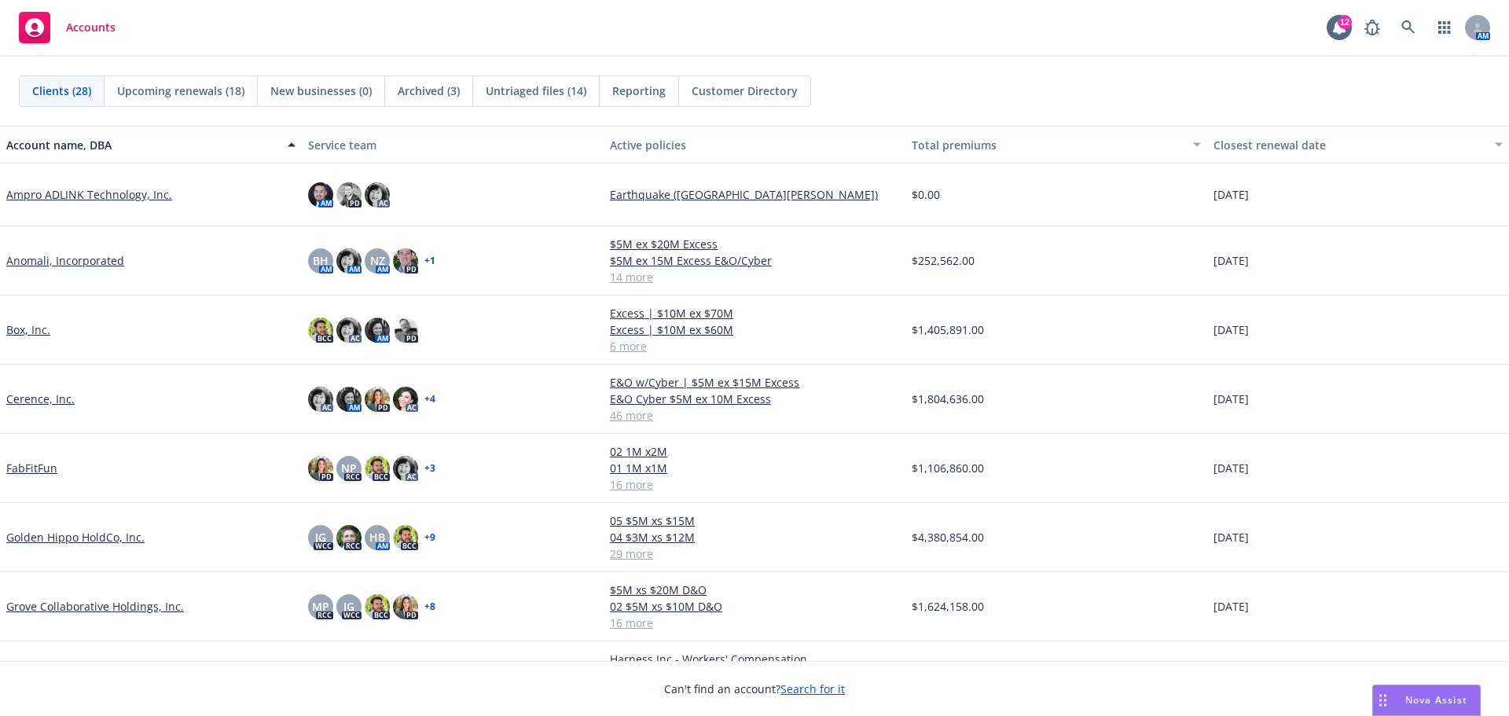
click at [523, 90] on span "Untriaged files (14)" at bounding box center [536, 91] width 101 height 17
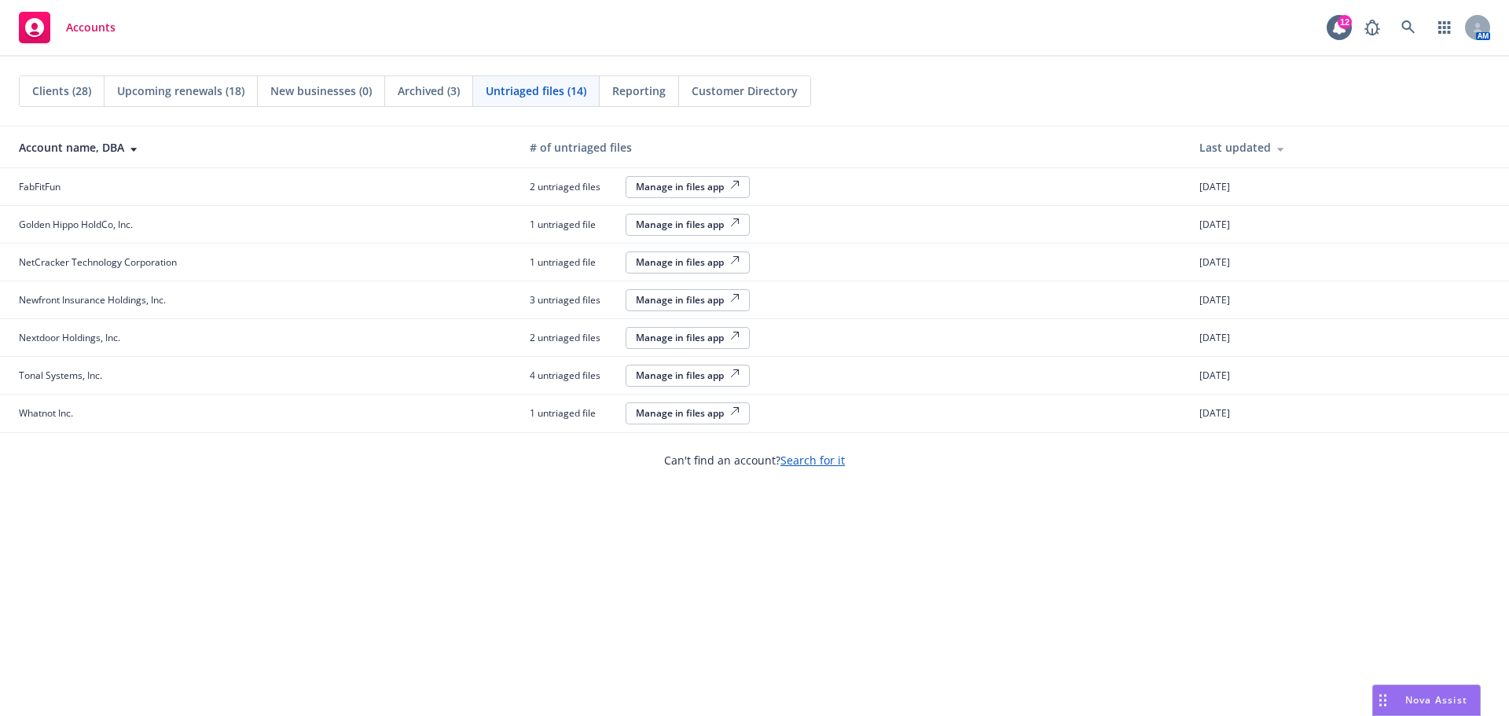
click at [709, 185] on div "Manage in files app" at bounding box center [688, 186] width 104 height 13
click at [727, 183] on div "Manage in files app" at bounding box center [688, 186] width 104 height 13
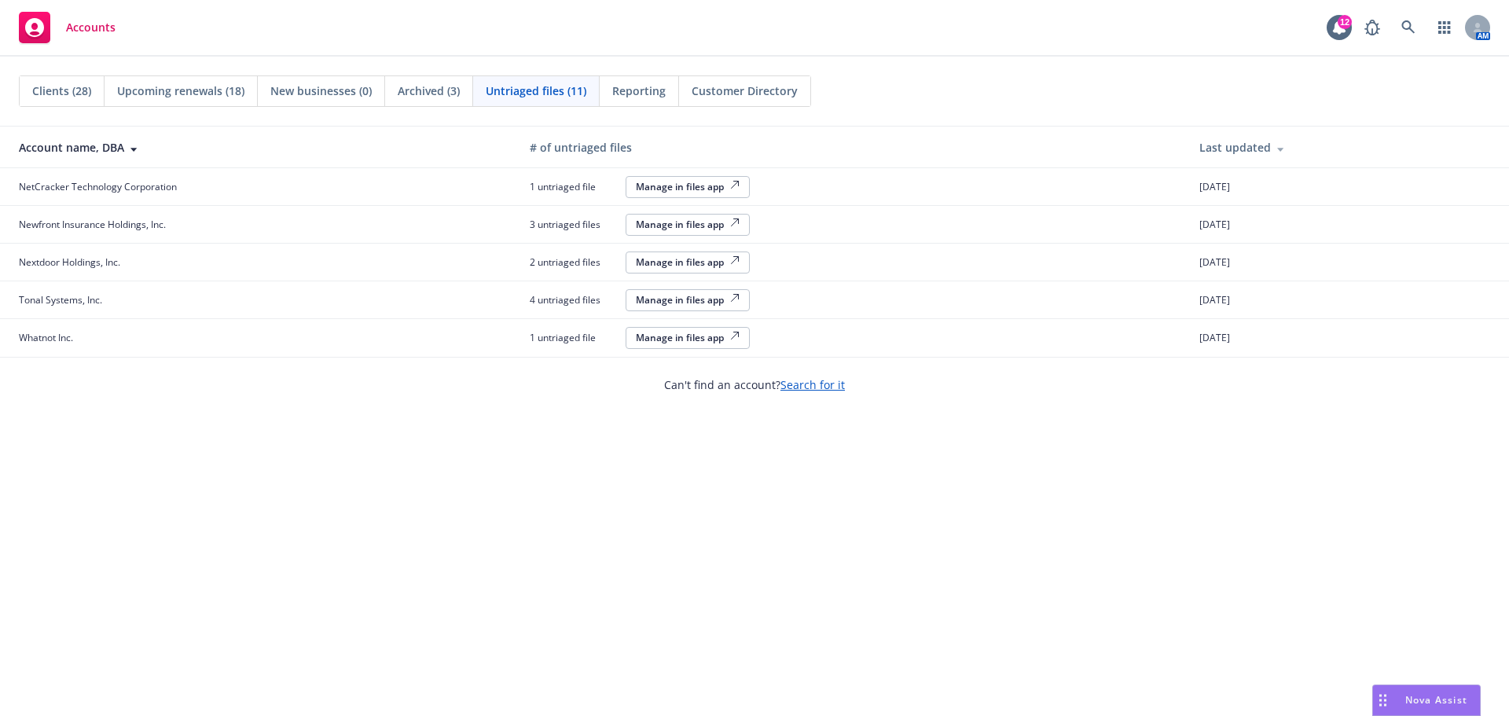
click at [702, 184] on div "Manage in files app" at bounding box center [688, 186] width 104 height 13
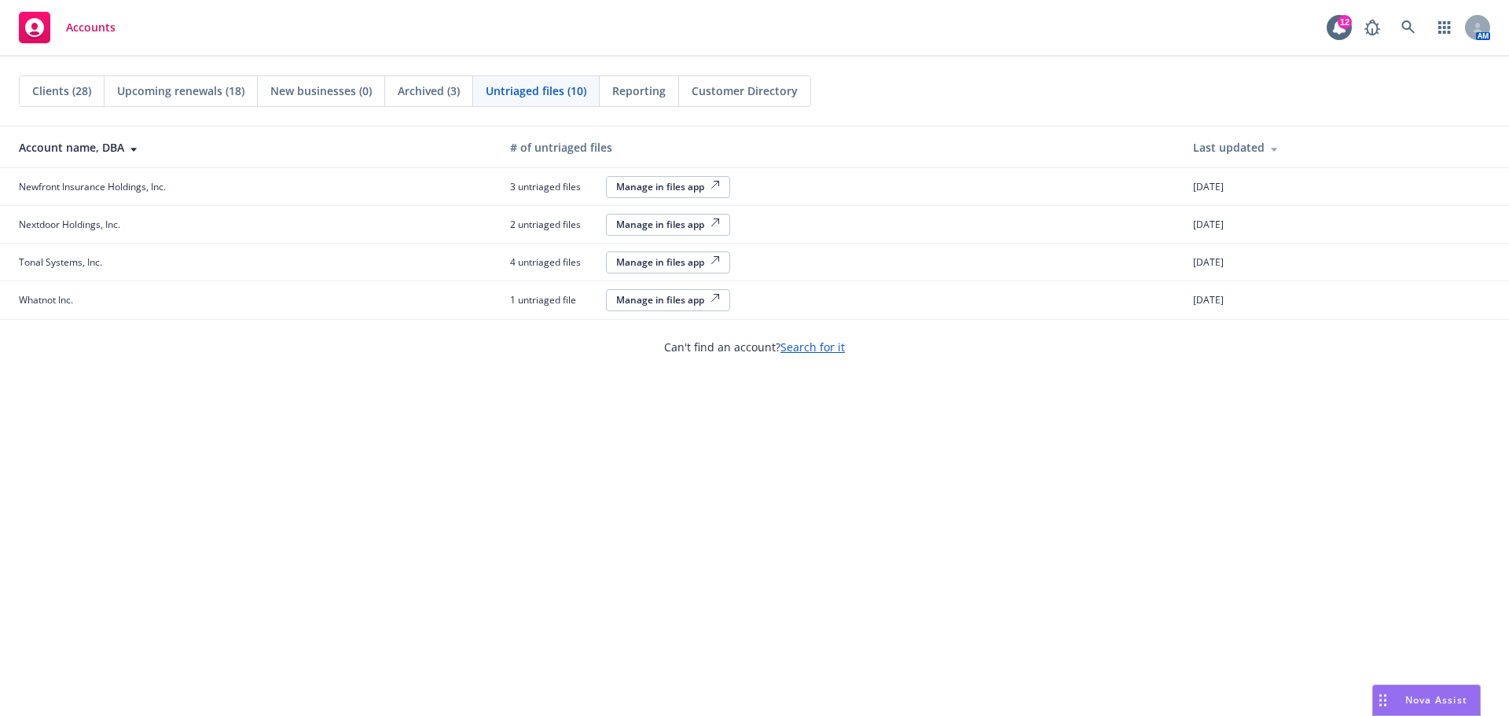
click at [684, 186] on div "Manage in files app" at bounding box center [668, 186] width 104 height 13
click at [692, 189] on div "Manage in files app" at bounding box center [668, 186] width 104 height 13
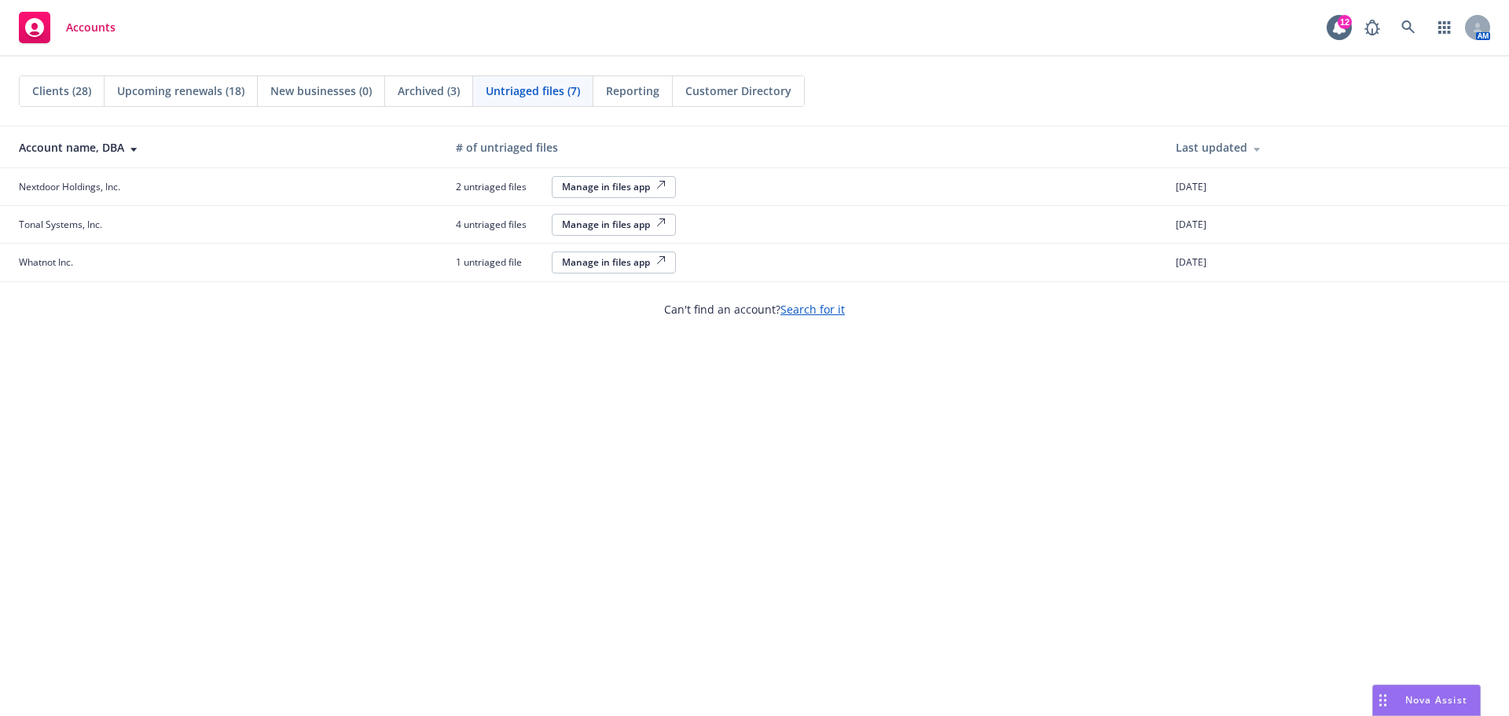
click at [610, 185] on div "Manage in files app" at bounding box center [614, 186] width 104 height 13
click at [582, 189] on div "Manage in files app" at bounding box center [614, 186] width 104 height 13
click at [615, 223] on div "Manage in files app" at bounding box center [614, 224] width 104 height 13
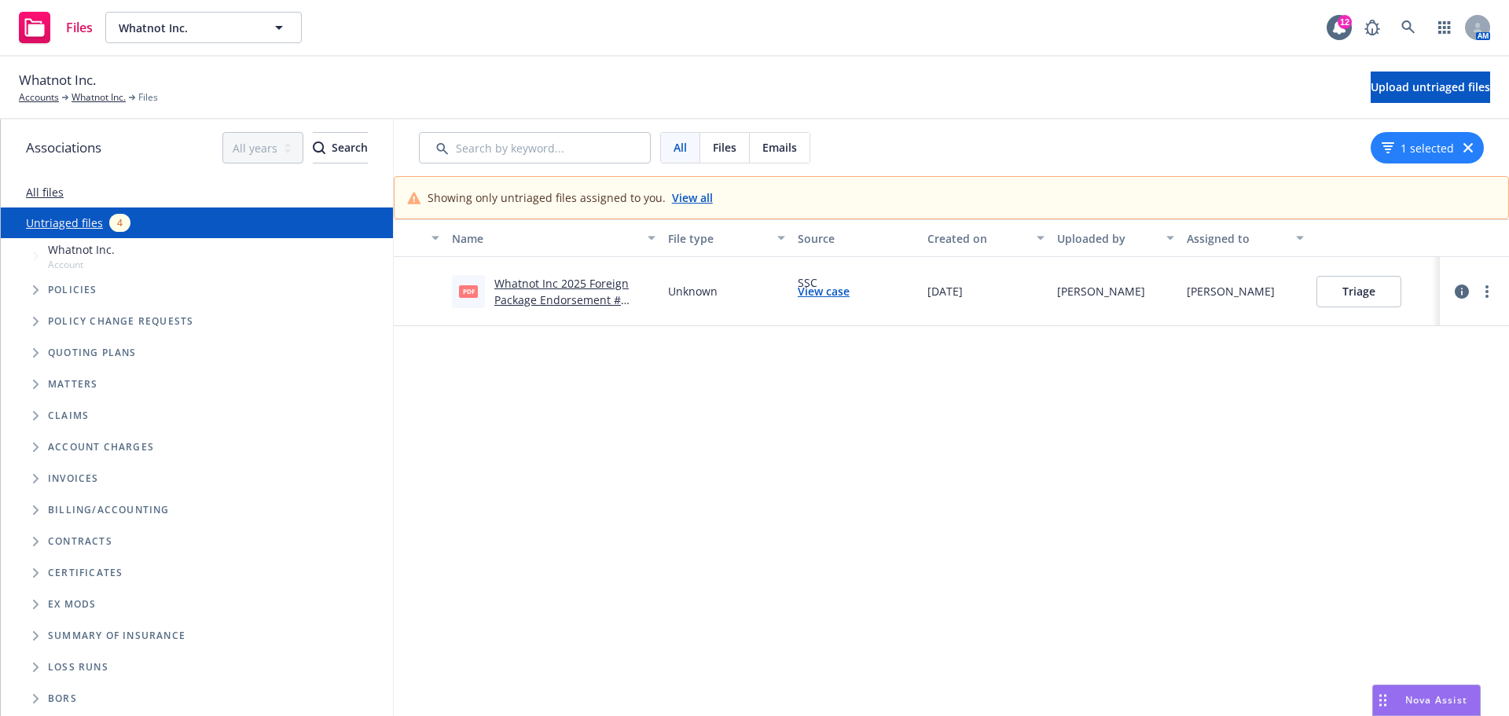
click at [569, 288] on link "Whatnot Inc 2025 Foreign Package Endorsement # 001.pdf" at bounding box center [561, 300] width 134 height 48
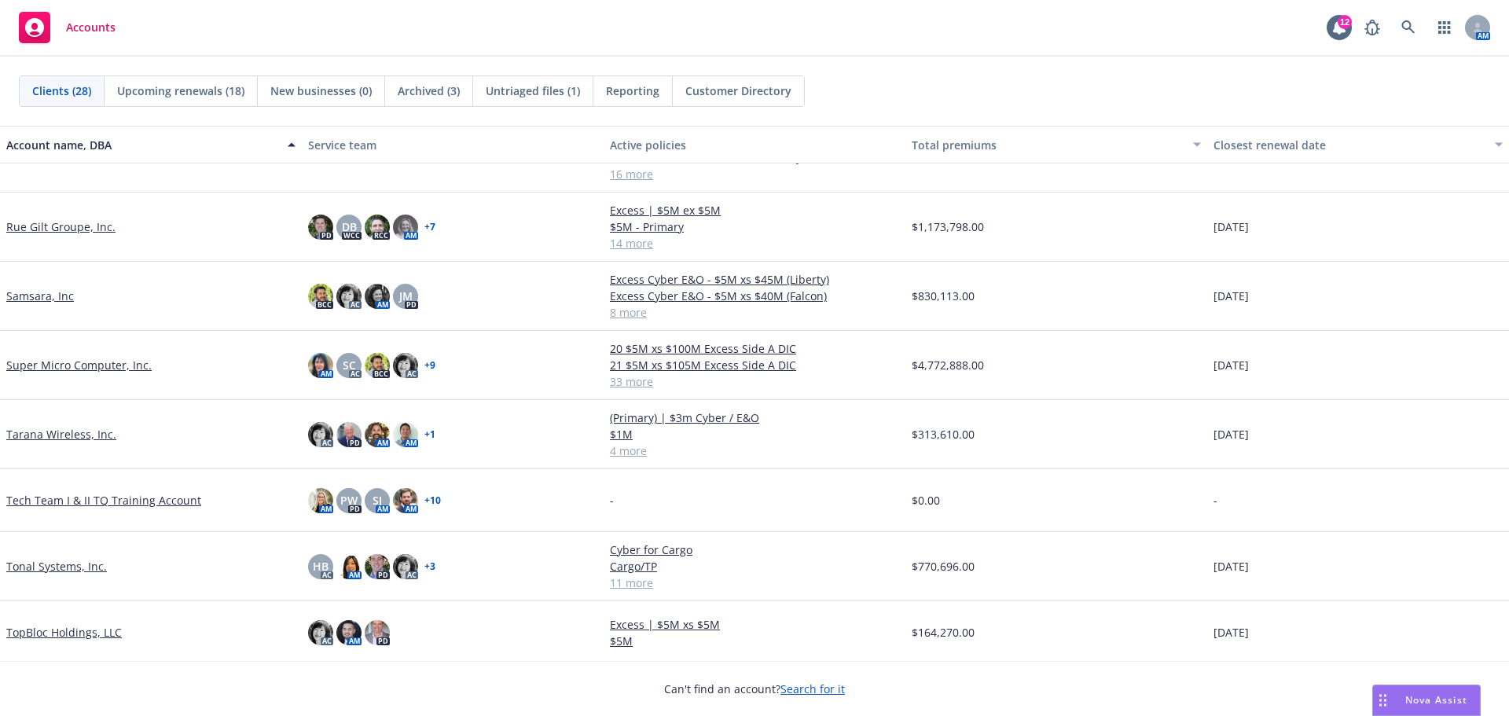
scroll to position [1179, 0]
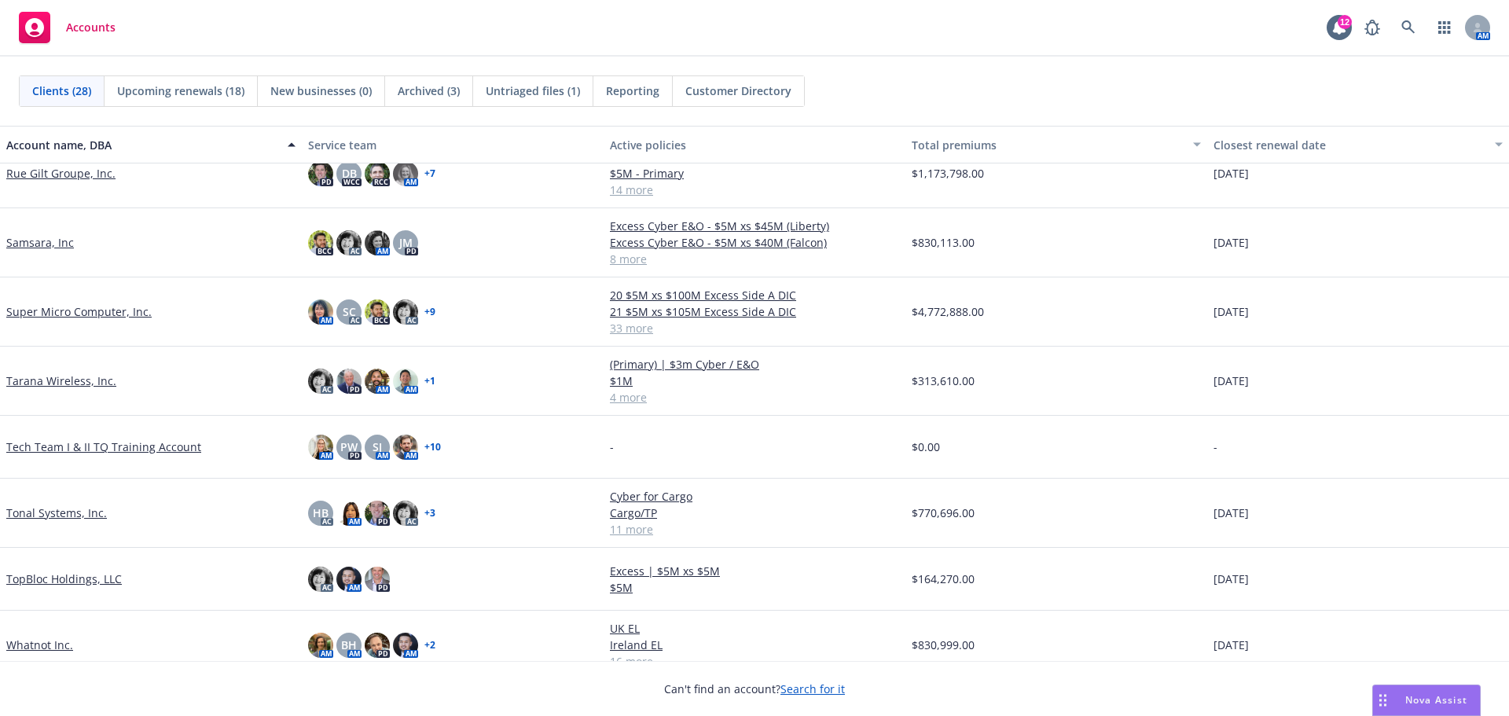
click at [73, 504] on link "Tonal Systems, Inc." at bounding box center [56, 512] width 101 height 17
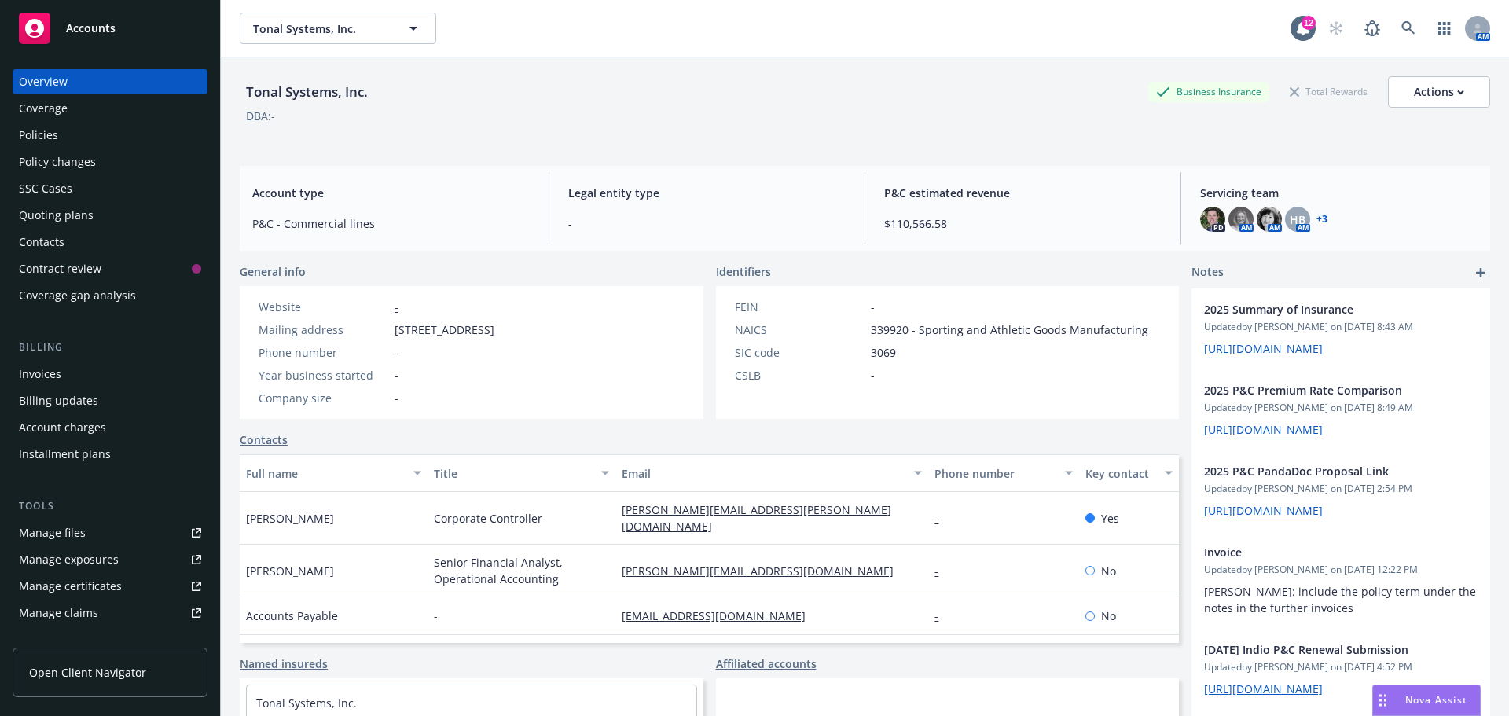
click at [18, 128] on link "Policies" at bounding box center [110, 135] width 195 height 25
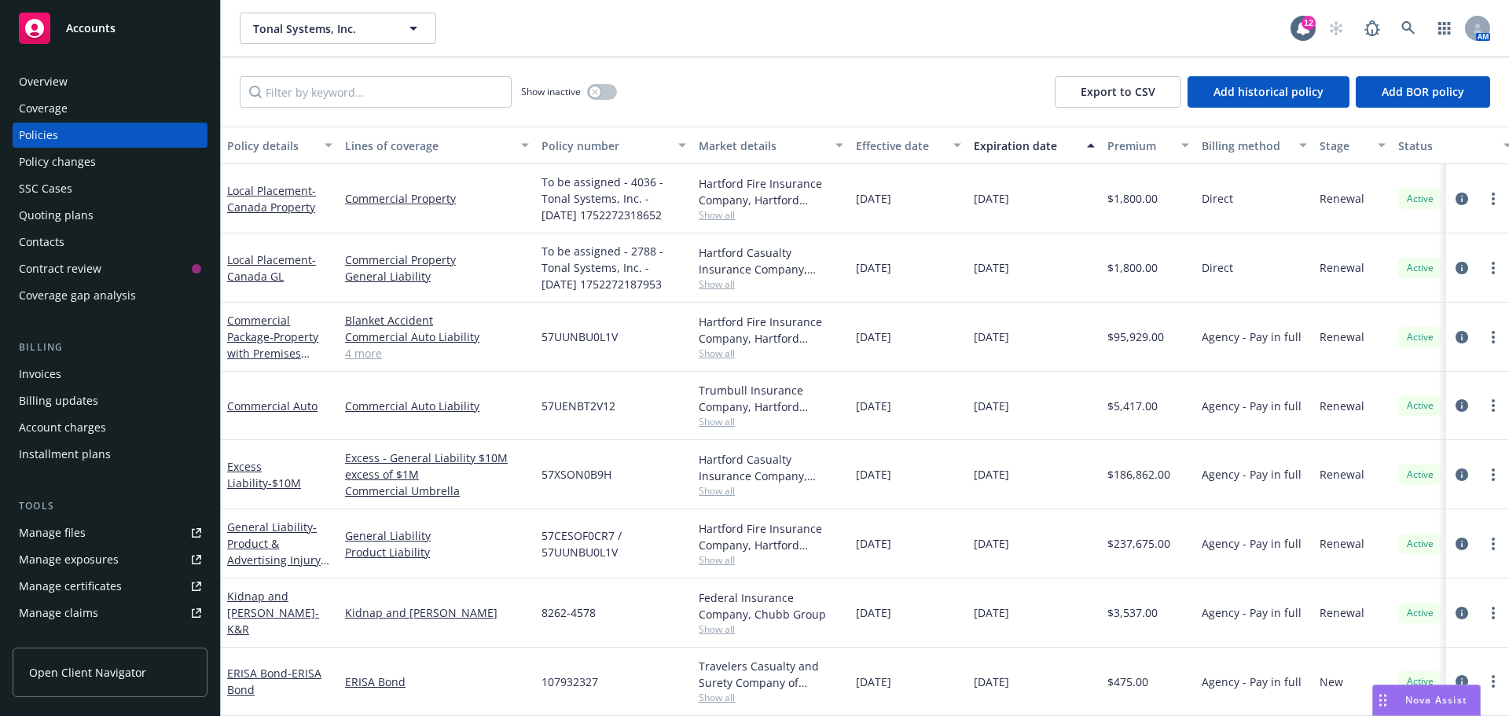
scroll to position [348, 0]
click at [269, 329] on span "- Property with Premises Liability" at bounding box center [272, 353] width 91 height 48
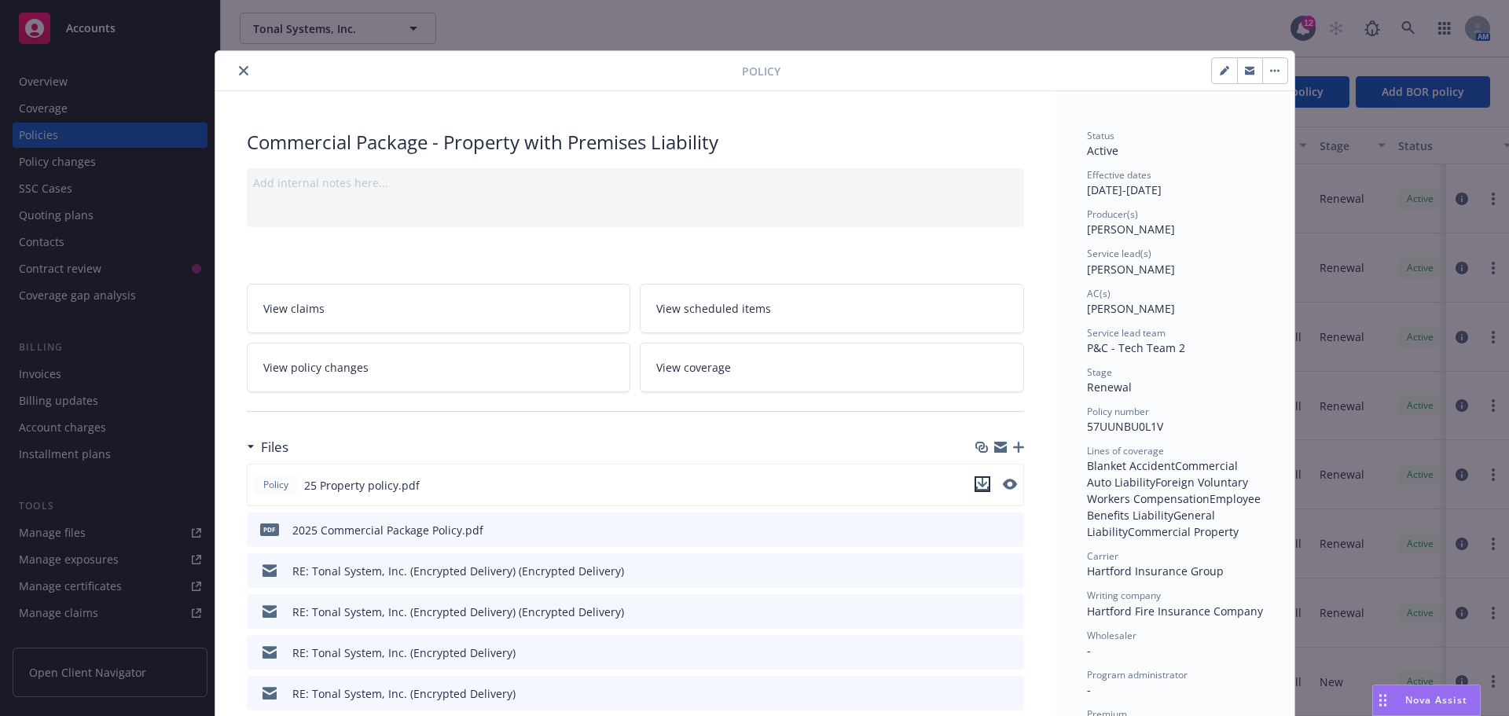
click at [977, 480] on icon "download file" at bounding box center [982, 482] width 10 height 9
drag, startPoint x: 230, startPoint y: 72, endPoint x: 241, endPoint y: 78, distance: 12.7
click at [234, 72] on button "close" at bounding box center [243, 70] width 19 height 19
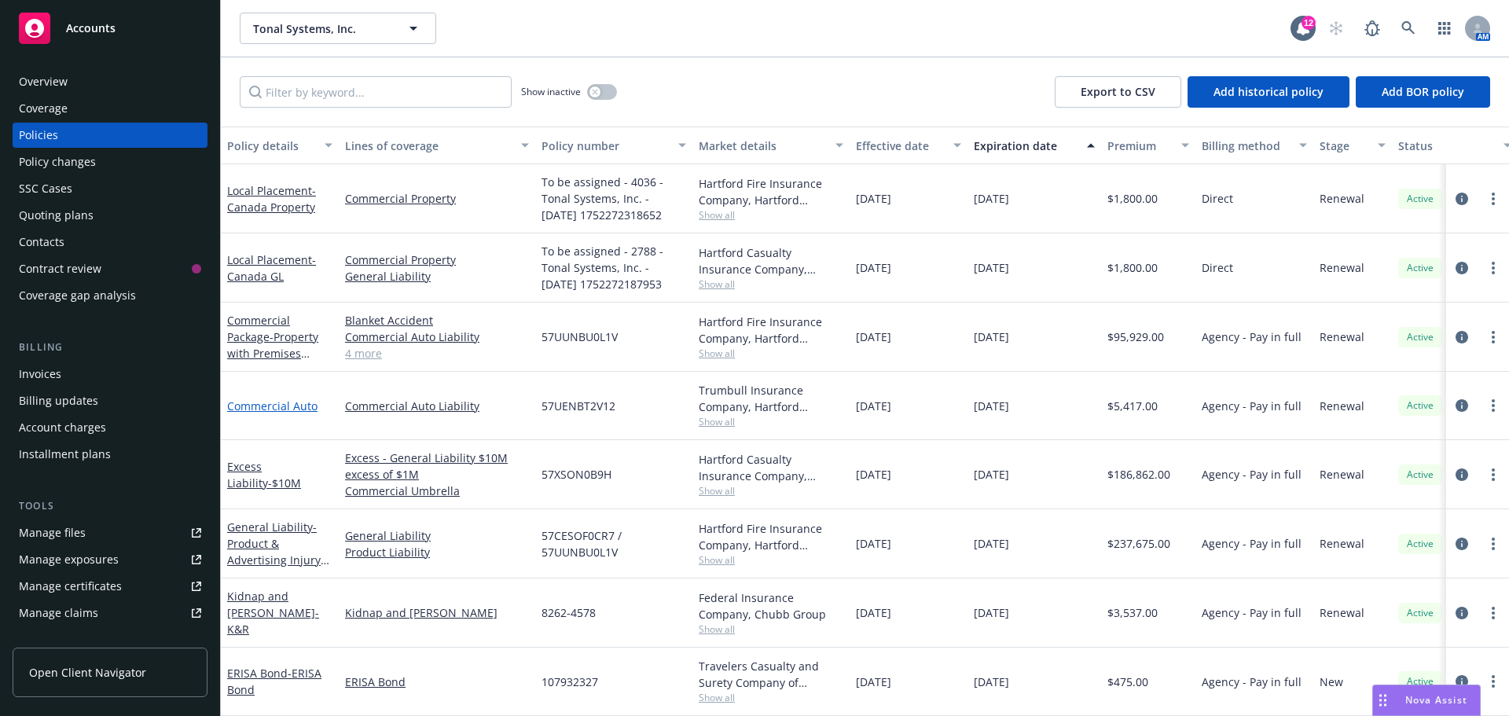
click at [259, 398] on link "Commercial Auto" at bounding box center [272, 405] width 90 height 15
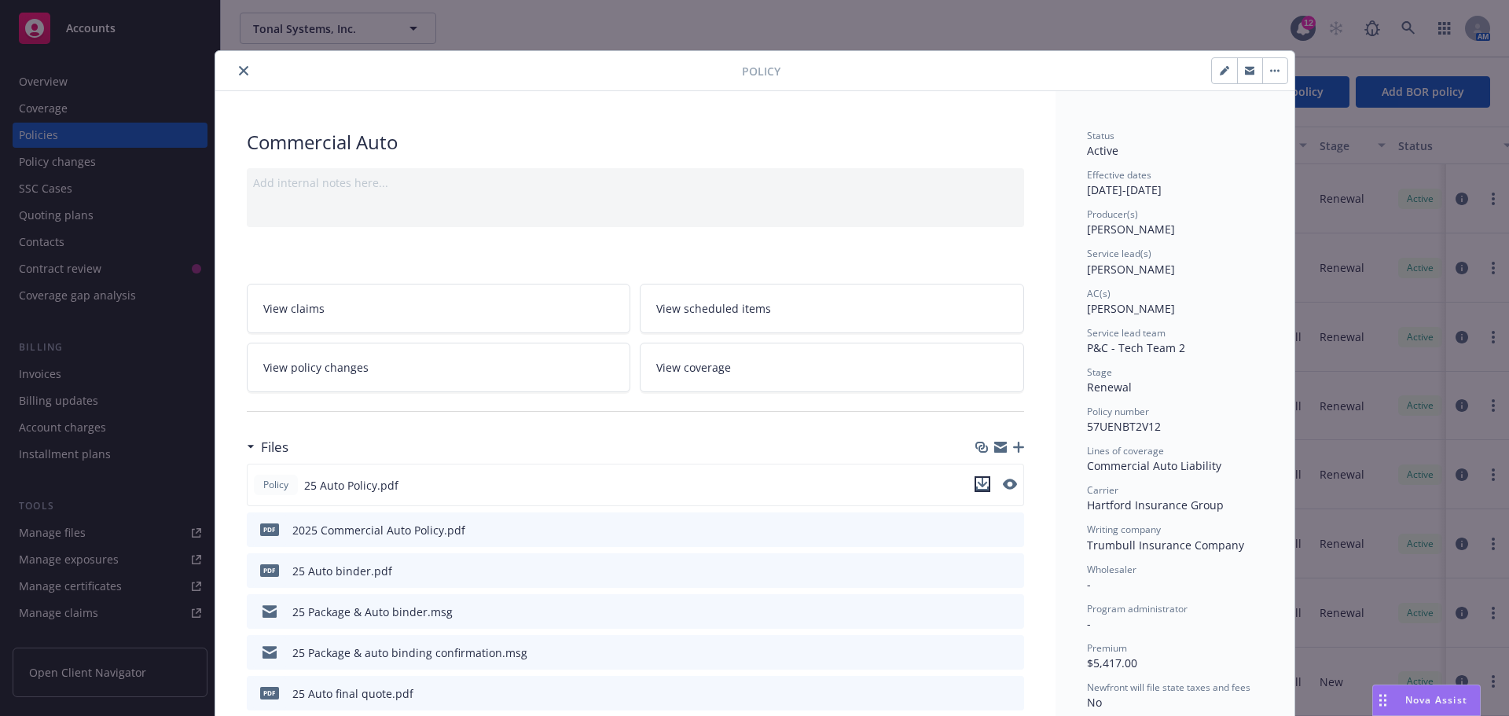
click at [979, 485] on icon "download file" at bounding box center [982, 484] width 13 height 13
click at [242, 66] on button "close" at bounding box center [243, 70] width 19 height 19
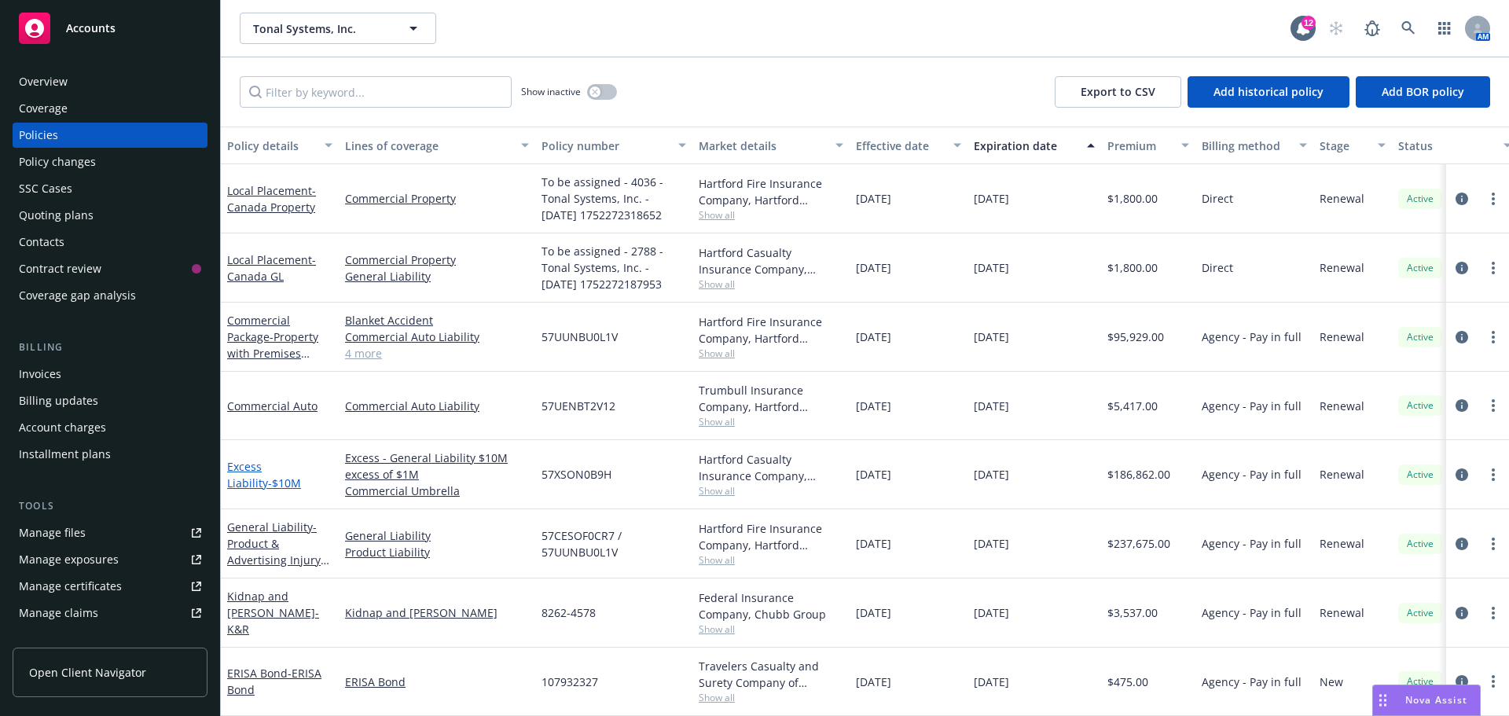
click at [269, 459] on link "Excess Liability - $10M" at bounding box center [264, 474] width 74 height 31
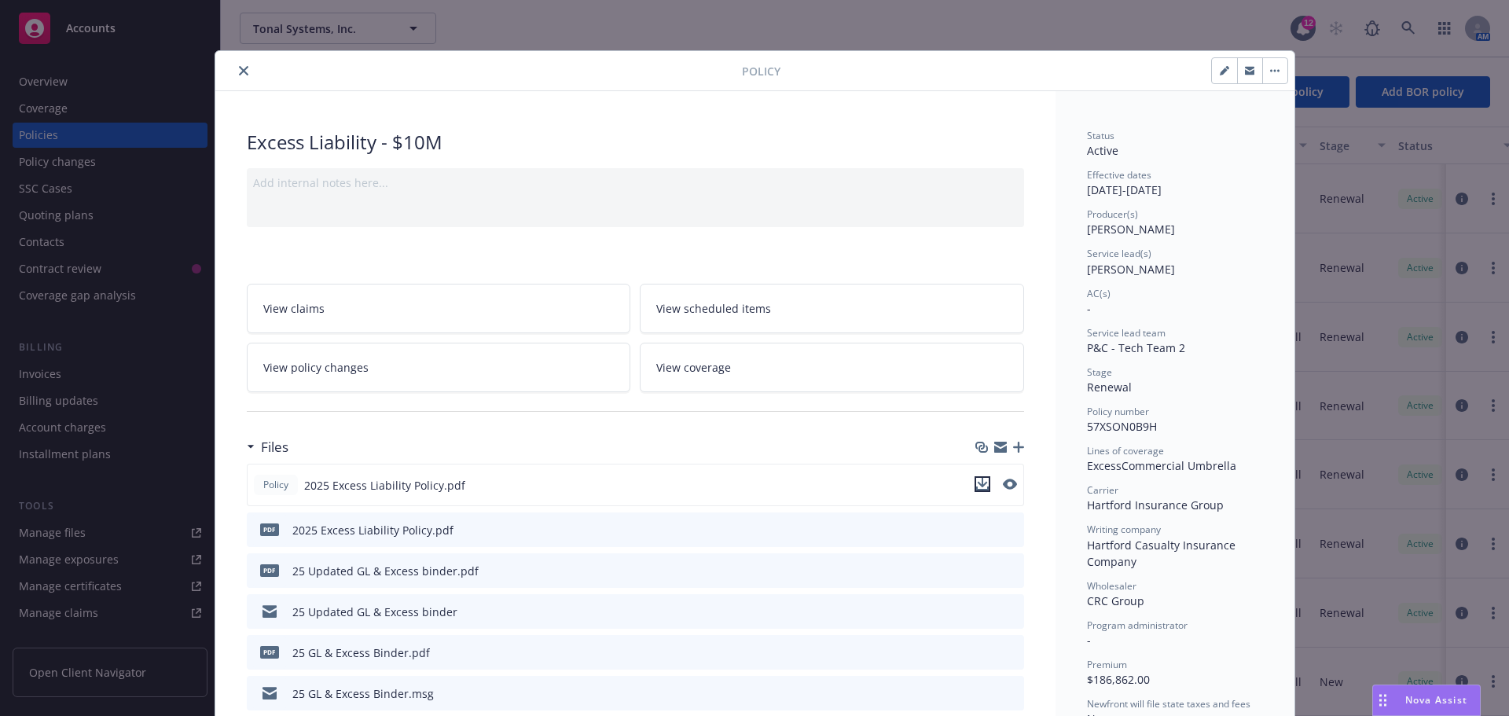
click at [978, 482] on icon "download file" at bounding box center [982, 484] width 13 height 13
drag, startPoint x: 236, startPoint y: 71, endPoint x: 239, endPoint y: 97, distance: 26.1
click at [239, 71] on icon "close" at bounding box center [243, 70] width 9 height 9
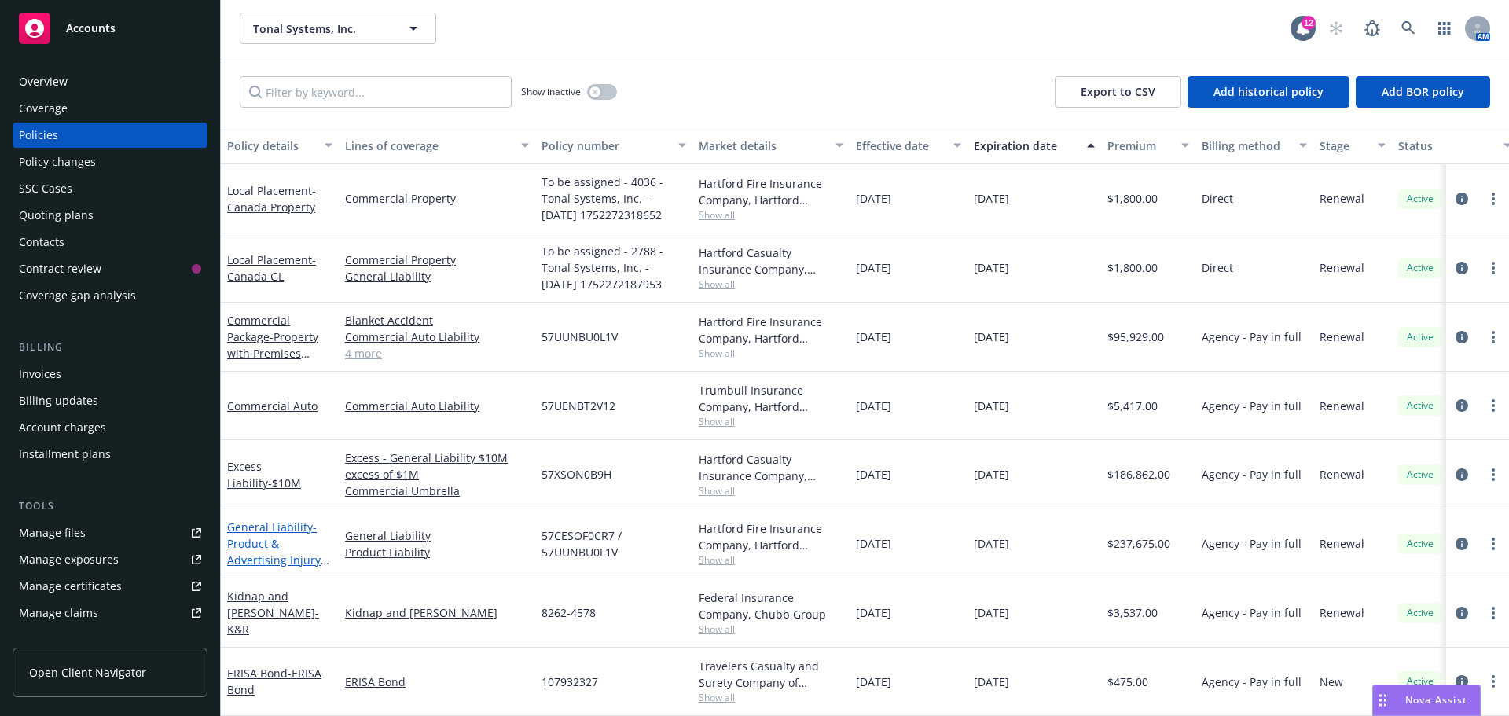
click at [261, 534] on span "- Product & Advertising Injury except Premises Liability" at bounding box center [278, 559] width 102 height 81
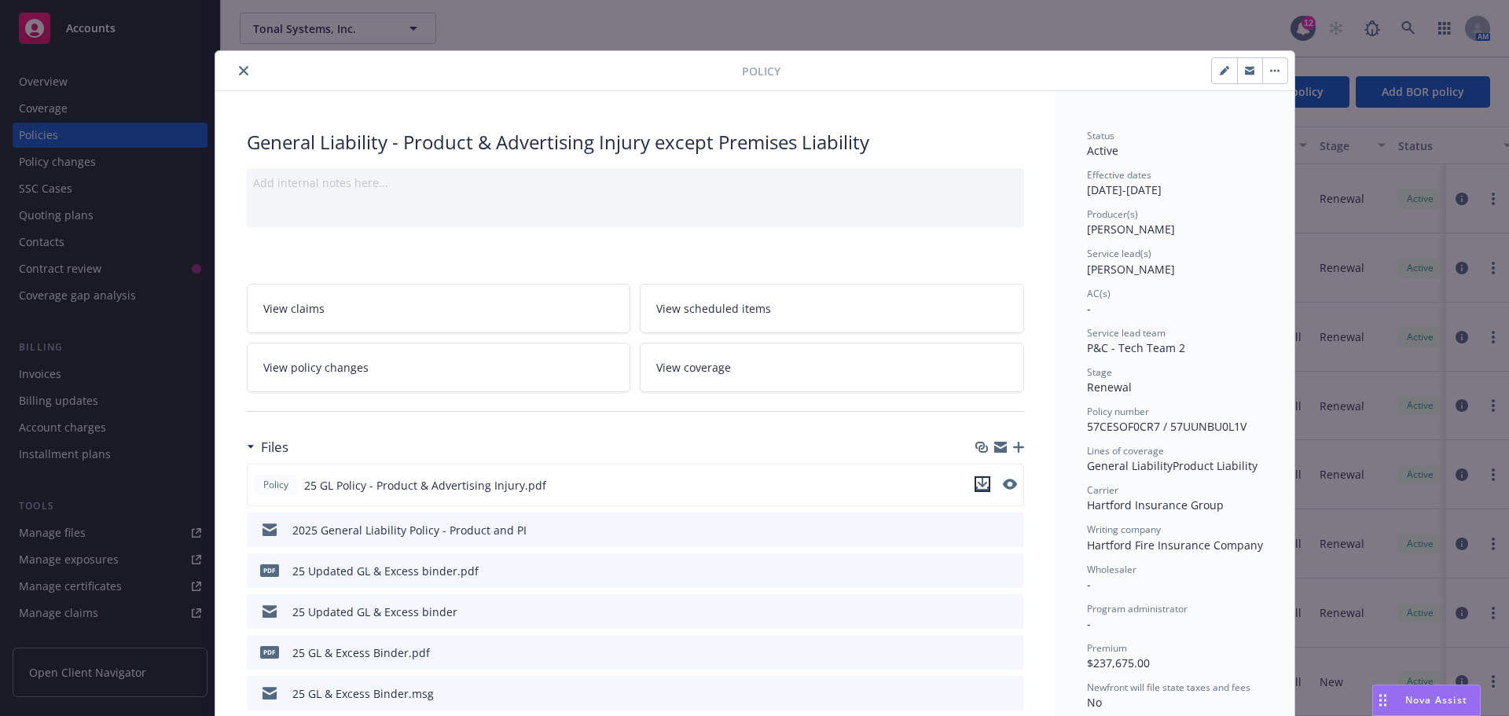
click at [979, 480] on icon "download file" at bounding box center [982, 484] width 13 height 13
drag, startPoint x: 236, startPoint y: 68, endPoint x: 245, endPoint y: 72, distance: 10.2
click at [239, 68] on icon "close" at bounding box center [243, 70] width 9 height 9
